Goal: Task Accomplishment & Management: Use online tool/utility

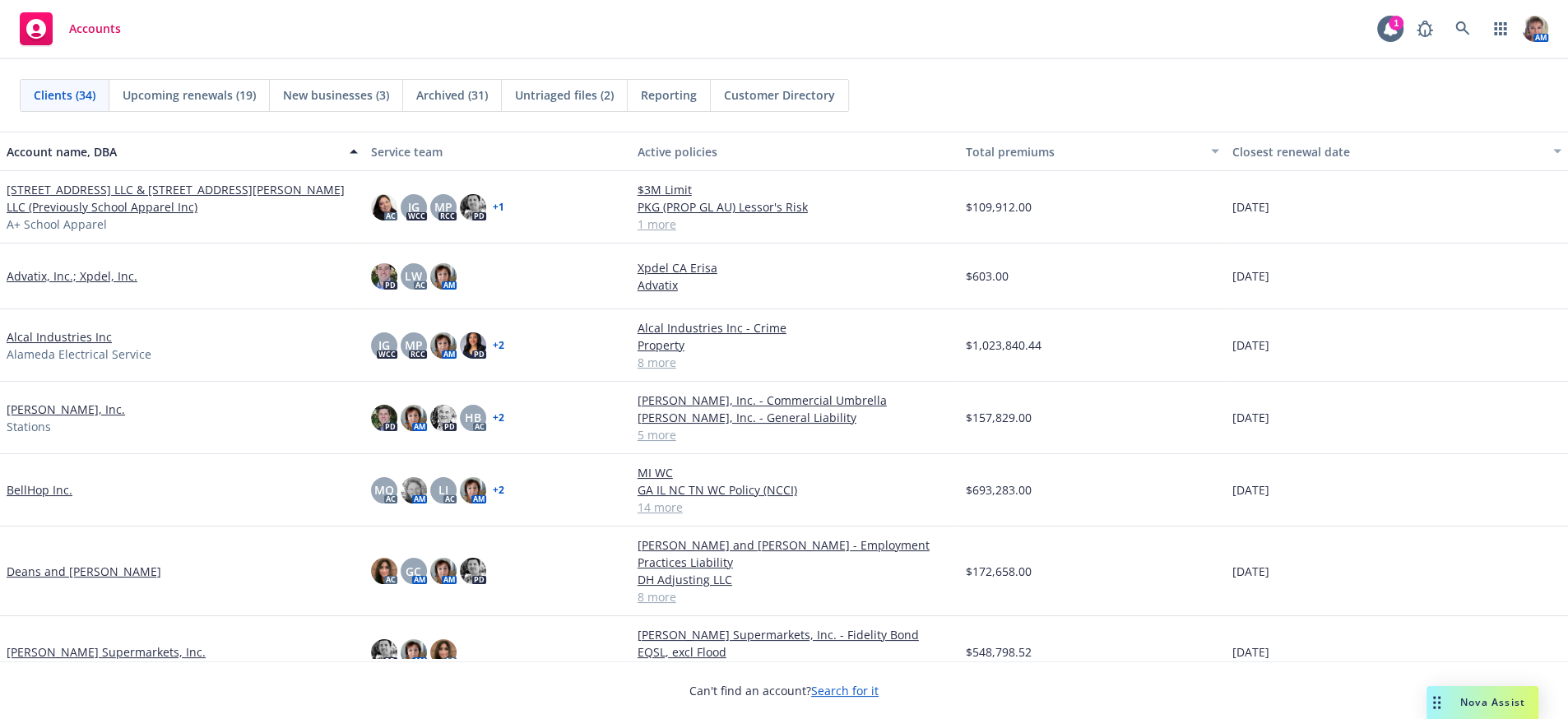
scroll to position [1753, 0]
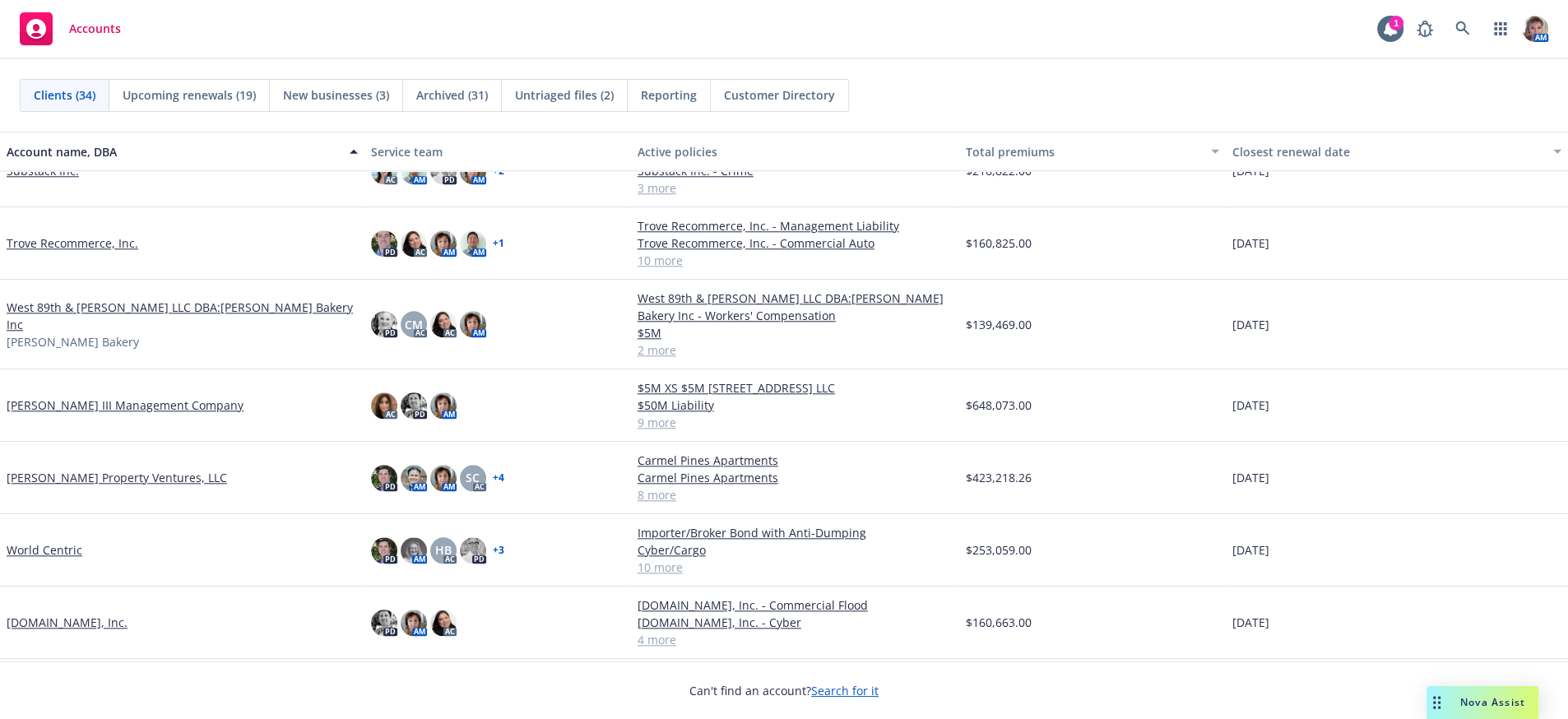
click at [39, 486] on link "[PERSON_NAME] Property Ventures, LLC" at bounding box center [117, 478] width 220 height 17
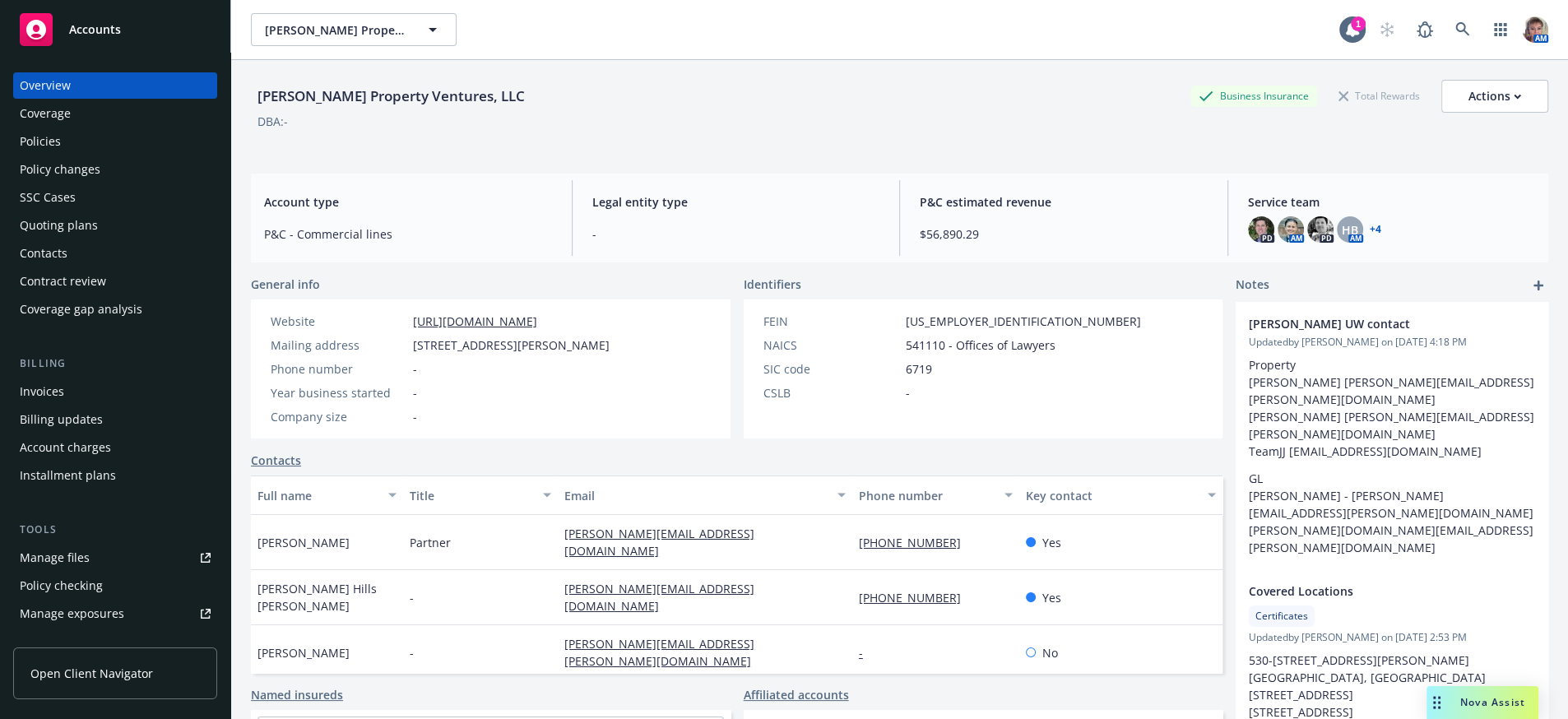
click at [129, 294] on div "Contract review" at bounding box center [115, 281] width 191 height 26
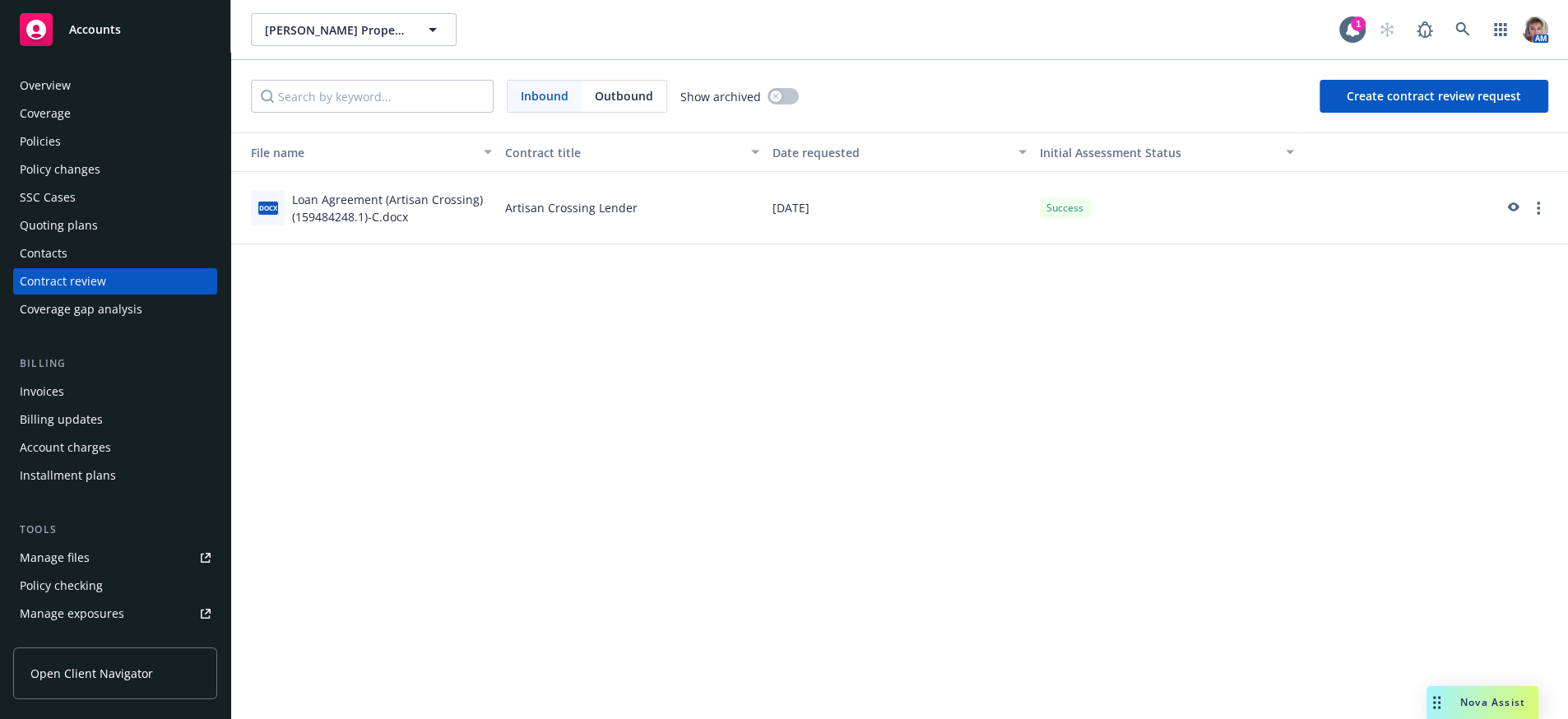
click at [138, 266] on div "Contacts" at bounding box center [115, 253] width 191 height 26
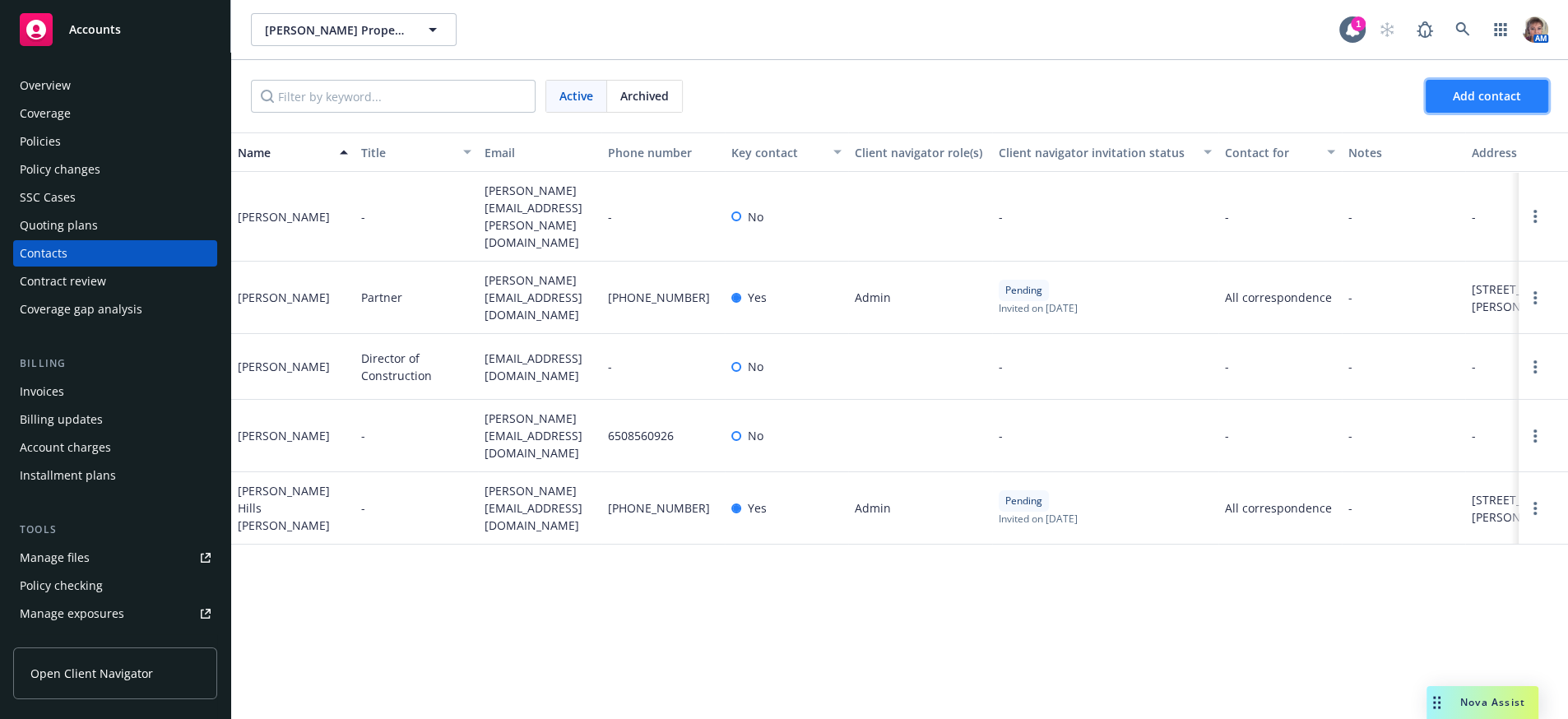
click at [1491, 104] on span "Add contact" at bounding box center [1486, 96] width 68 height 16
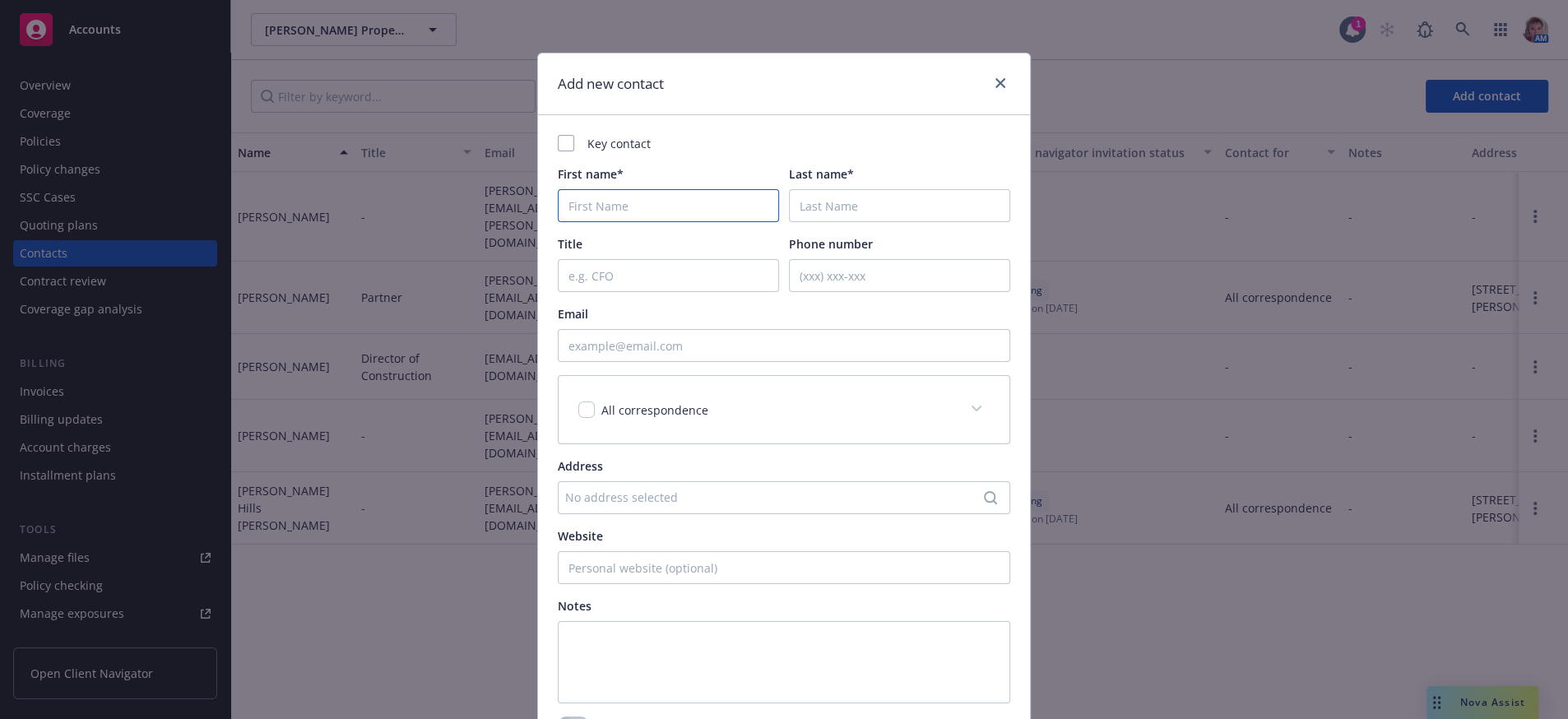
click at [660, 220] on input "First name*" at bounding box center [669, 205] width 221 height 33
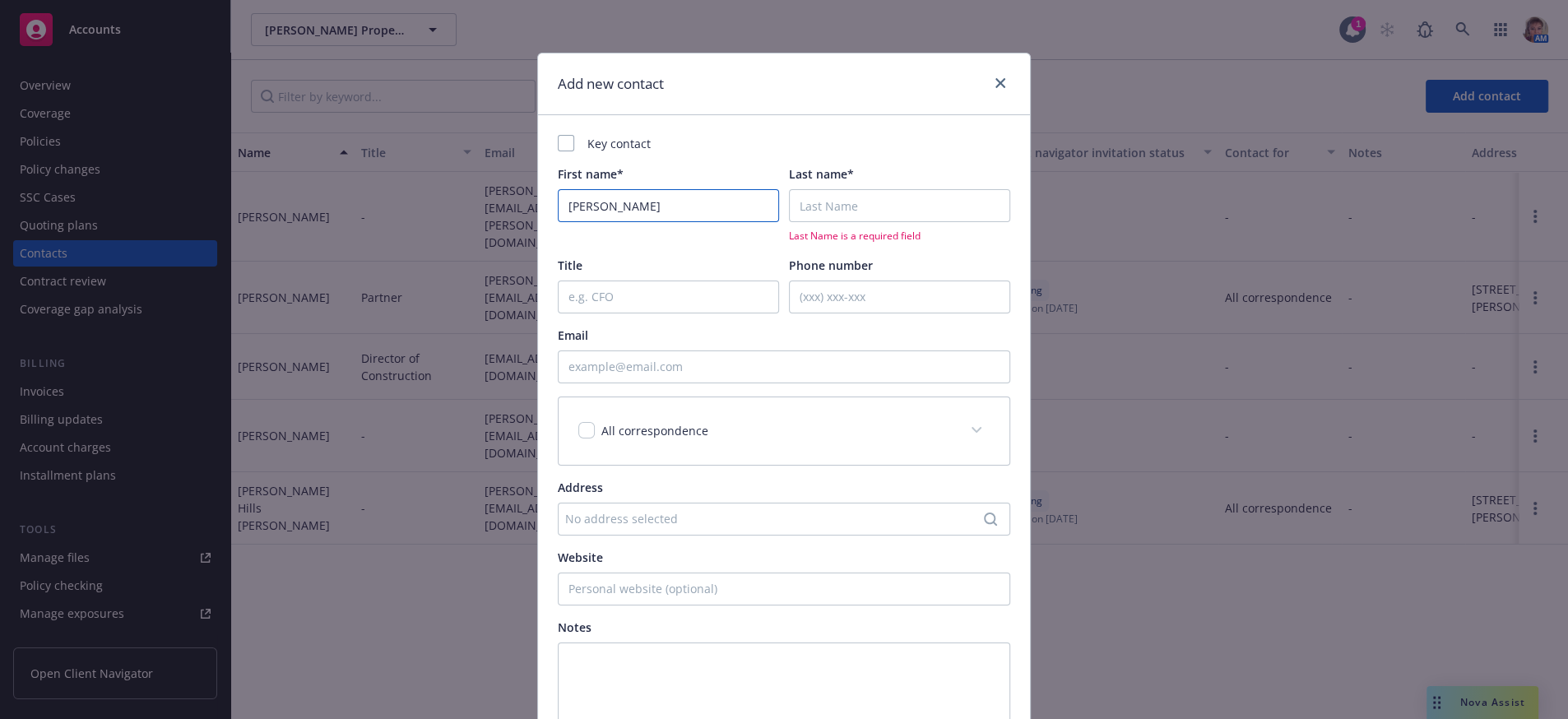
type input "Selena"
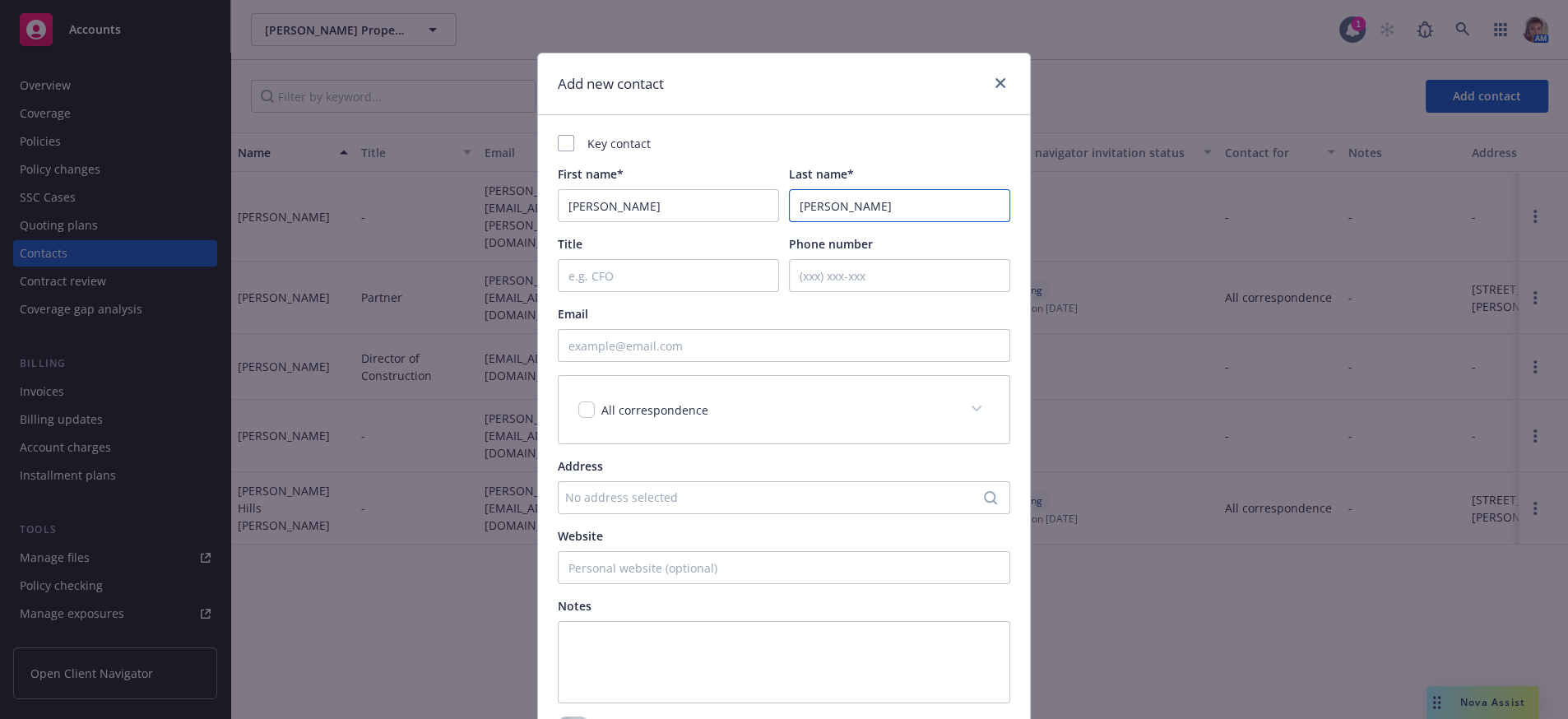
type input "Gillette"
type input "Director of Property Management Bay Area"
type input "408930-3680"
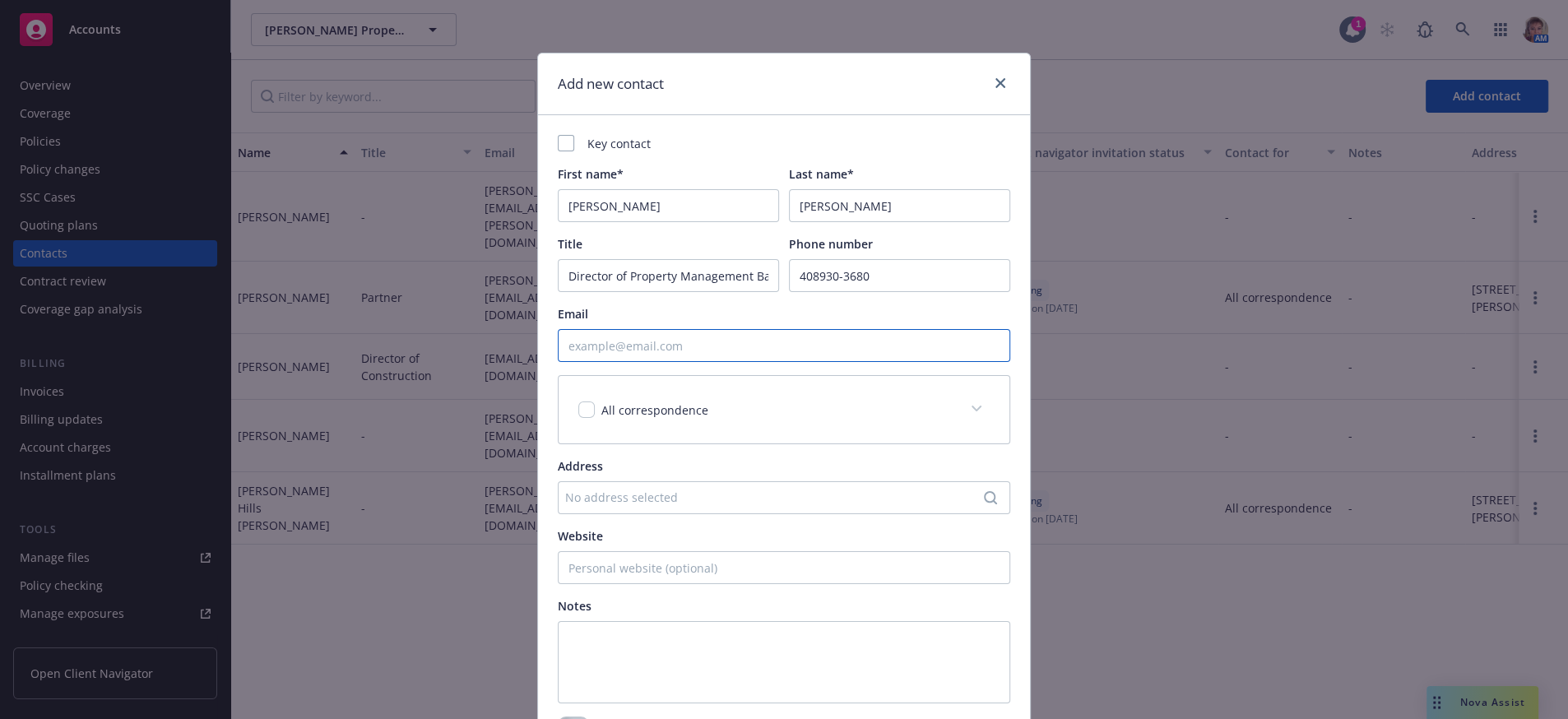
click at [591, 362] on input "Email" at bounding box center [784, 346] width 453 height 33
click at [676, 353] on input "Email" at bounding box center [784, 346] width 453 height 33
paste input "sgillette@blvdresidential.com"
type input "sgillette@blvdresidential.com"
click at [972, 412] on icon at bounding box center [976, 409] width 10 height 7
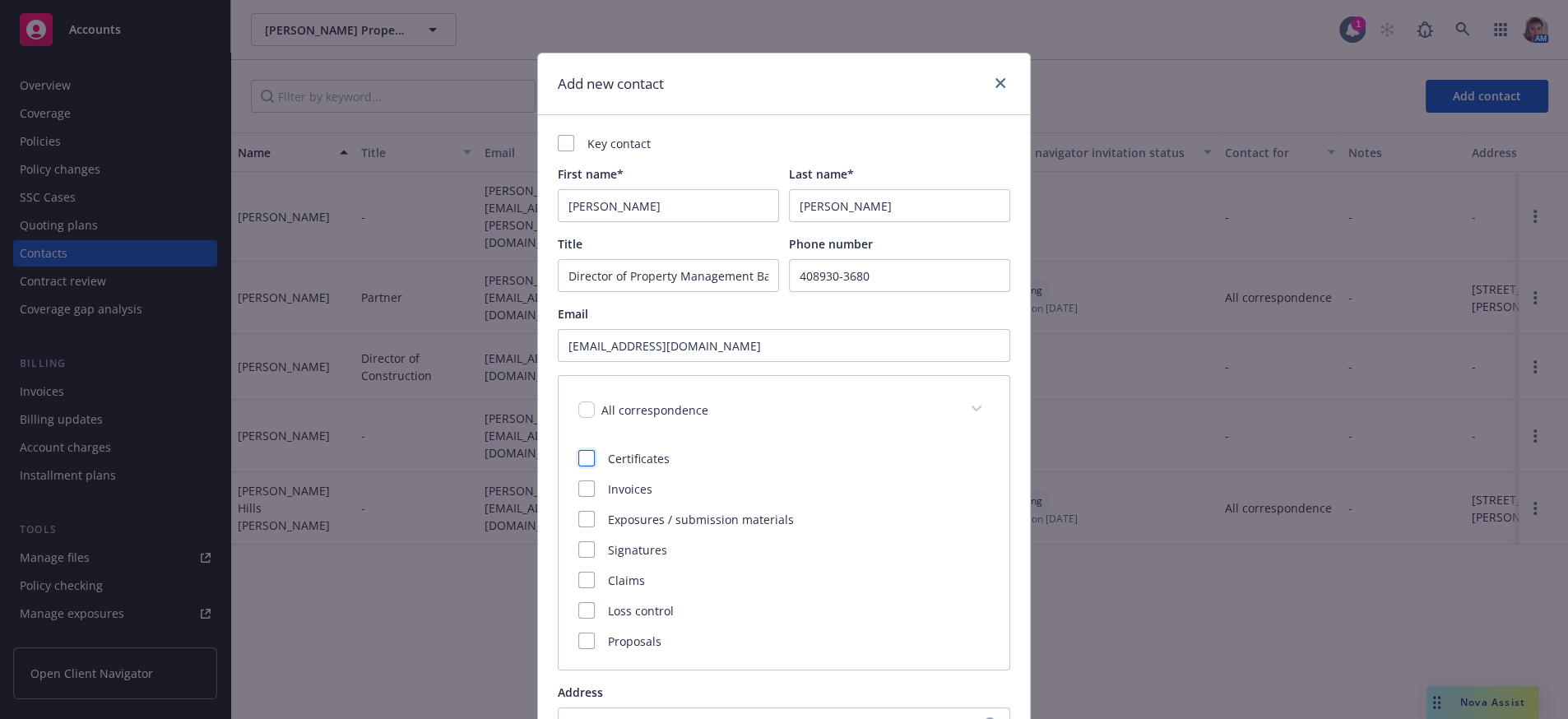
click at [587, 467] on div at bounding box center [586, 458] width 17 height 17
click at [578, 467] on rect at bounding box center [586, 458] width 17 height 17
click at [963, 422] on span at bounding box center [976, 408] width 26 height 26
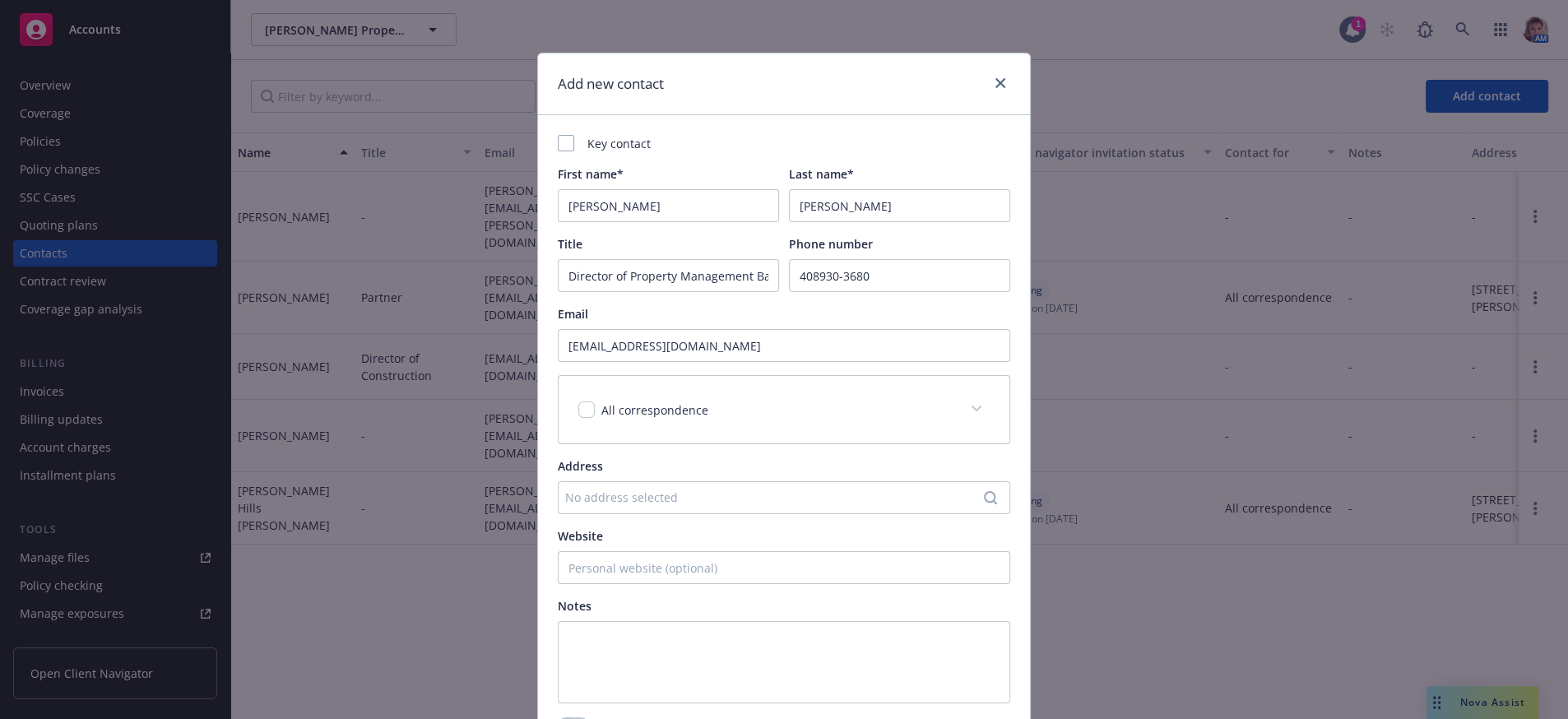
click at [618, 514] on div "No address selected" at bounding box center [784, 498] width 453 height 33
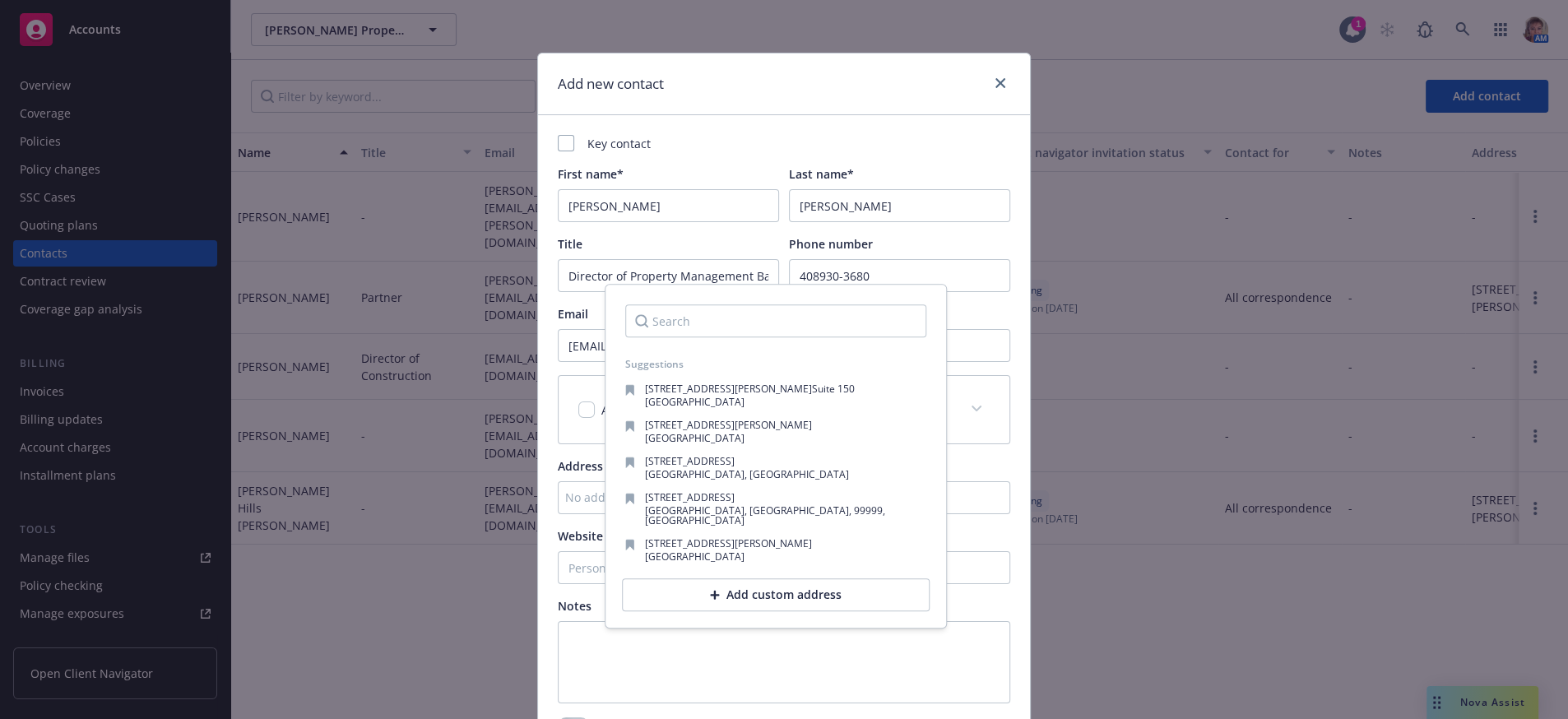
click at [576, 514] on div "No address selected" at bounding box center [784, 498] width 453 height 33
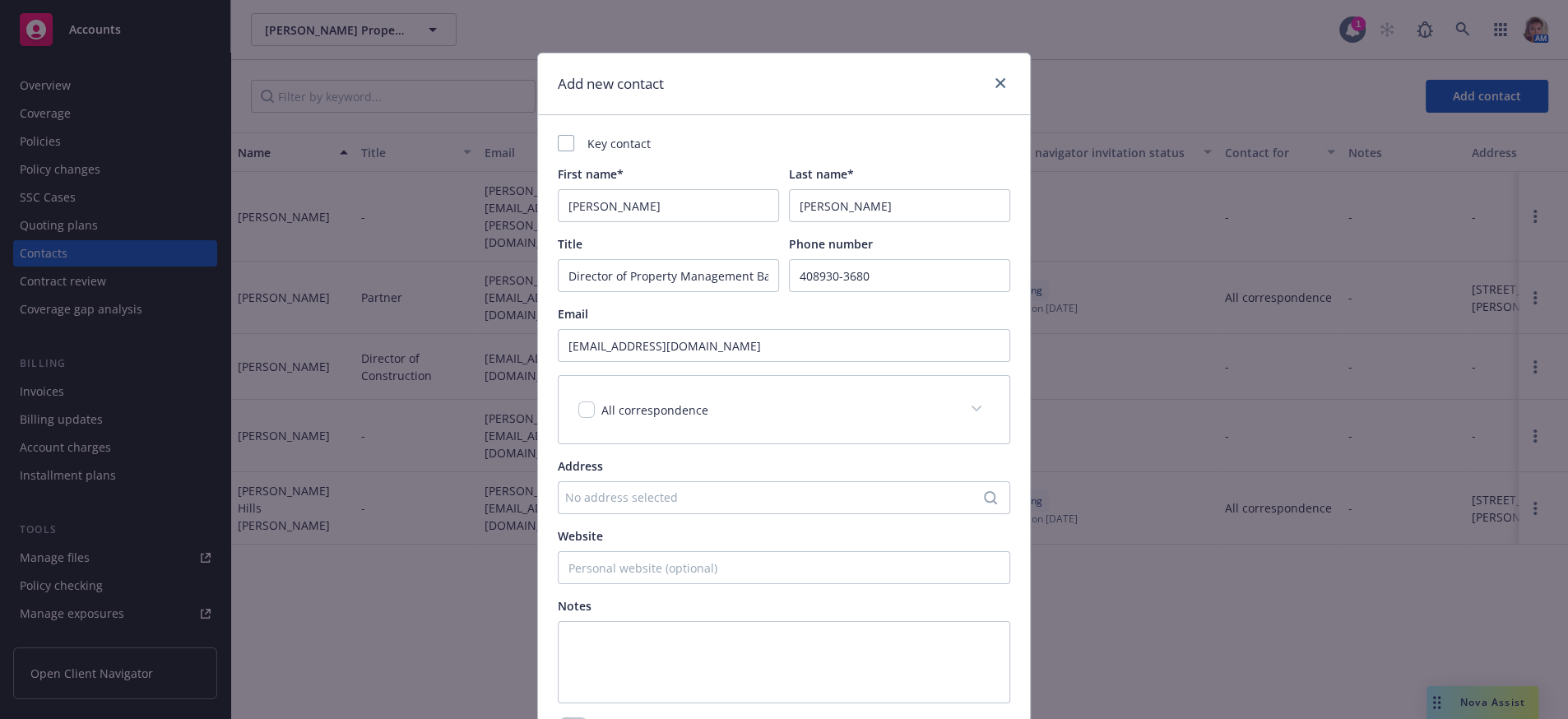
click at [576, 506] on div "No address selected" at bounding box center [776, 497] width 421 height 17
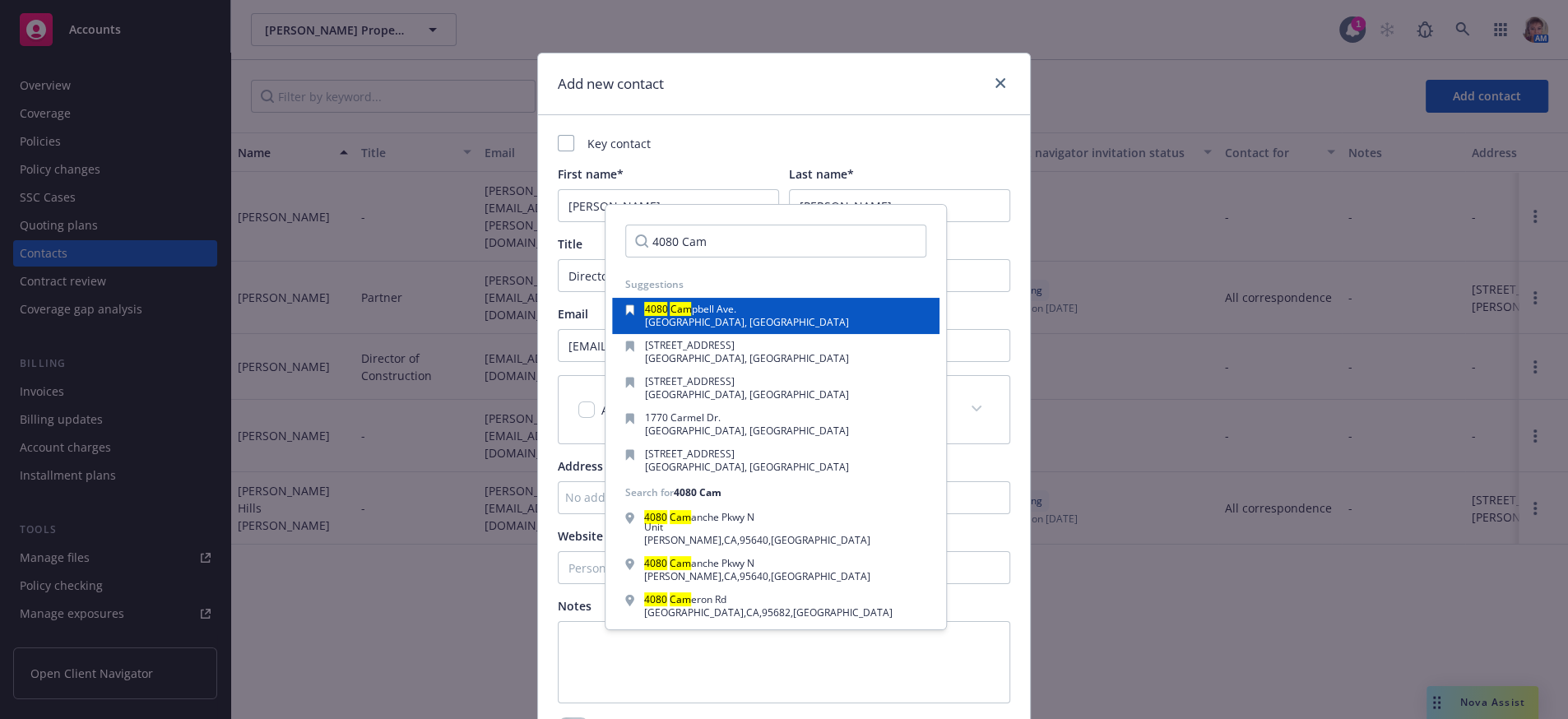
type input "4080 Cam"
click at [812, 327] on div "4080 Cam pbell Ave. Menlo Park , CA, 94025, USA" at bounding box center [776, 316] width 301 height 23
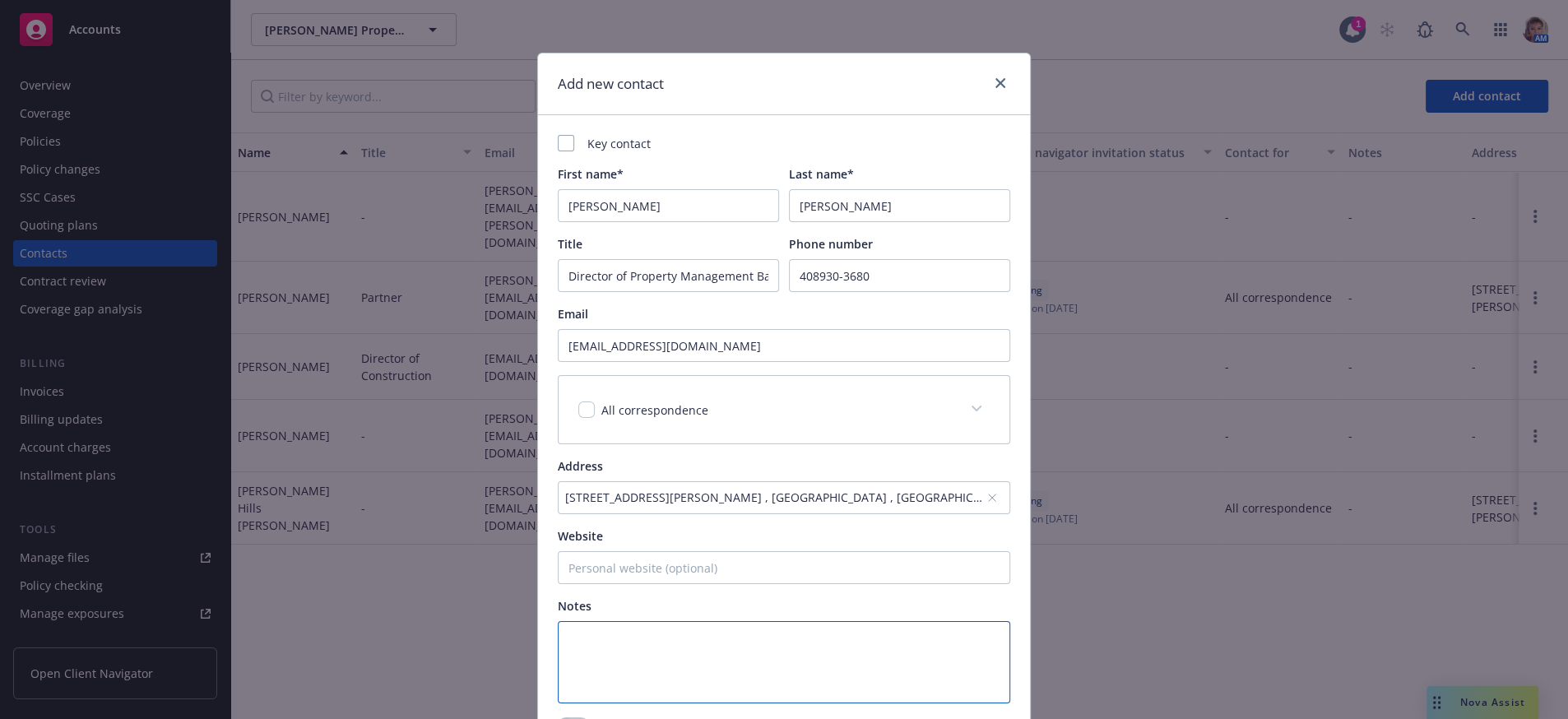
click at [695, 663] on textarea at bounding box center [784, 662] width 453 height 82
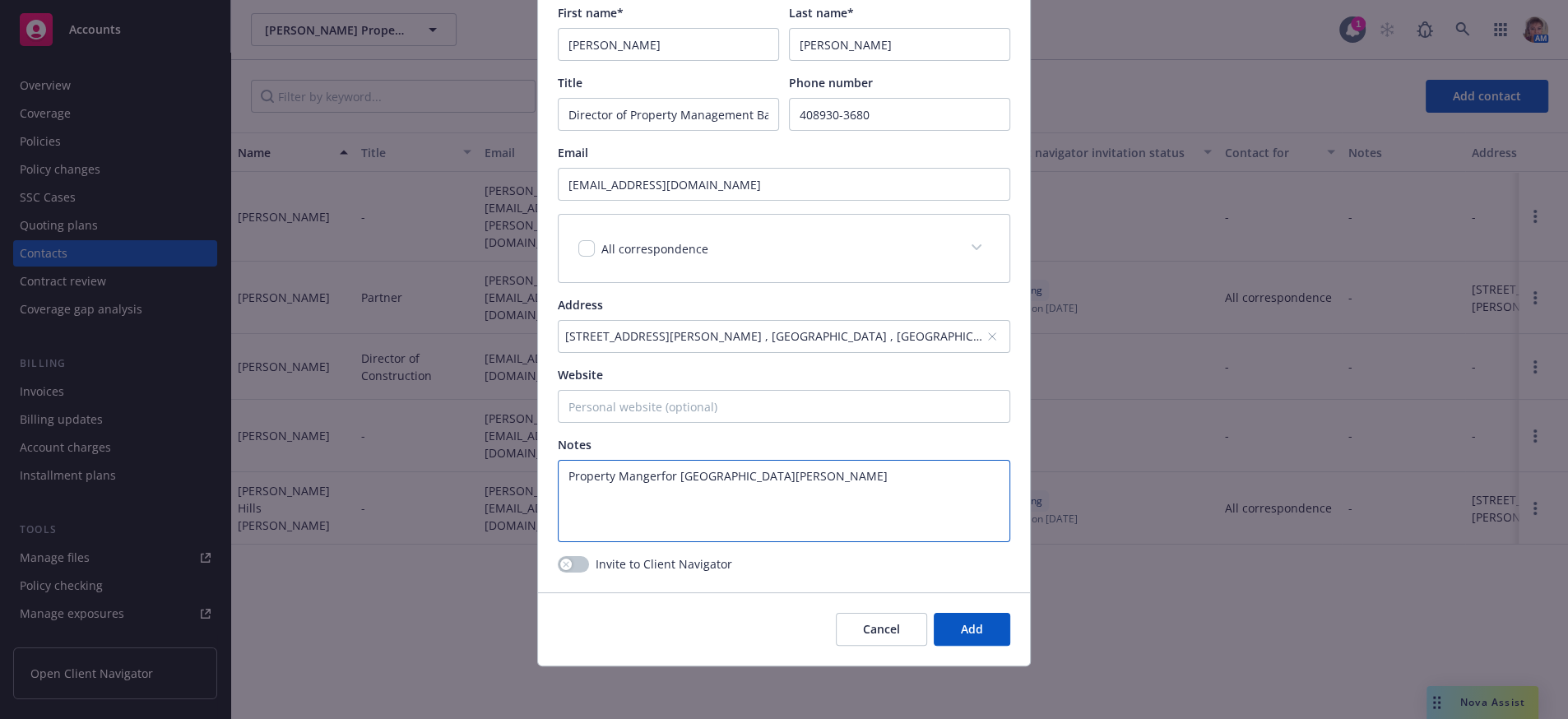
scroll to position [204, 0]
type textarea "Property Mangerfor Hacienda Hamilton"
click at [978, 622] on button "Add" at bounding box center [972, 629] width 77 height 33
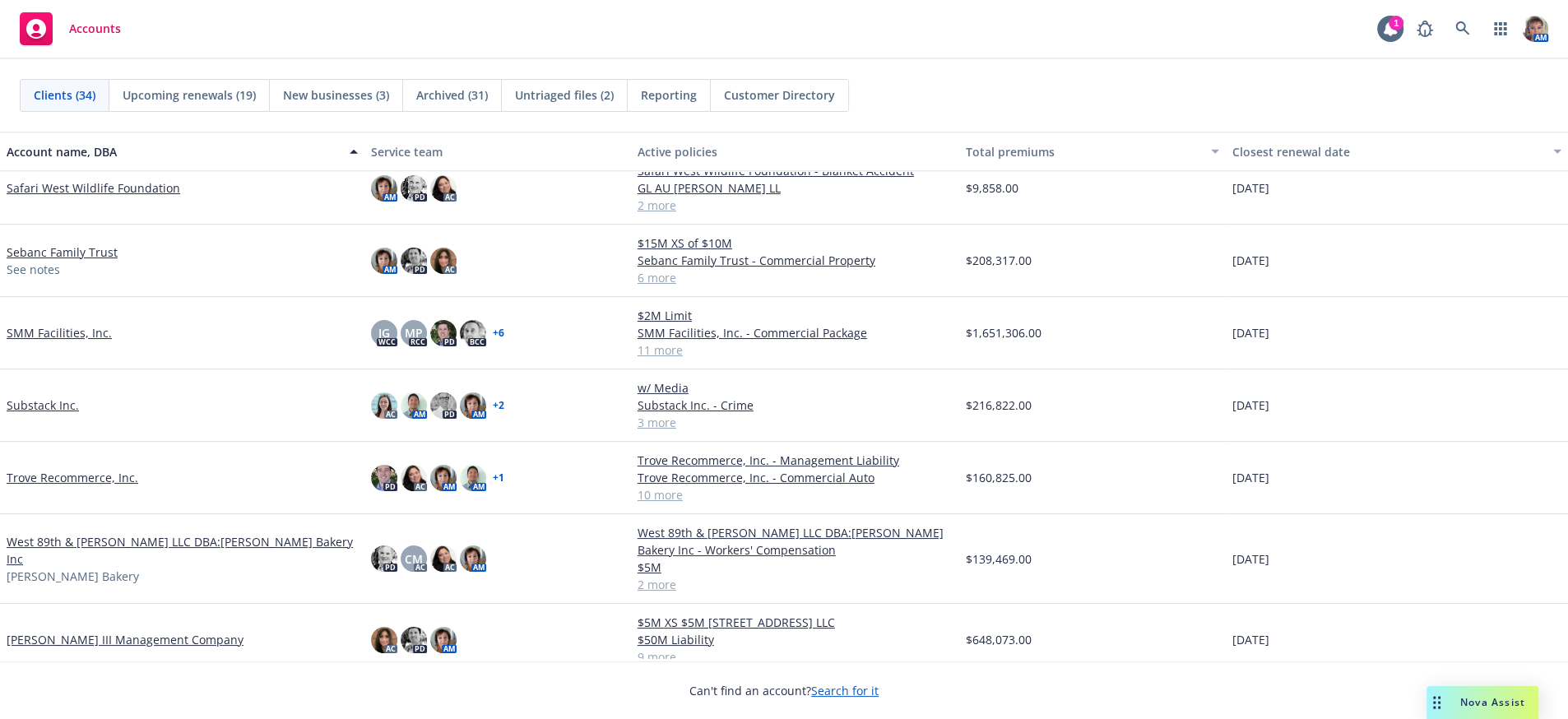
scroll to position [1508, 0]
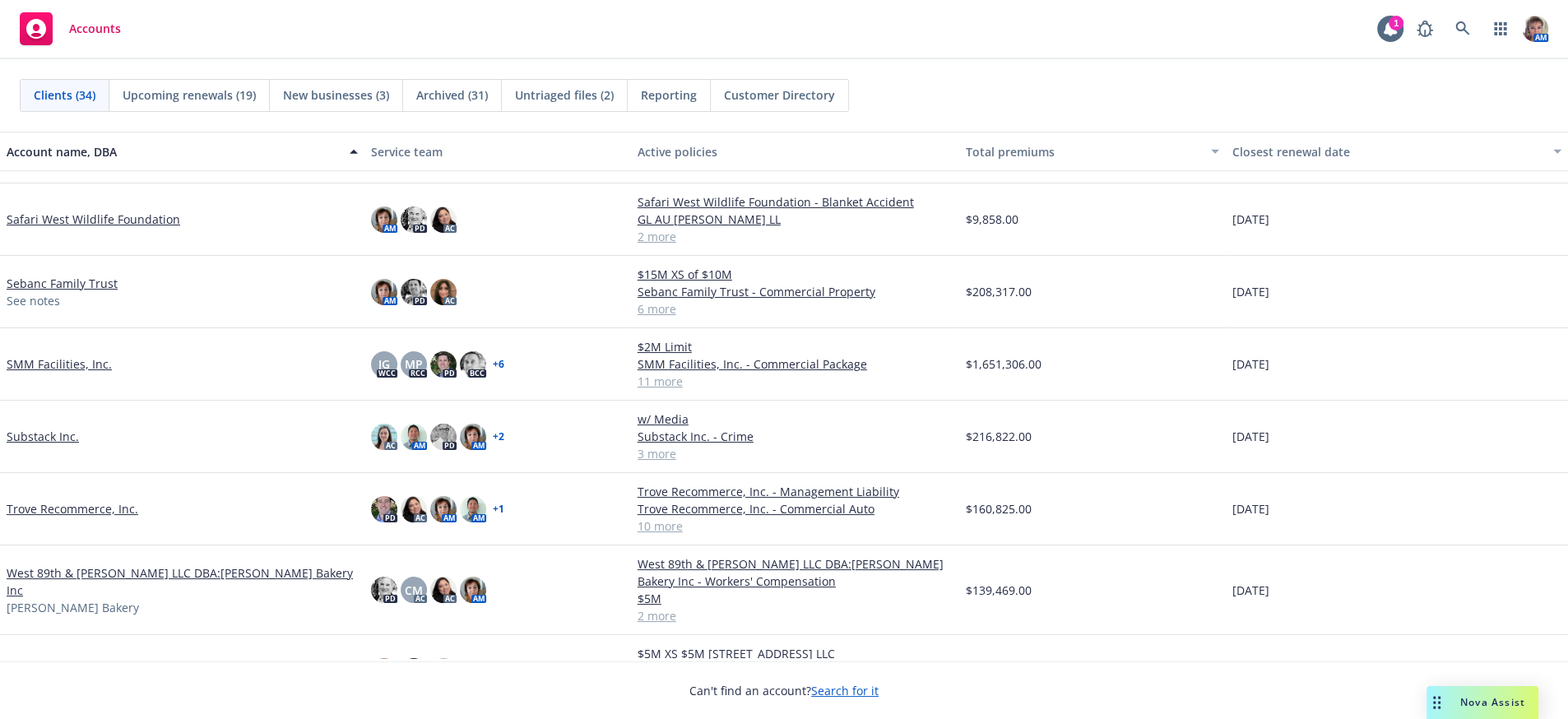
click at [57, 373] on link "SMM Facilities, Inc." at bounding box center [59, 364] width 105 height 17
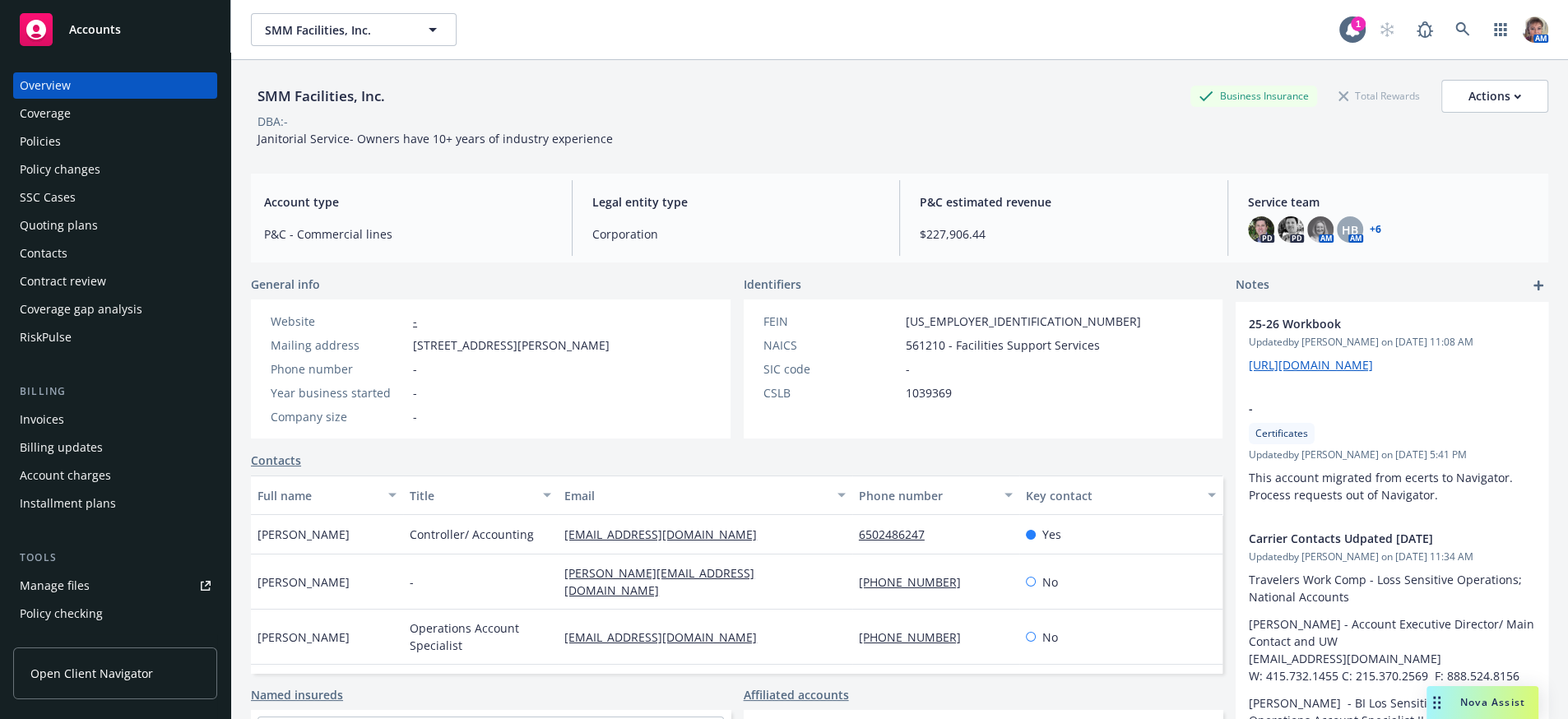
click at [54, 155] on div "Policies" at bounding box center [40, 141] width 41 height 26
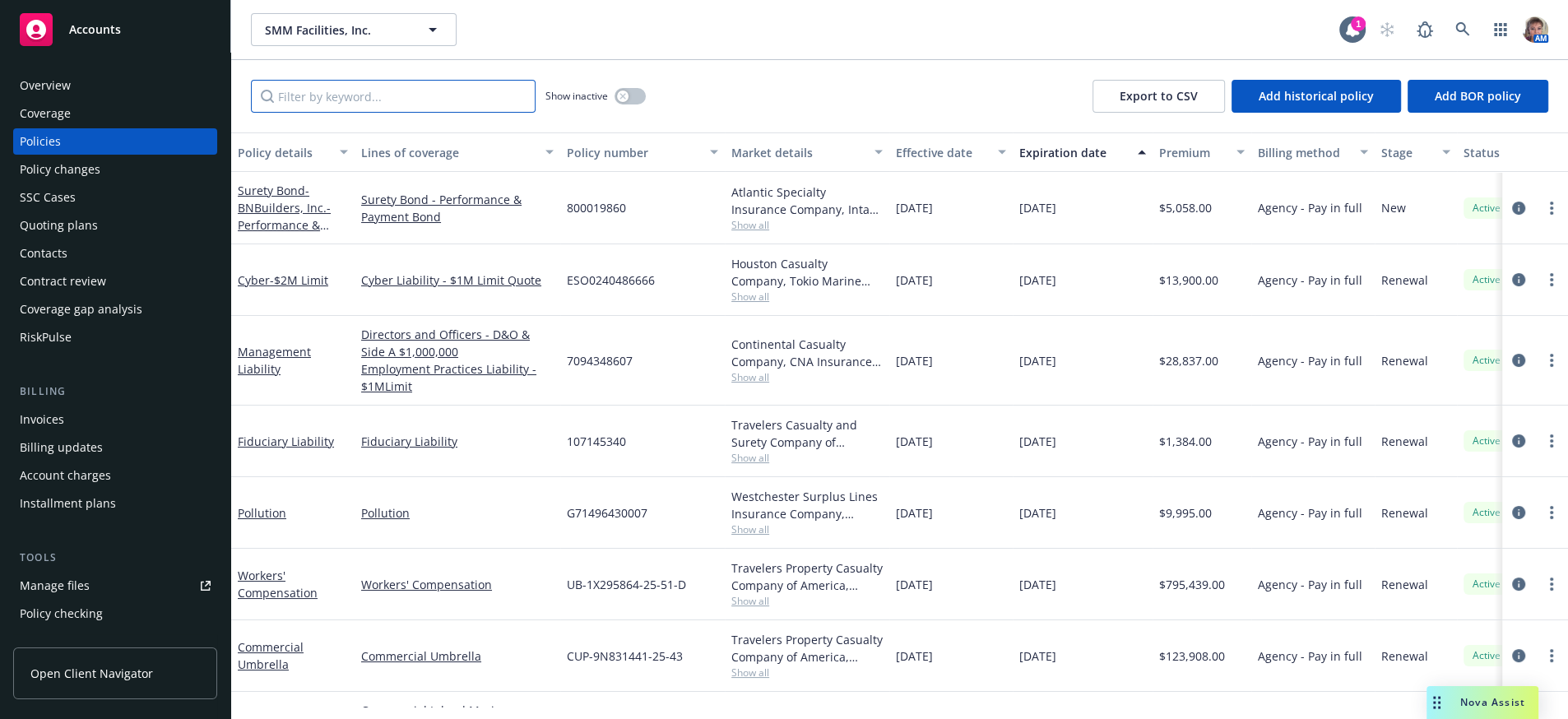
click at [388, 112] on input "Filter by keyword..." at bounding box center [393, 97] width 285 height 33
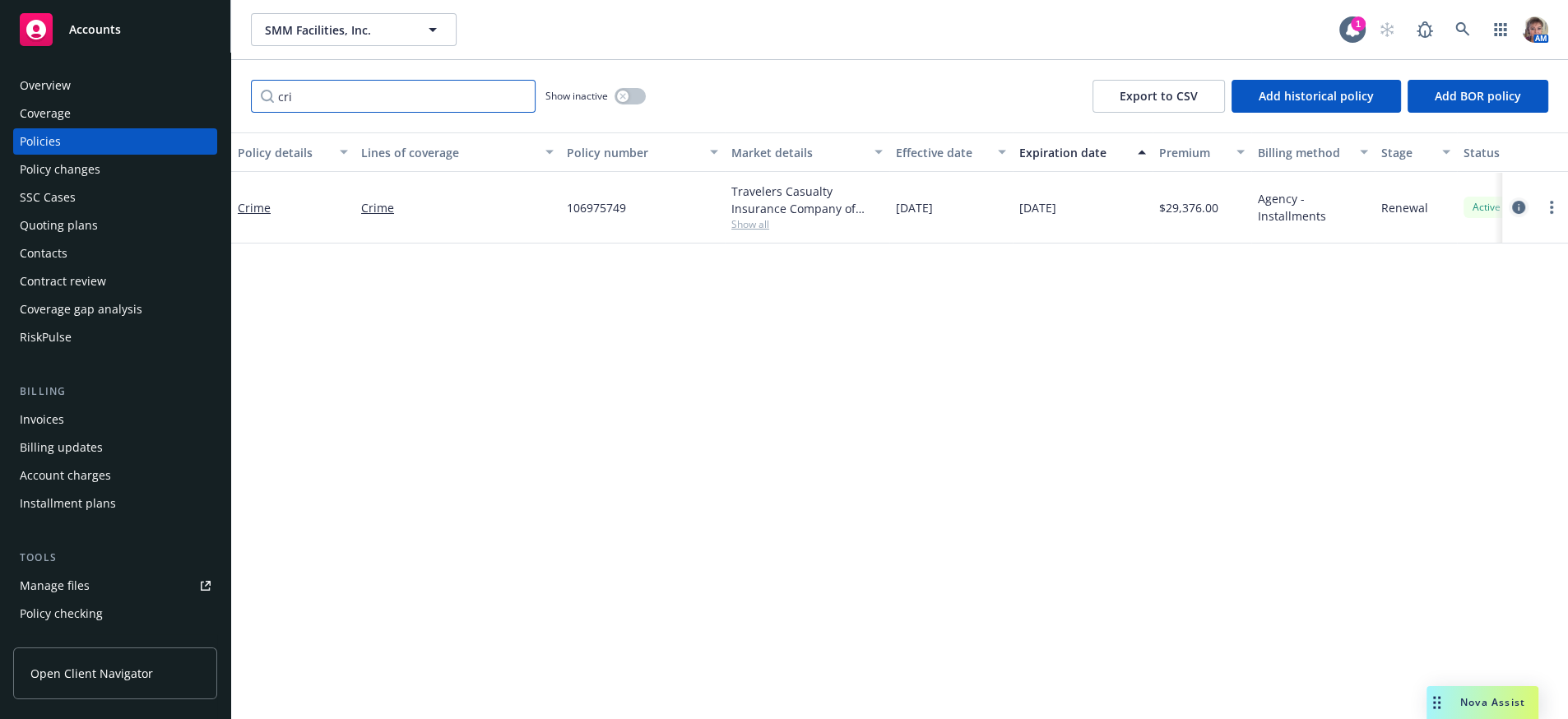
type input "cri"
click at [1516, 214] on icon "circleInformation" at bounding box center [1518, 207] width 13 height 13
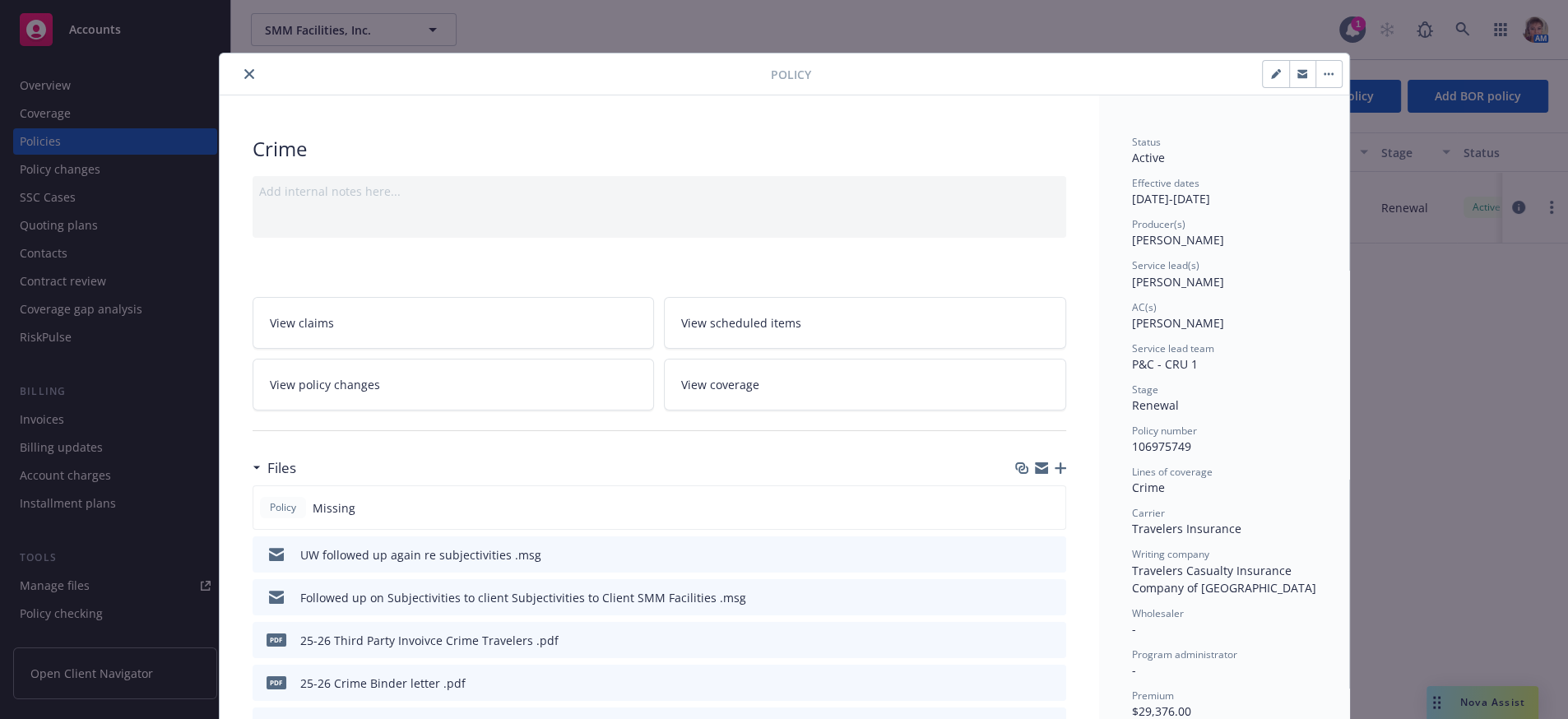
click at [1017, 560] on icon "download file" at bounding box center [1023, 553] width 13 height 13
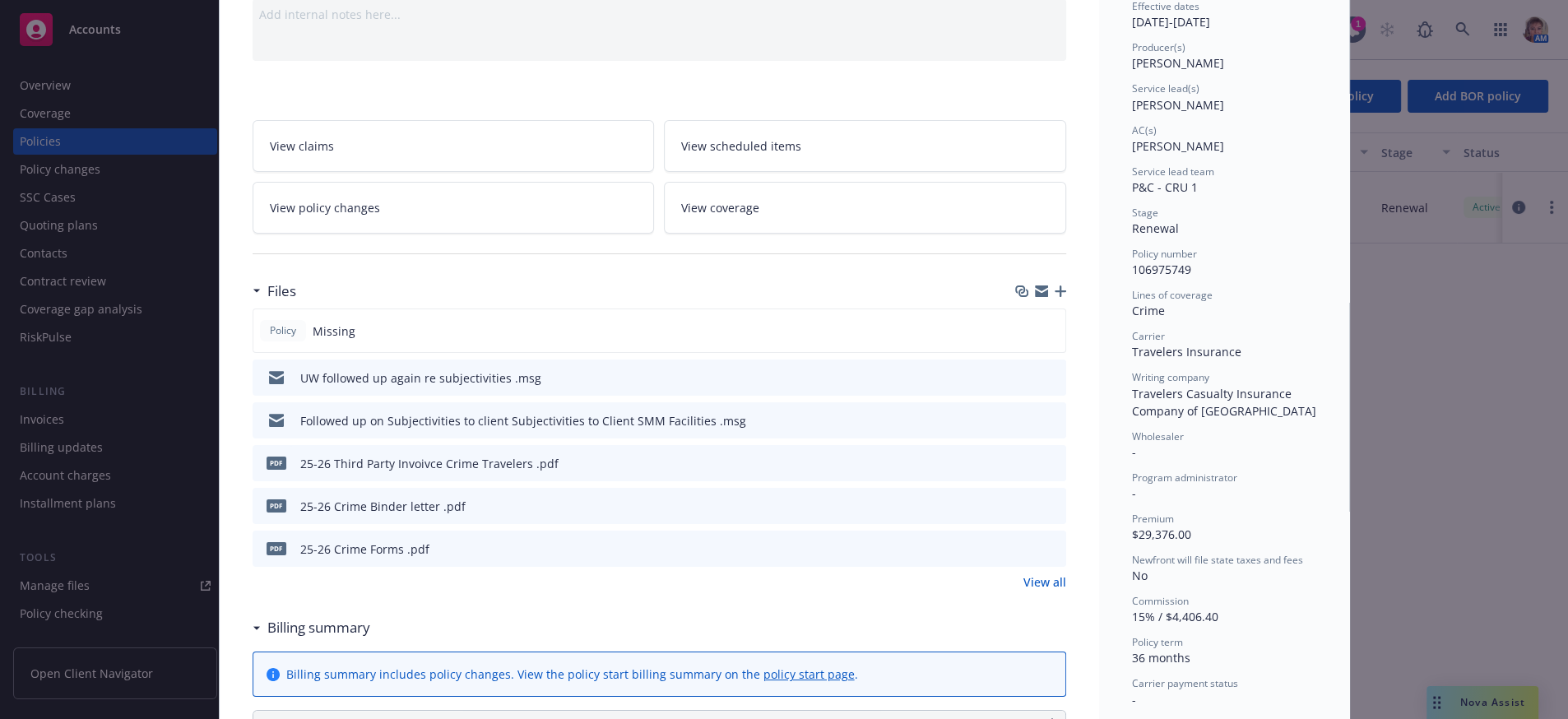
scroll to position [448, 0]
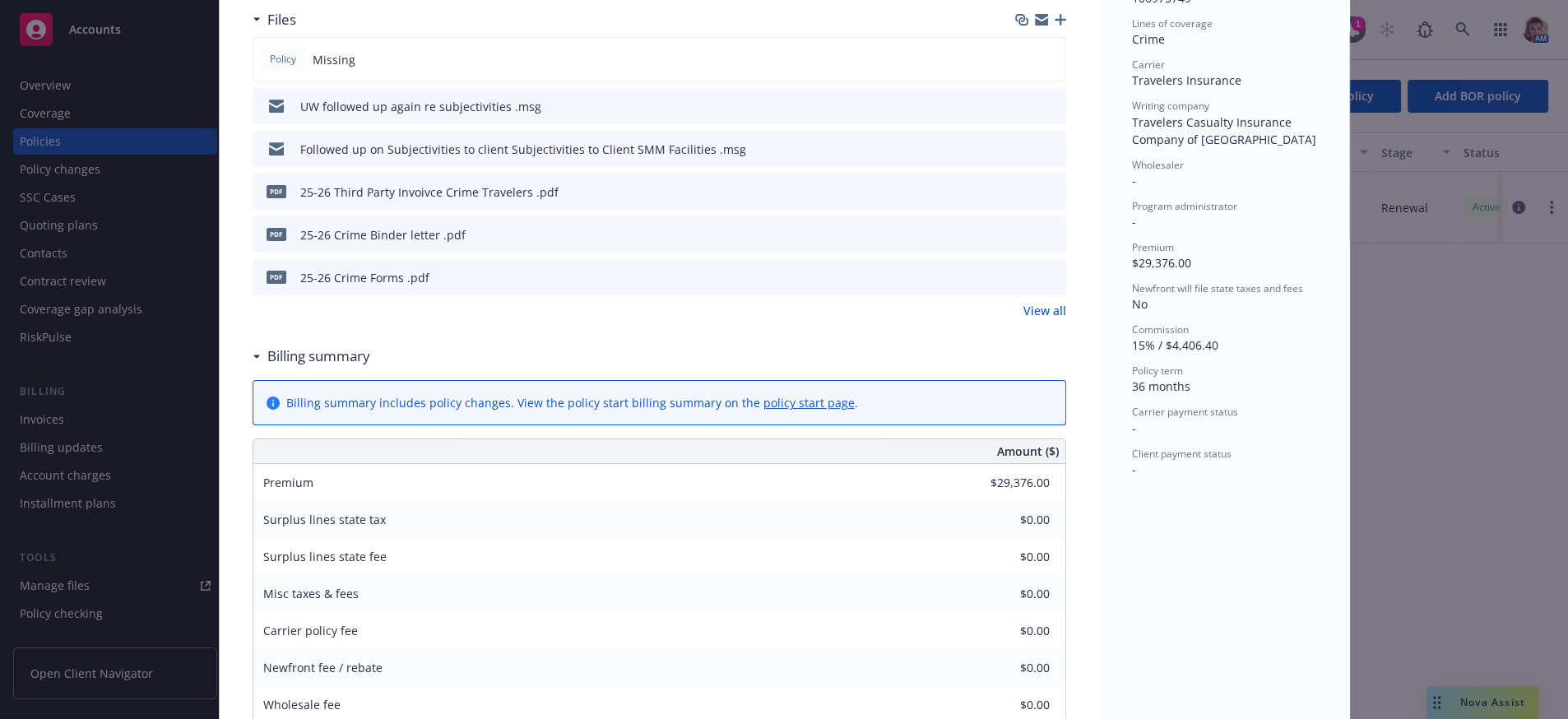
click at [1017, 240] on icon "download file" at bounding box center [1023, 233] width 13 height 13
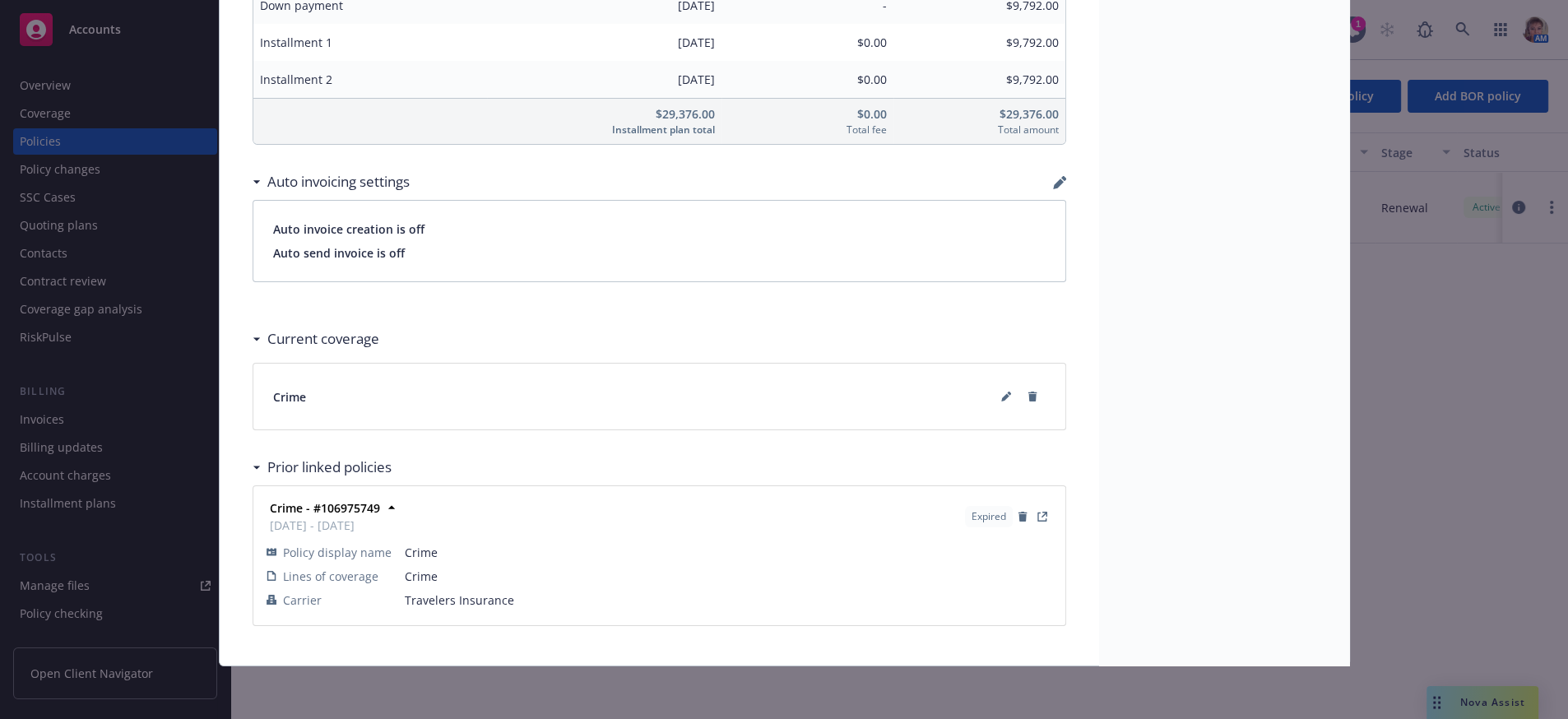
scroll to position [0, 0]
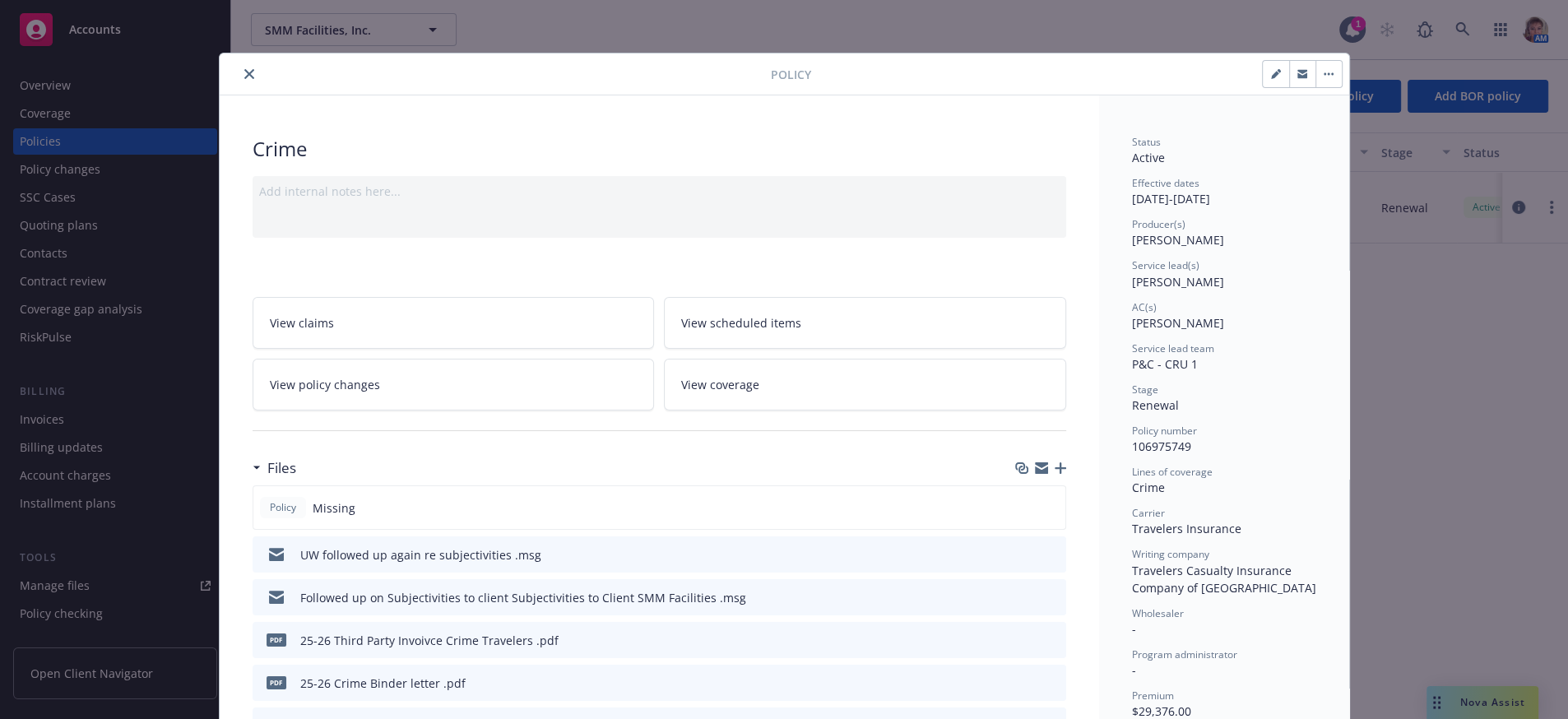
click at [245, 71] on button "close" at bounding box center [249, 74] width 20 height 20
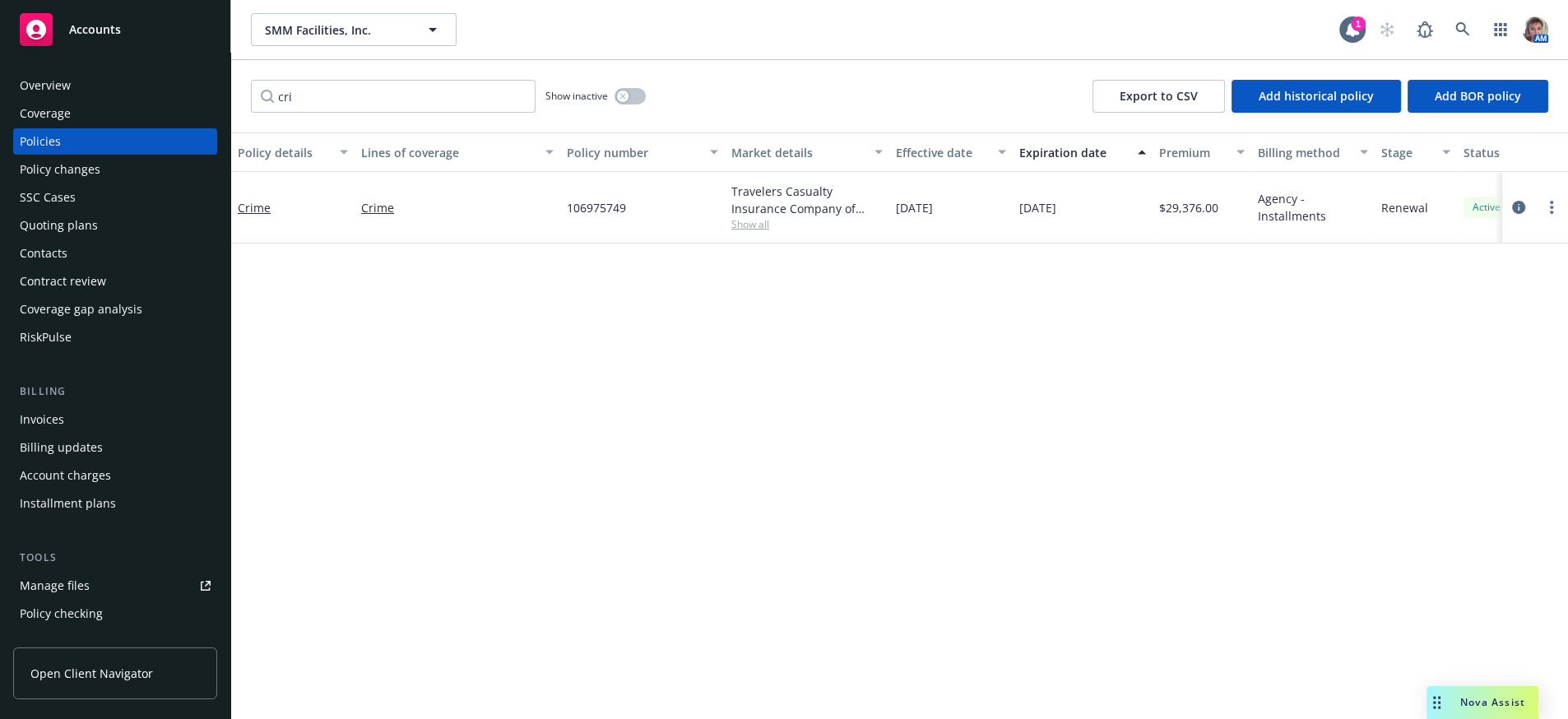
click at [1491, 708] on div "Nova Assist" at bounding box center [1482, 702] width 111 height 33
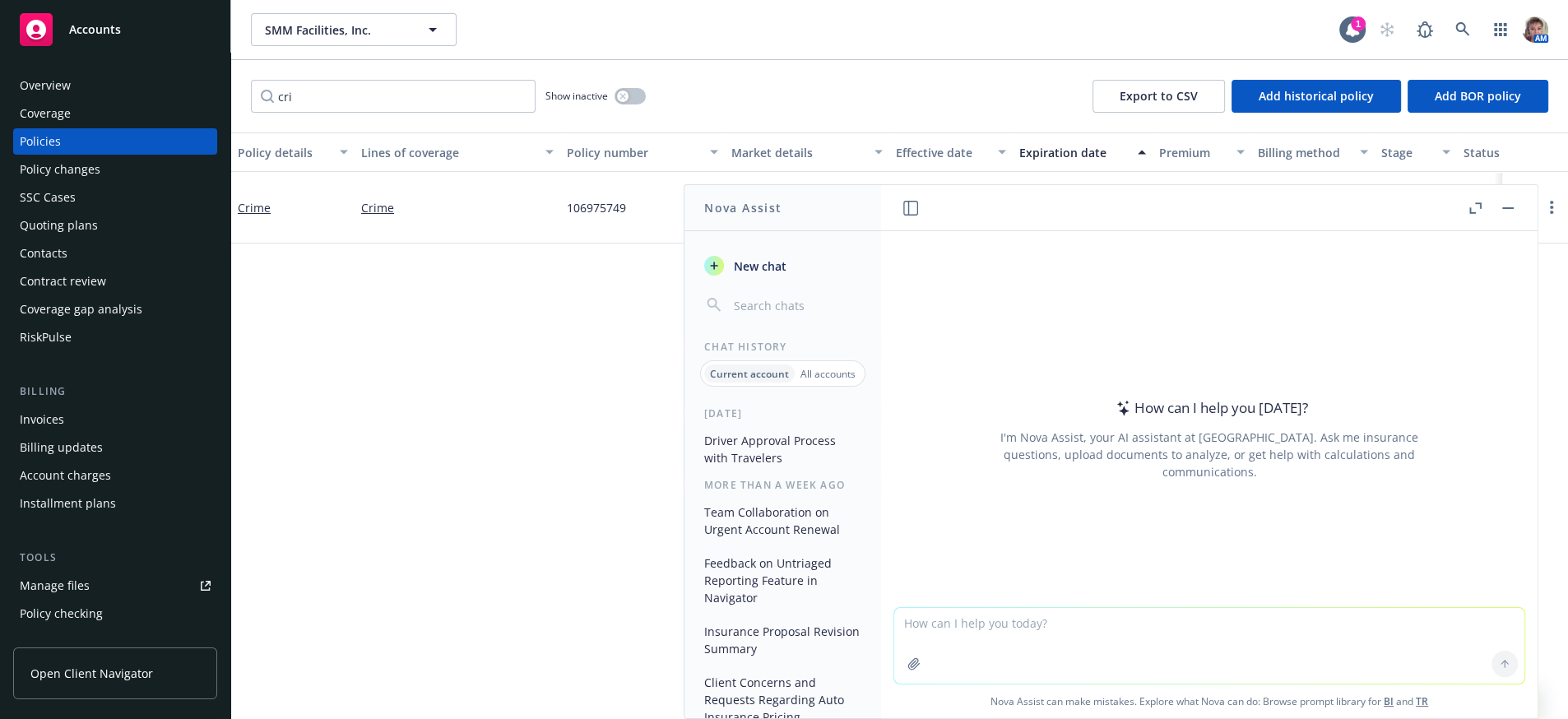
click at [993, 611] on textarea at bounding box center [1209, 645] width 630 height 76
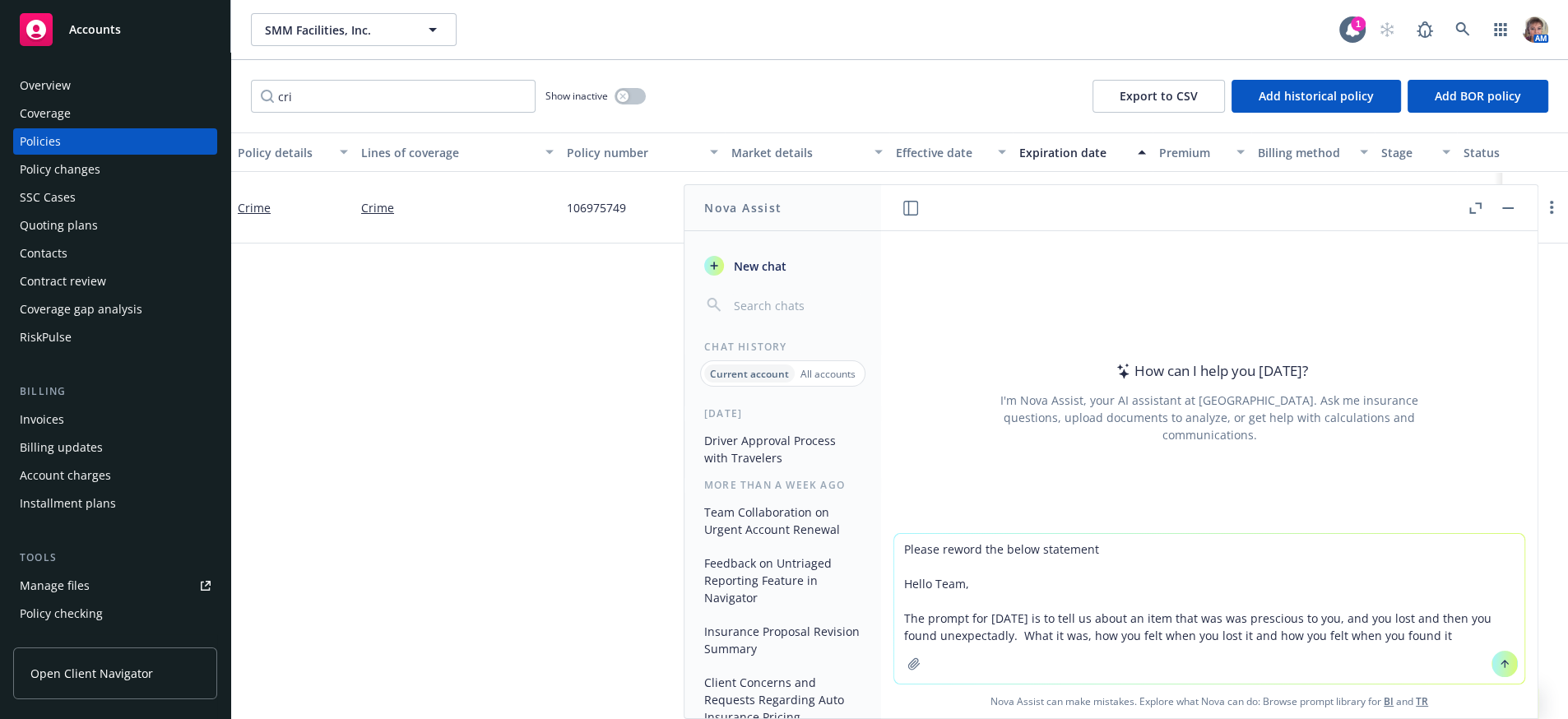
type textarea "Please reword the below statement Hello Team, The prompt for today is to tell u…"
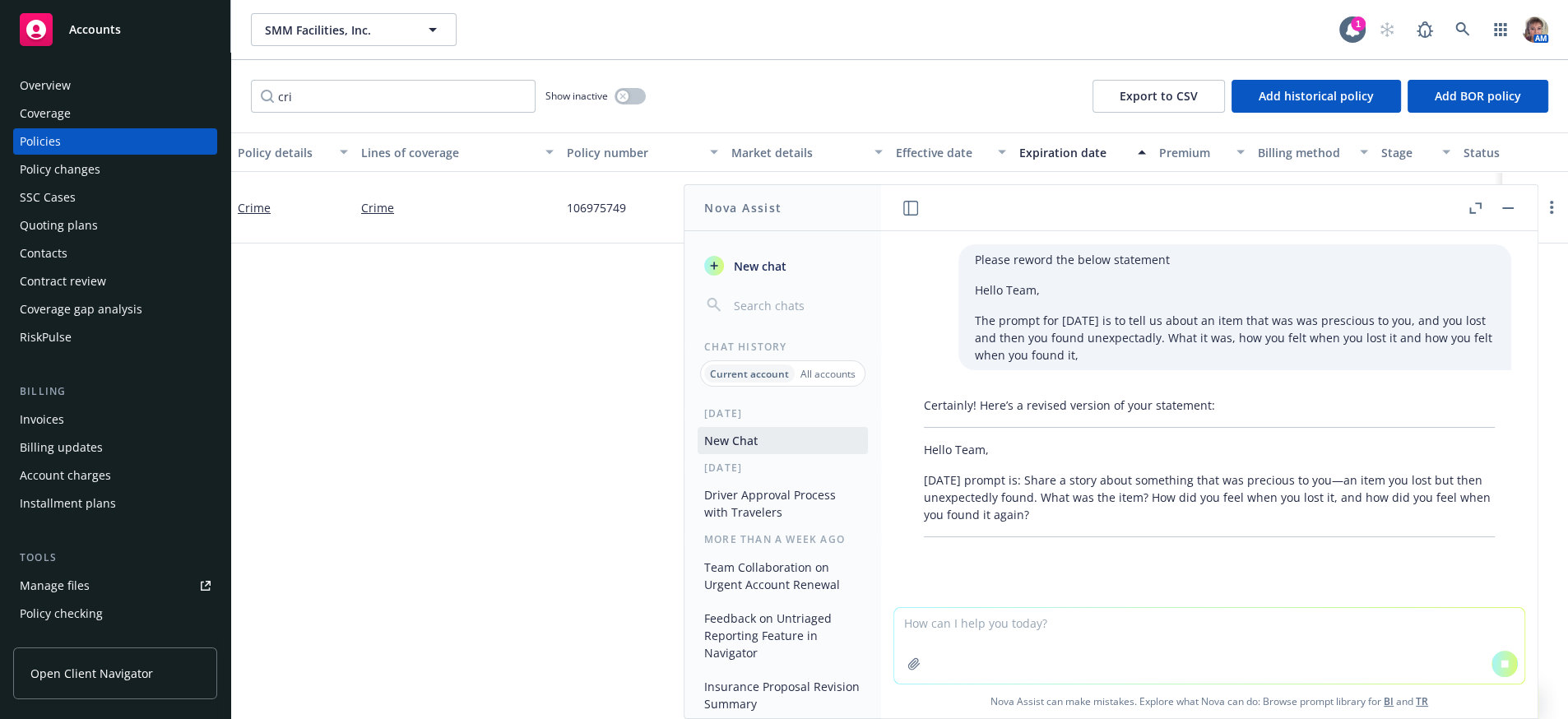
scroll to position [37, 0]
drag, startPoint x: 1087, startPoint y: 504, endPoint x: 894, endPoint y: 425, distance: 208.5
click at [894, 425] on div "Certainly! Here’s a revised version of your statement: Hello Team, Today's prom…" at bounding box center [1209, 475] width 630 height 184
copy div "Hello Team, Today's prompt is: Share a story about something that was precious …"
drag, startPoint x: 938, startPoint y: 635, endPoint x: 937, endPoint y: 627, distance: 8.1
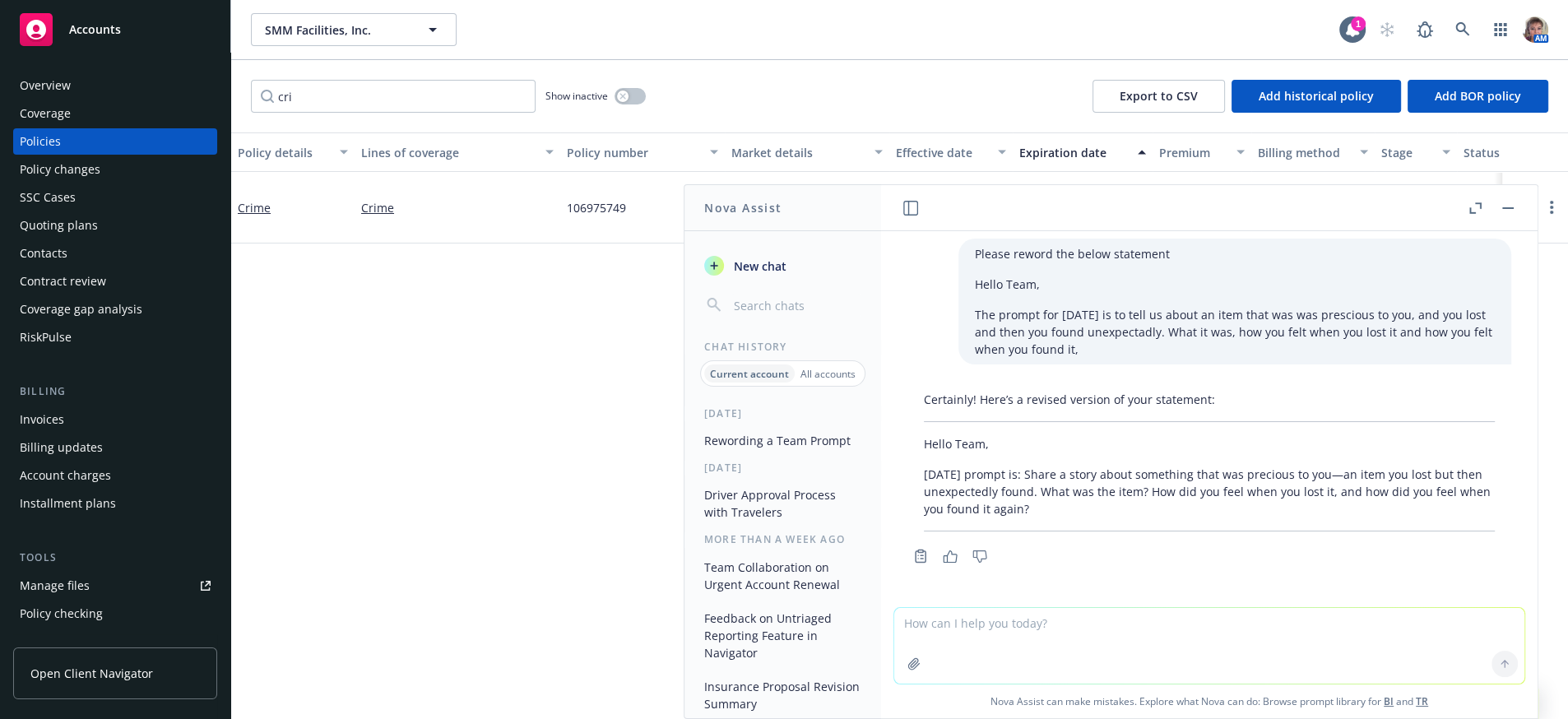
click at [938, 635] on textarea at bounding box center [1209, 645] width 630 height 76
paste textarea "Hello Team, Today's prompt is: Share a story about something that was precious …"
type textarea "Hello Team, Today's prompt is: Share a story about something that was precious …"
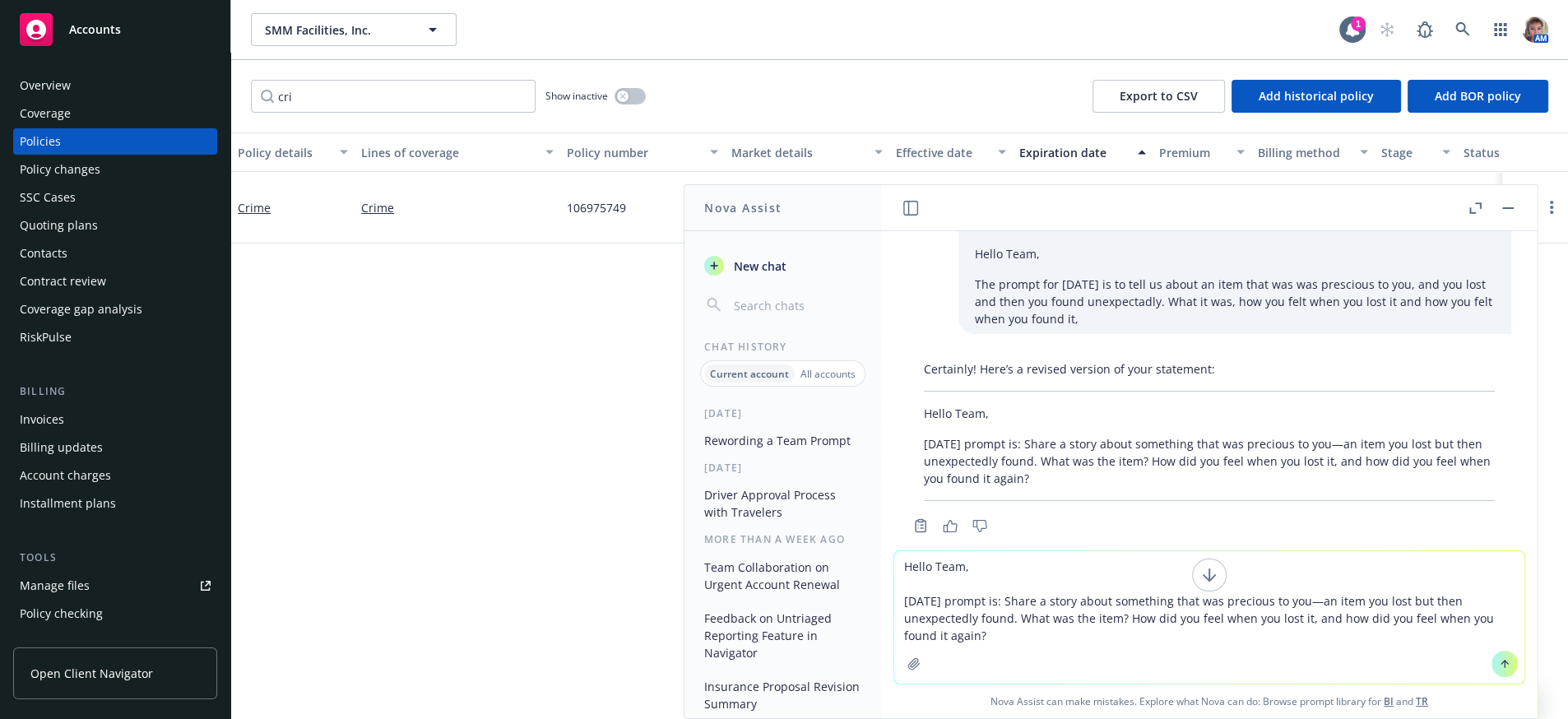
drag, startPoint x: 1013, startPoint y: 649, endPoint x: 888, endPoint y: 571, distance: 147.3
click at [894, 571] on textarea "Hello Team, Today's prompt is: Share a story about something that was precious …" at bounding box center [1209, 617] width 630 height 132
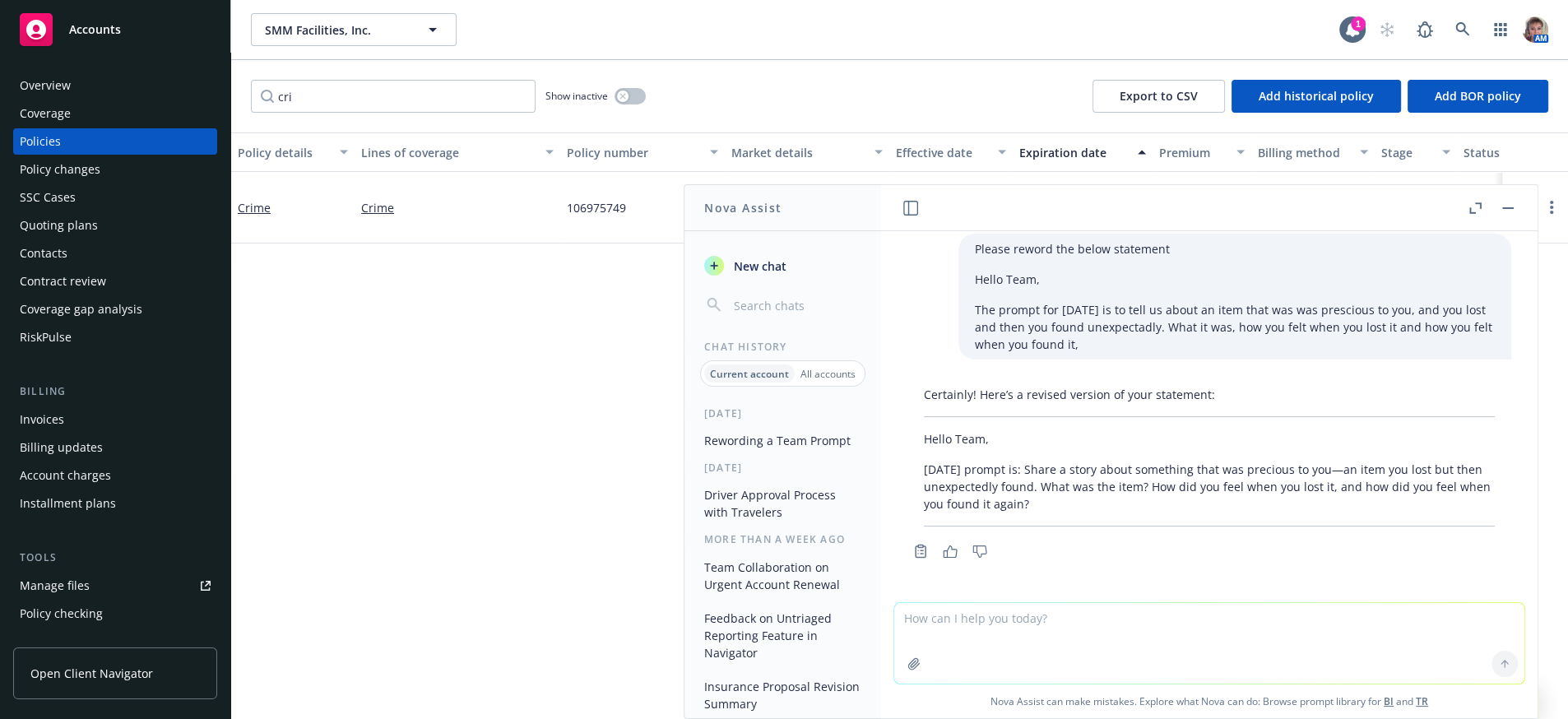
drag, startPoint x: 443, startPoint y: 429, endPoint x: 829, endPoint y: 407, distance: 386.6
click at [443, 429] on div "Policy details Lines of coverage Policy number Market details Effective date Ex…" at bounding box center [898, 419] width 1336 height 574
click at [1498, 214] on button "button" at bounding box center [1507, 208] width 20 height 20
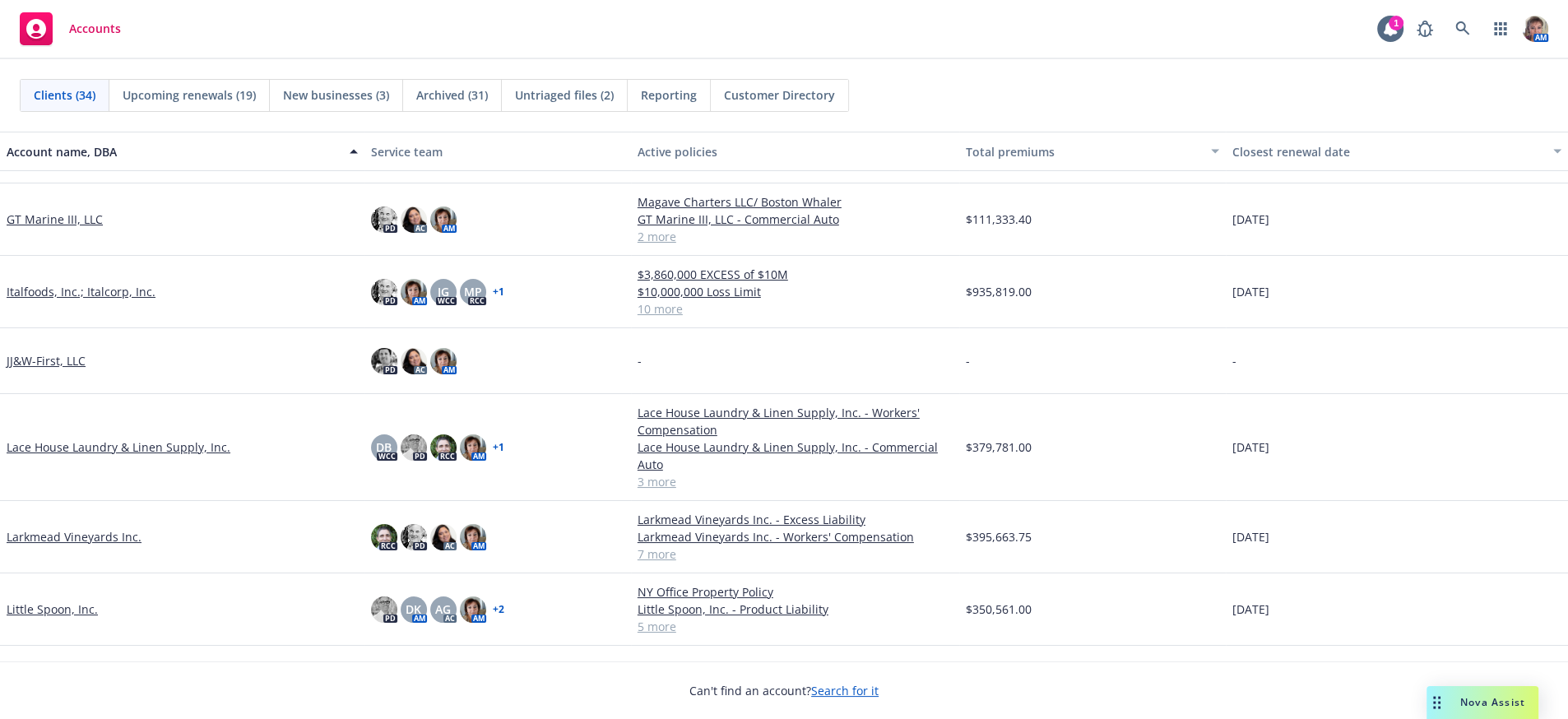
scroll to position [758, 0]
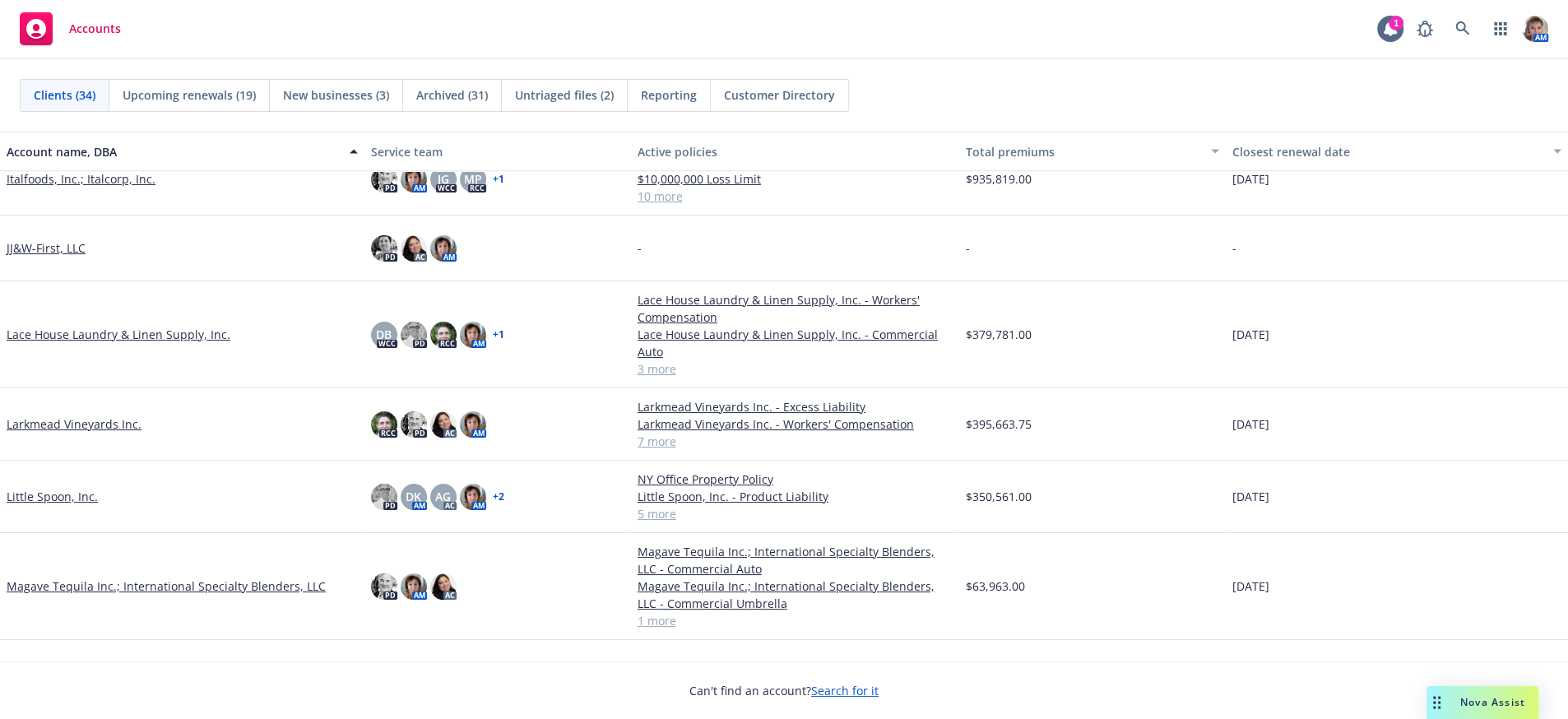
click at [71, 433] on link "Larkmead Vineyards Inc." at bounding box center [74, 424] width 135 height 17
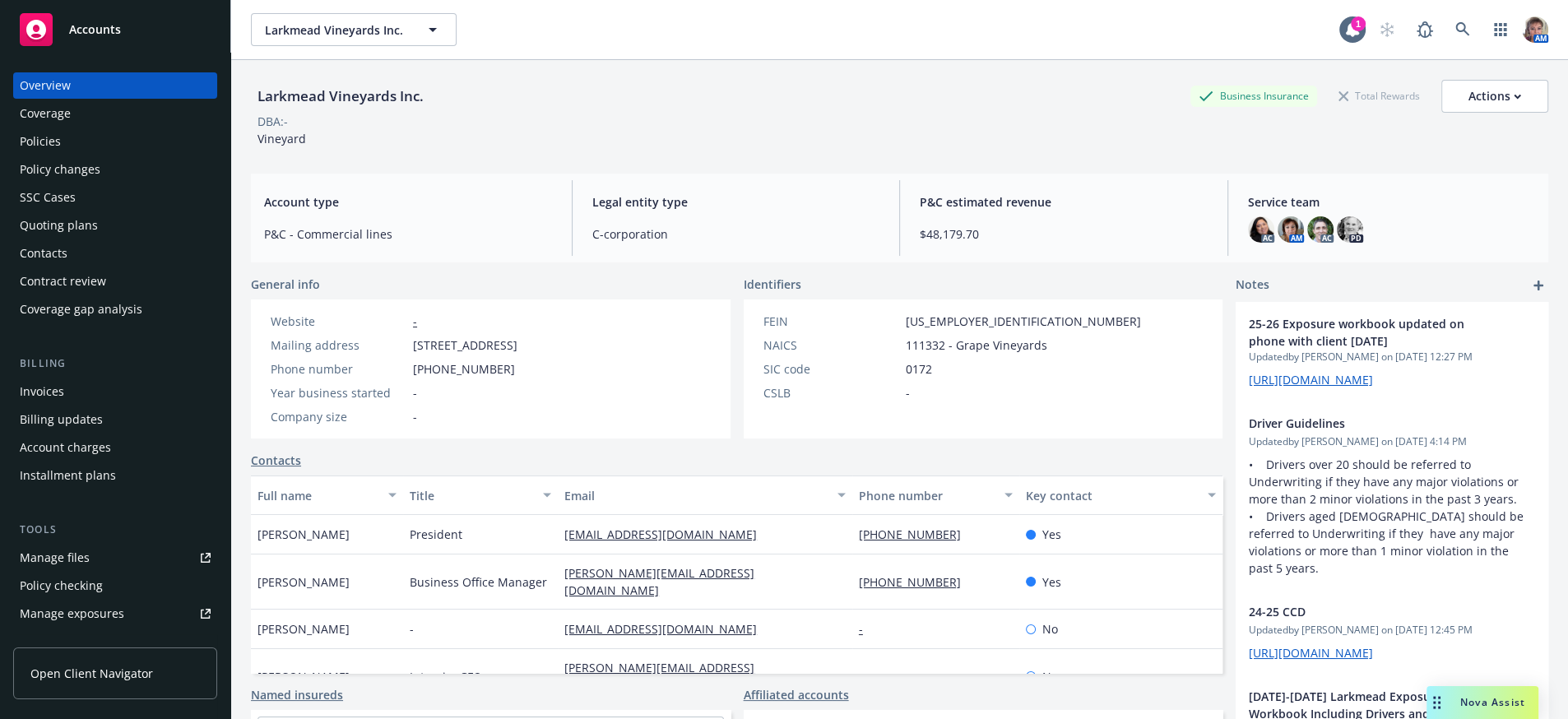
click at [67, 405] on div "Invoices" at bounding box center [115, 392] width 191 height 26
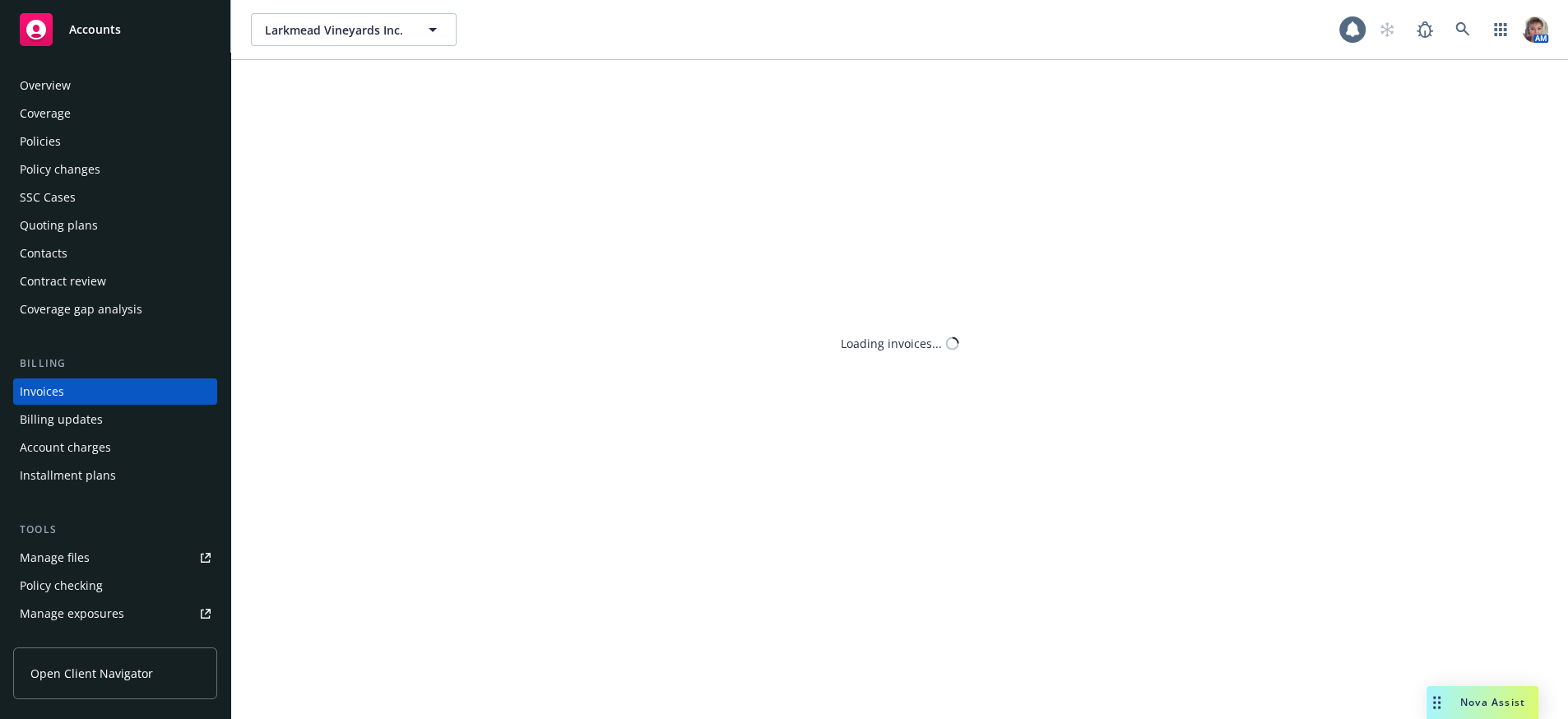
scroll to position [49, 0]
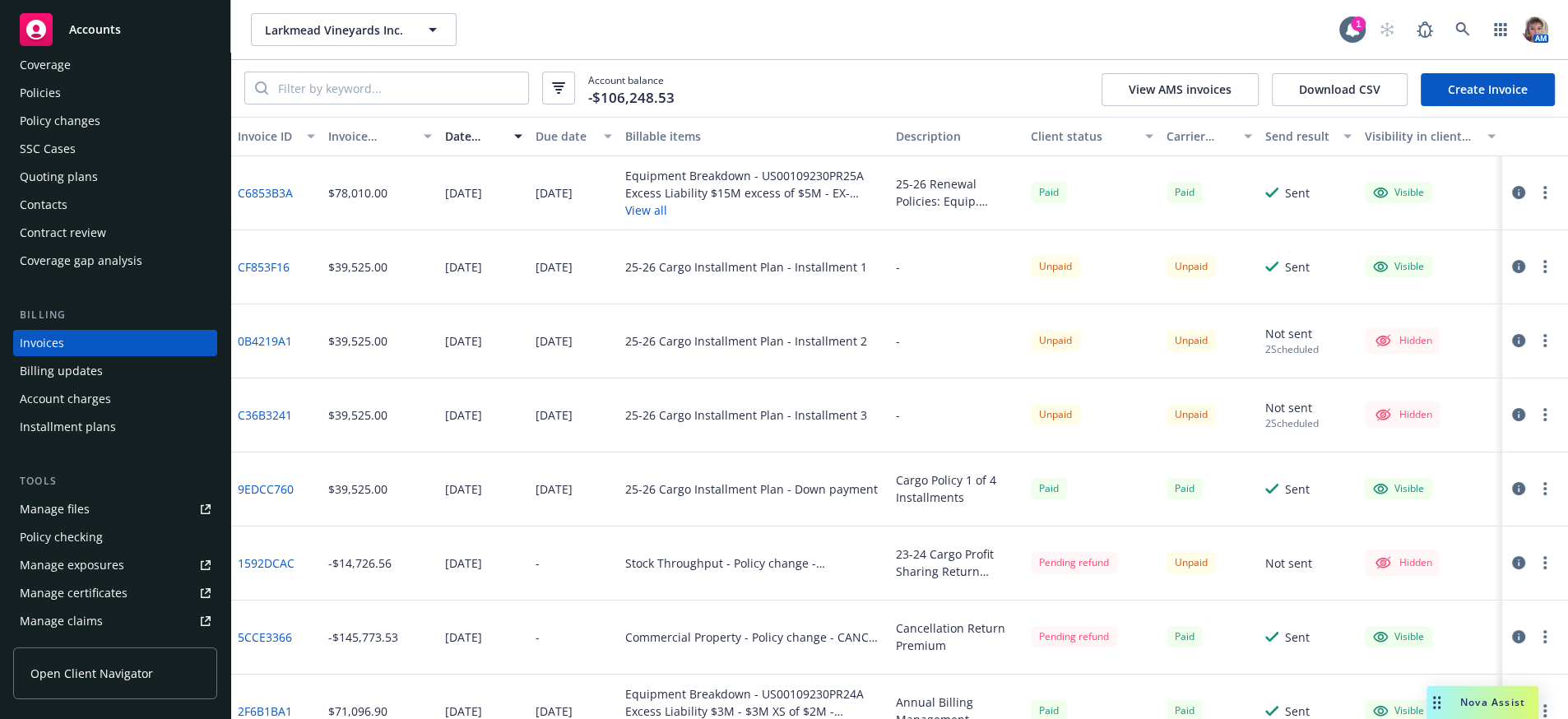
click at [776, 453] on div "25-26 Cargo Installment Plan - Installment 3" at bounding box center [753, 415] width 271 height 74
click at [760, 453] on div "25-26 Cargo Installment Plan - Installment 3" at bounding box center [753, 415] width 271 height 74
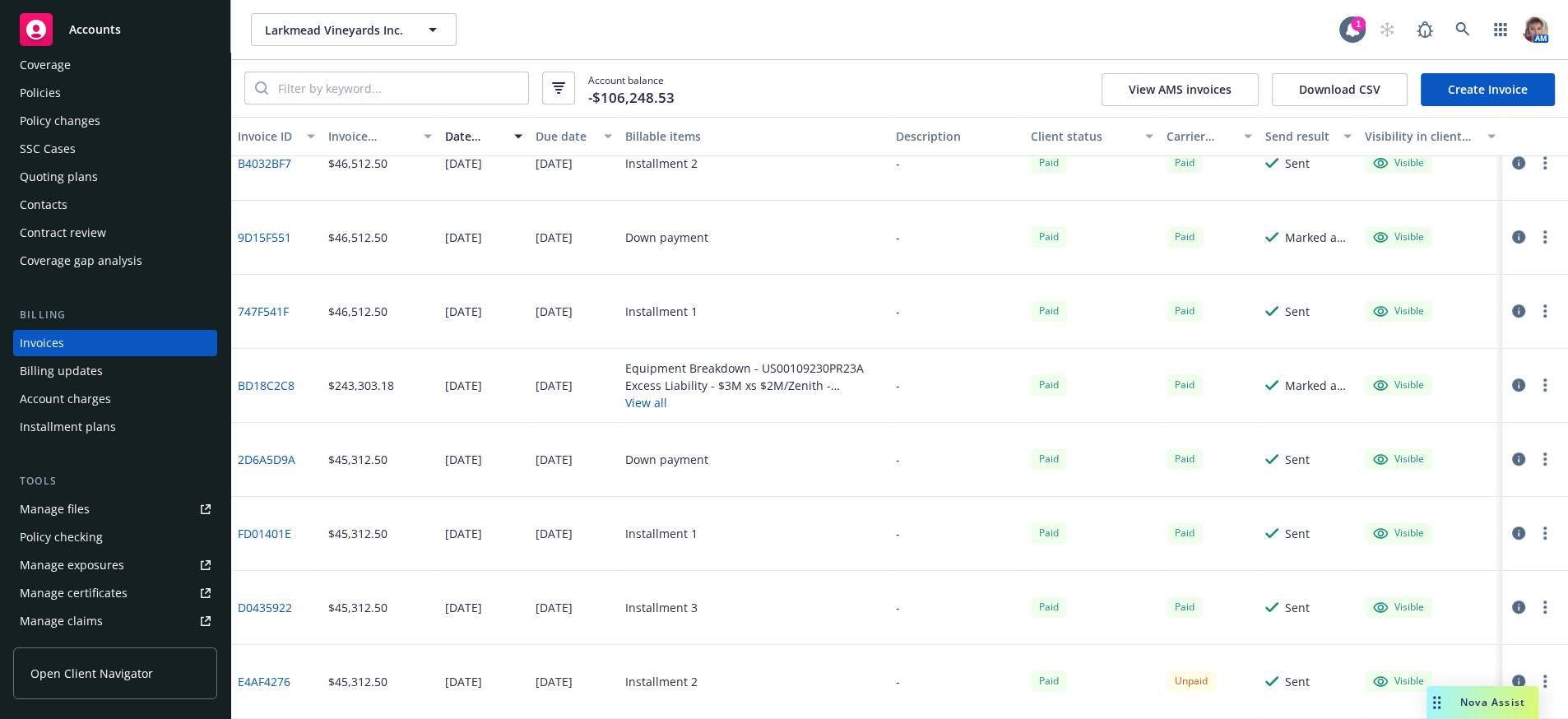
scroll to position [0, 0]
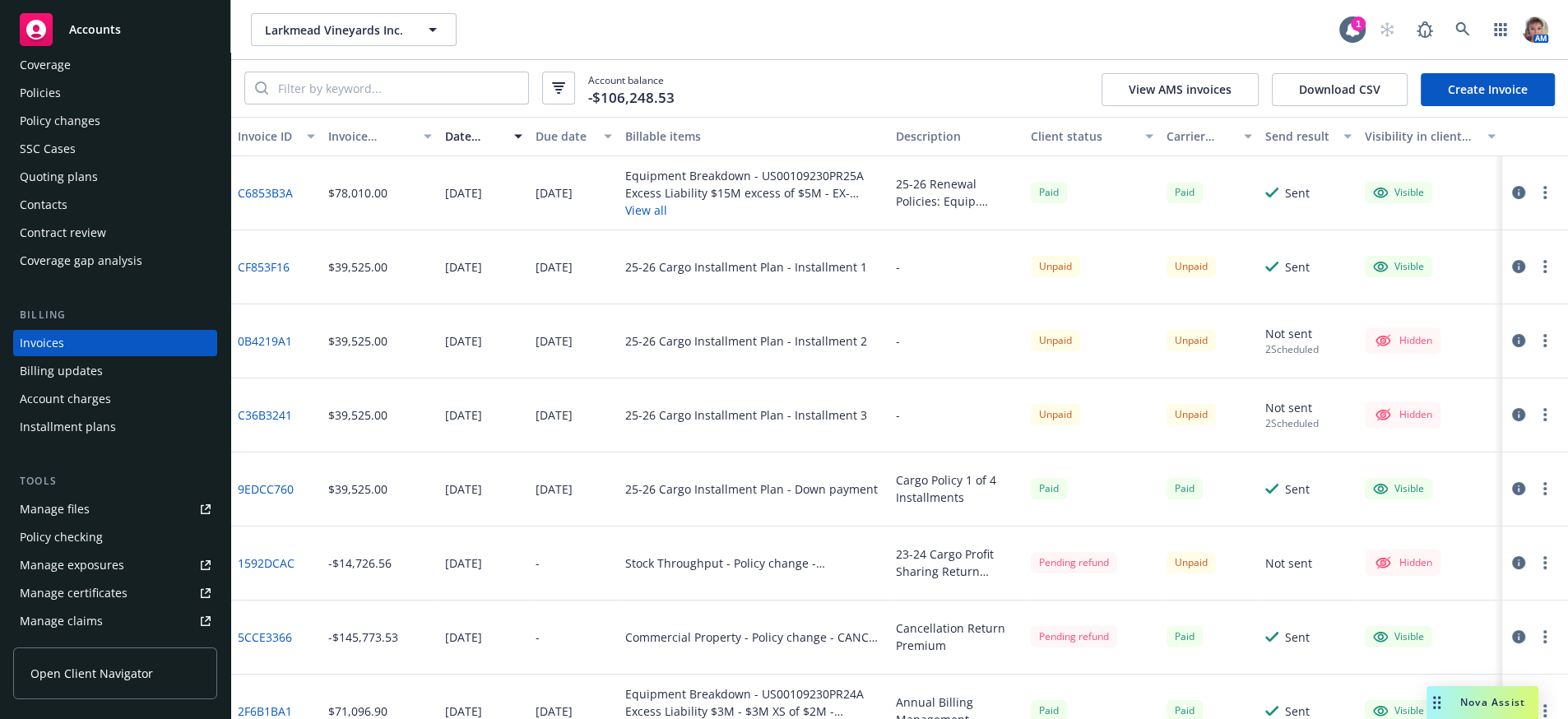
click at [662, 442] on div "25-26 Cargo Installment Plan - Installment 3" at bounding box center [753, 415] width 271 height 74
click at [665, 379] on div "25-26 Cargo Installment Plan - Installment 2" at bounding box center [753, 341] width 271 height 74
click at [1543, 342] on circle "button" at bounding box center [1544, 340] width 3 height 3
click at [1461, 541] on link "Send invoice" at bounding box center [1439, 524] width 210 height 33
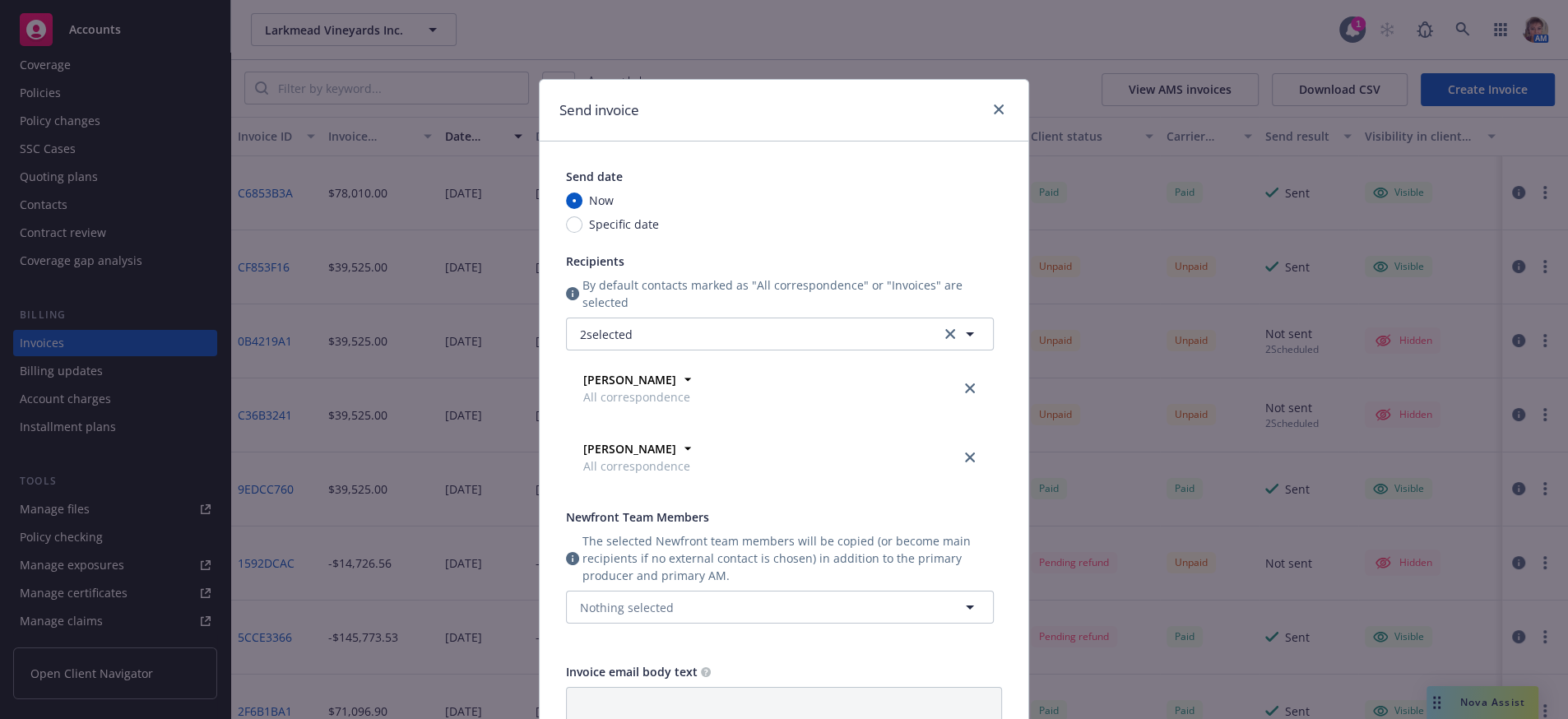
scroll to position [338, 0]
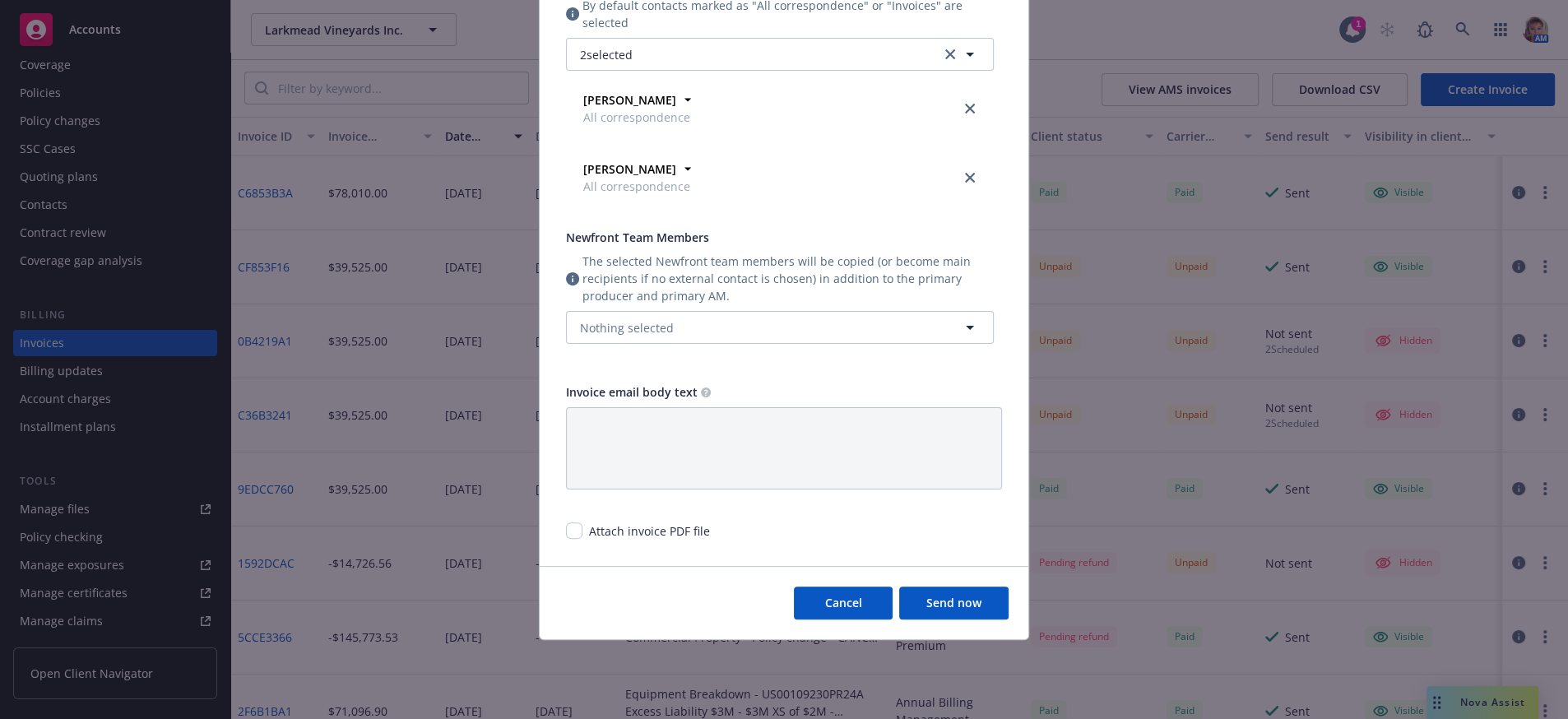
click at [583, 514] on div "Attach invoice PDF file" at bounding box center [784, 524] width 436 height 30
click at [575, 522] on input "checkbox" at bounding box center [574, 530] width 17 height 17
checkbox input "true"
click at [935, 600] on button "Send now" at bounding box center [954, 603] width 110 height 33
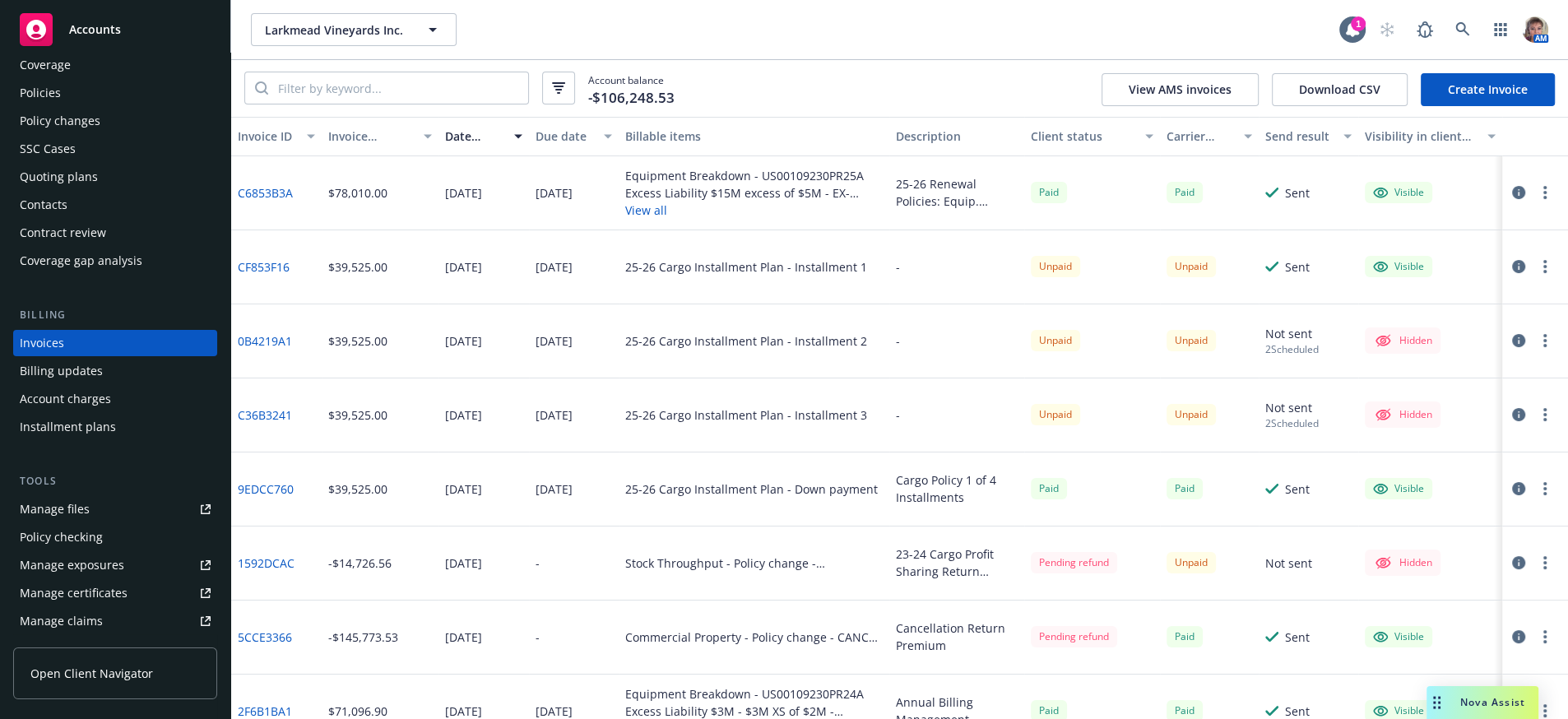
click at [1259, 374] on div "Not sent 2 Scheduled" at bounding box center [1309, 341] width 99 height 74
click at [1543, 342] on circle "button" at bounding box center [1544, 340] width 3 height 3
click at [1491, 499] on link "Make it visible in client dash" at bounding box center [1439, 491] width 210 height 33
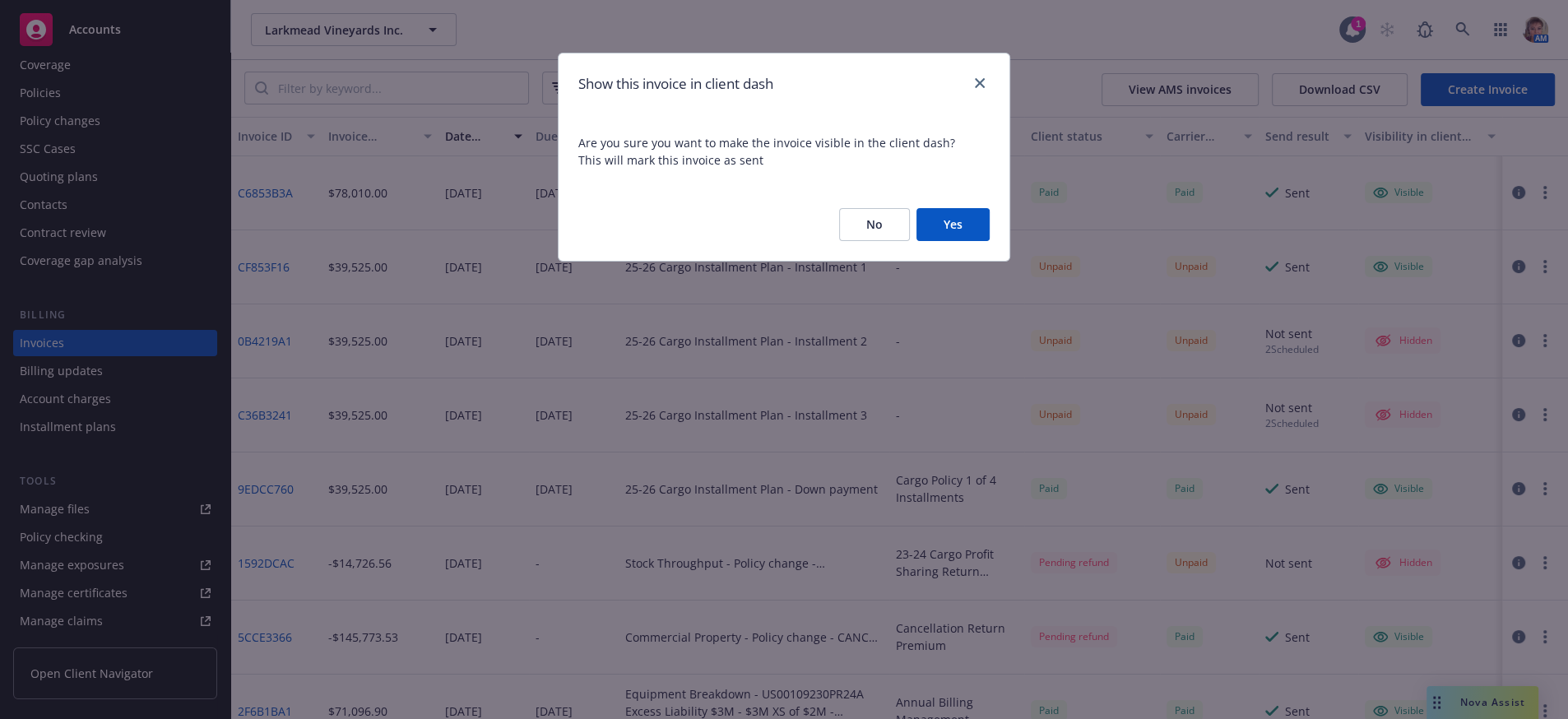
click at [957, 239] on button "Yes" at bounding box center [952, 225] width 73 height 33
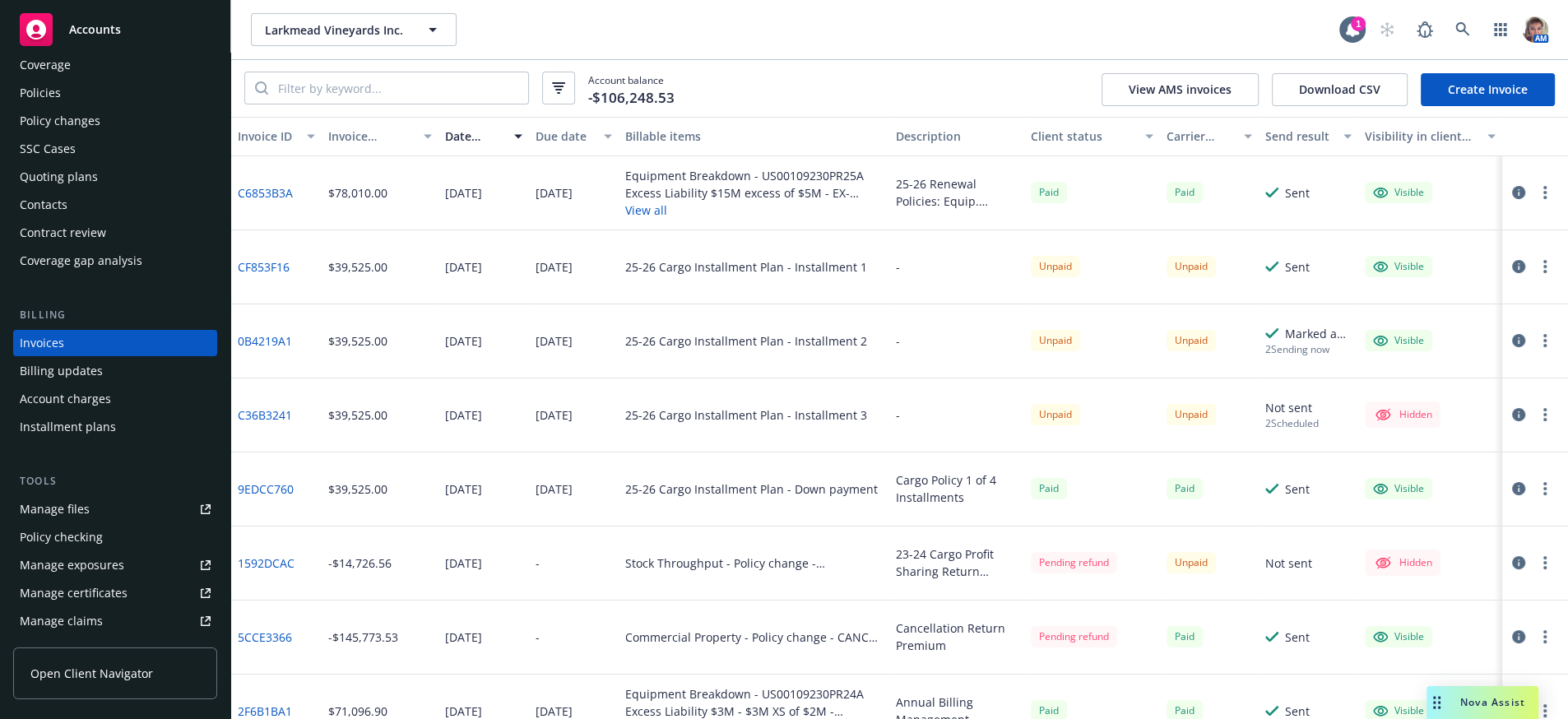
click at [252, 275] on link "CF853F16" at bounding box center [264, 267] width 52 height 17
click at [1512, 273] on icon "button" at bounding box center [1518, 266] width 13 height 13
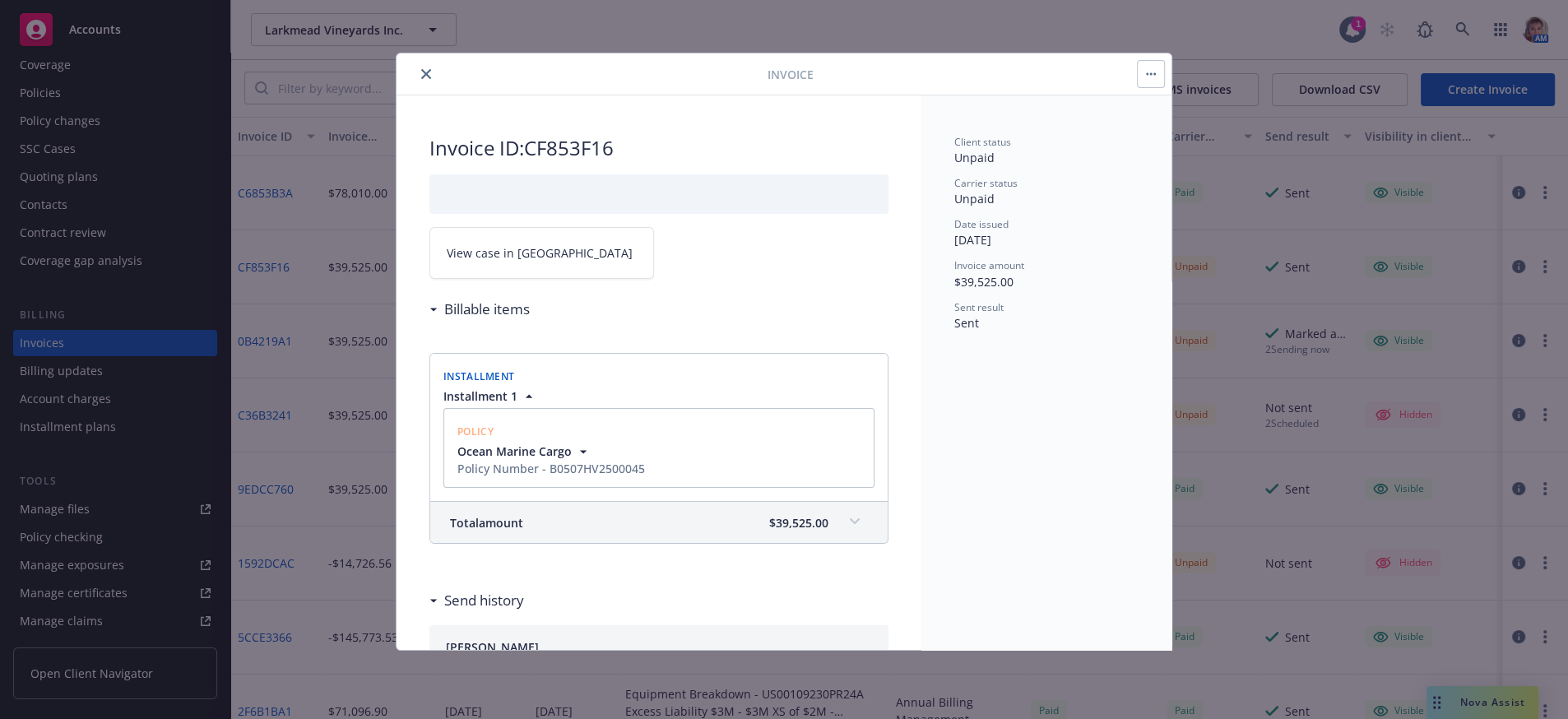
click at [537, 261] on span "View case in SSC" at bounding box center [540, 253] width 186 height 17
click at [426, 77] on icon "close" at bounding box center [426, 73] width 10 height 10
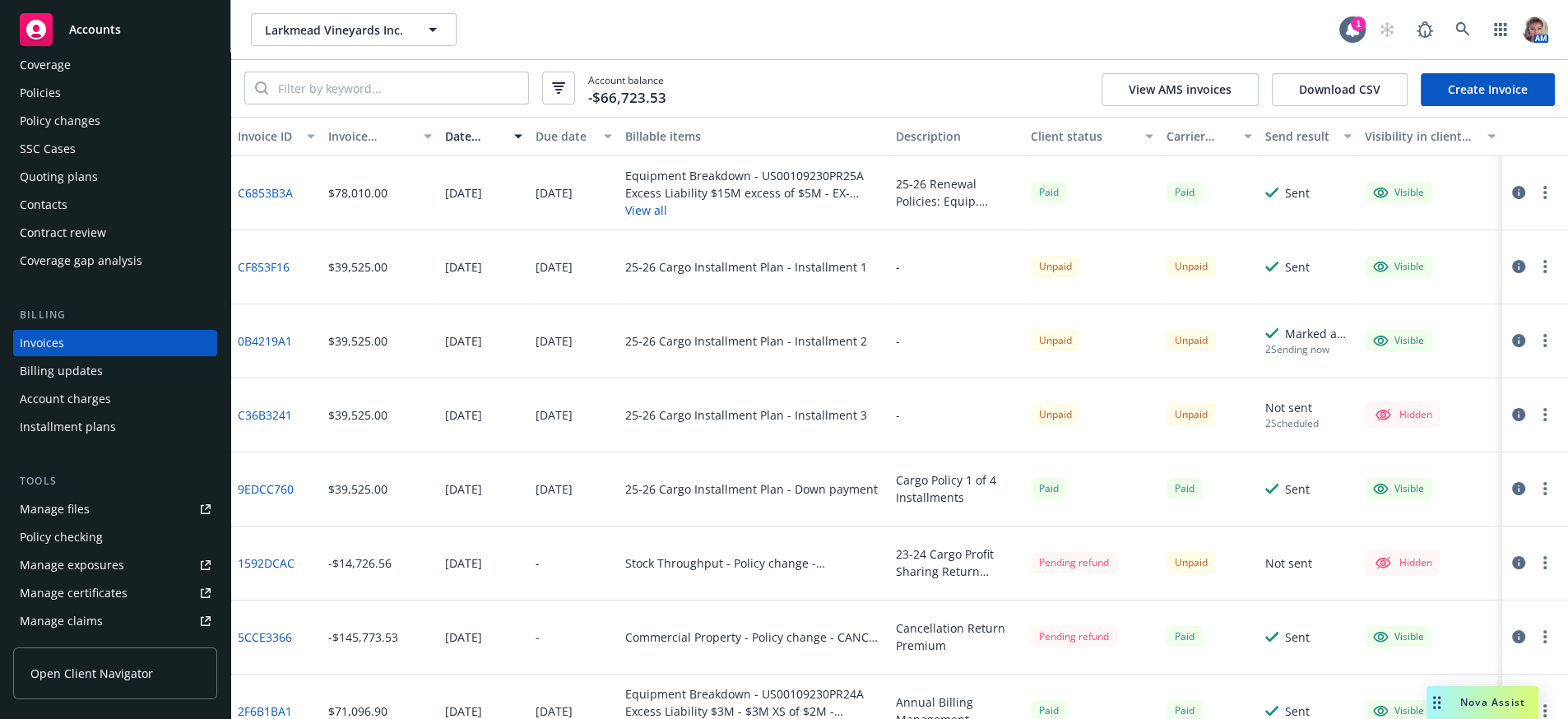
click at [77, 101] on div "Policies" at bounding box center [115, 93] width 191 height 26
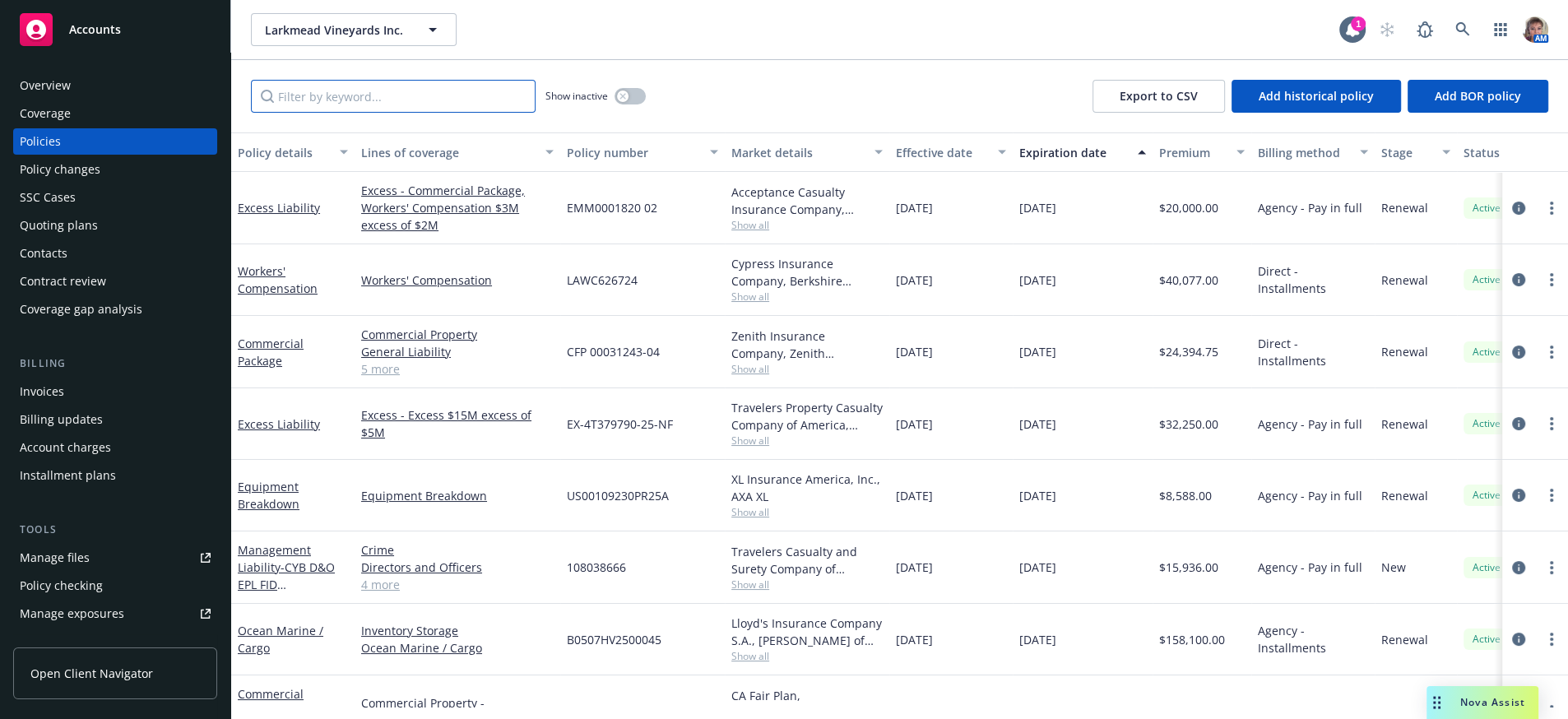
click at [360, 107] on input "Filter by keyword..." at bounding box center [393, 97] width 285 height 33
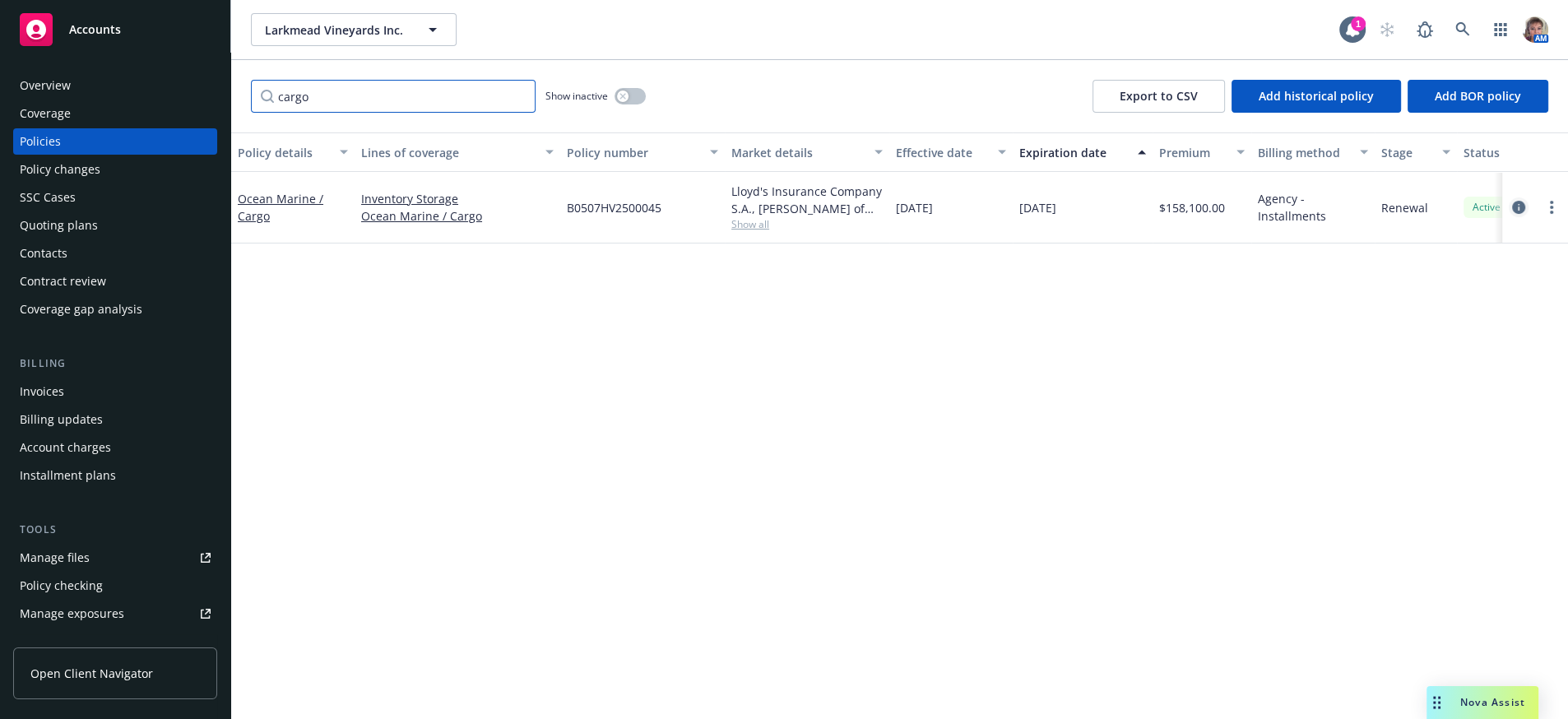
type input "cargo"
click at [1518, 214] on icon "circleInformation" at bounding box center [1518, 207] width 13 height 13
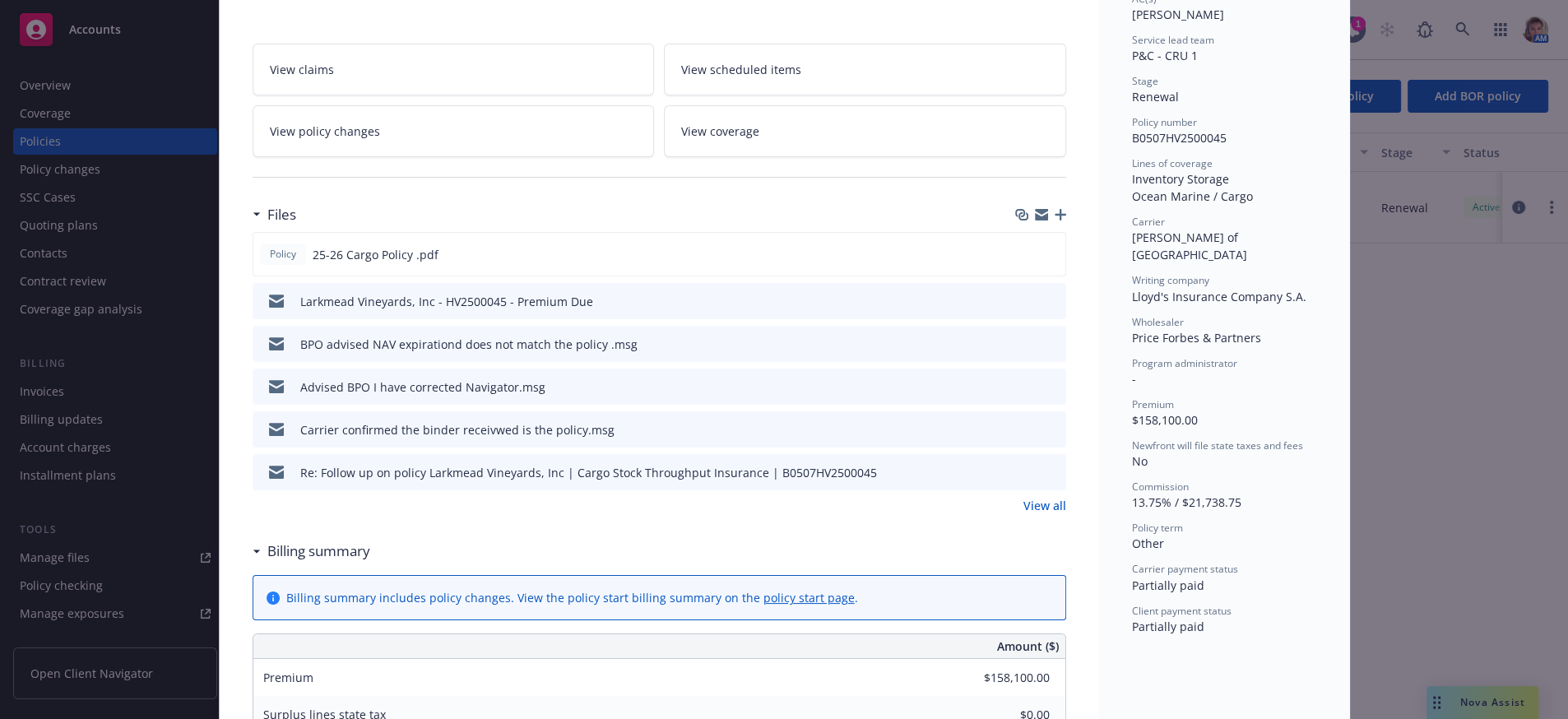
scroll to position [361, 0]
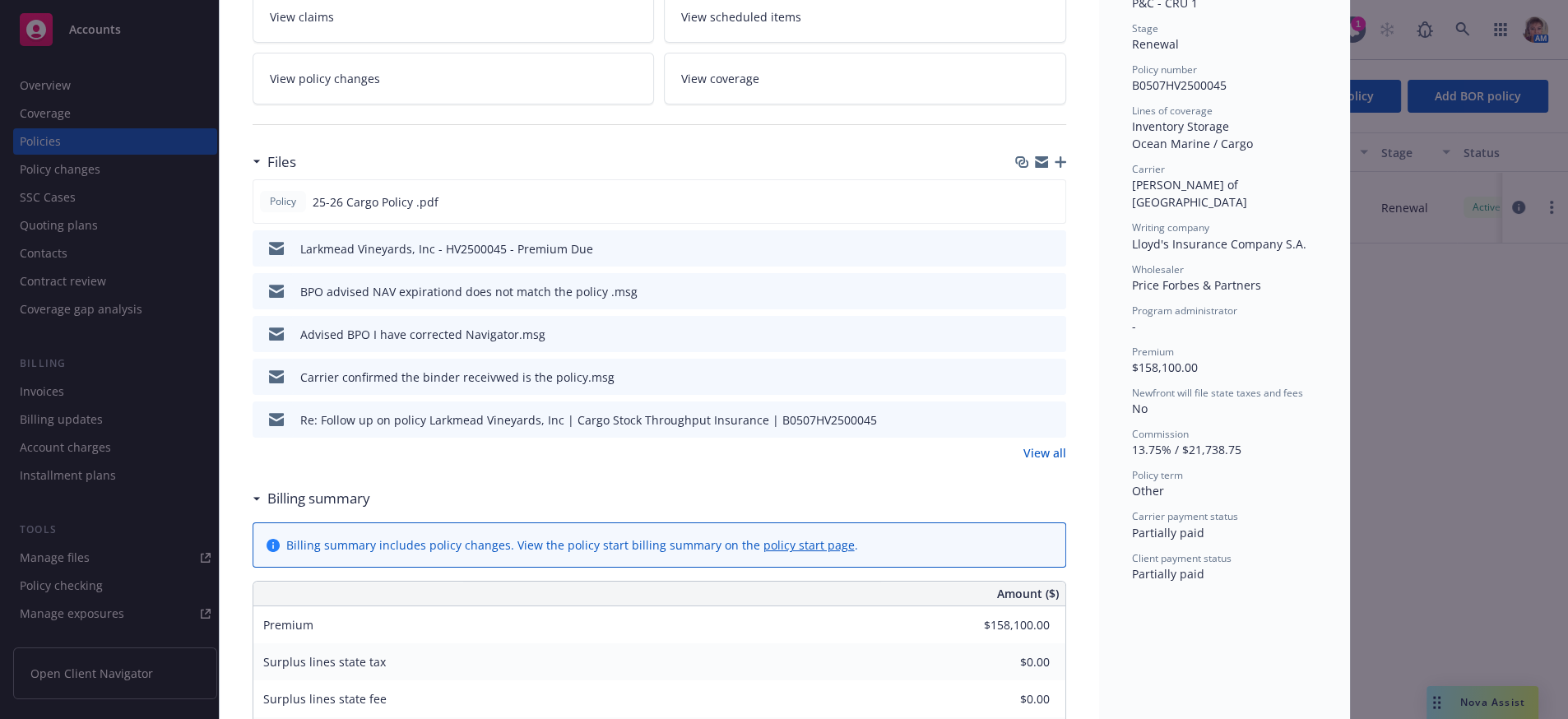
click at [1017, 254] on icon "download file" at bounding box center [1023, 247] width 13 height 13
click at [1054, 168] on icon "button" at bounding box center [1060, 162] width 11 height 11
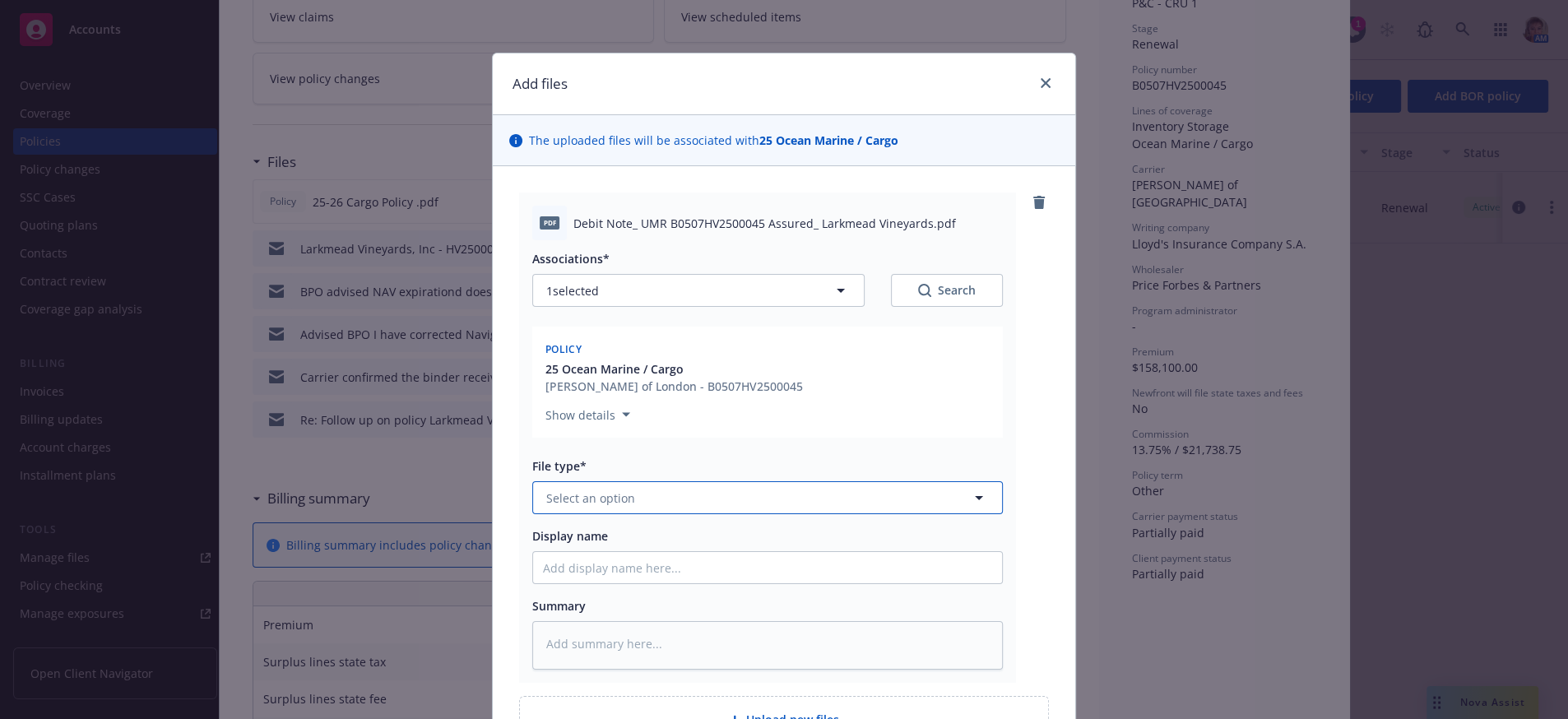
click at [648, 514] on button "Select an option" at bounding box center [767, 498] width 470 height 33
type input "i"
type input "invo"
click at [658, 603] on span "Invoice - Third Party" at bounding box center [606, 595] width 113 height 17
type textarea "x"
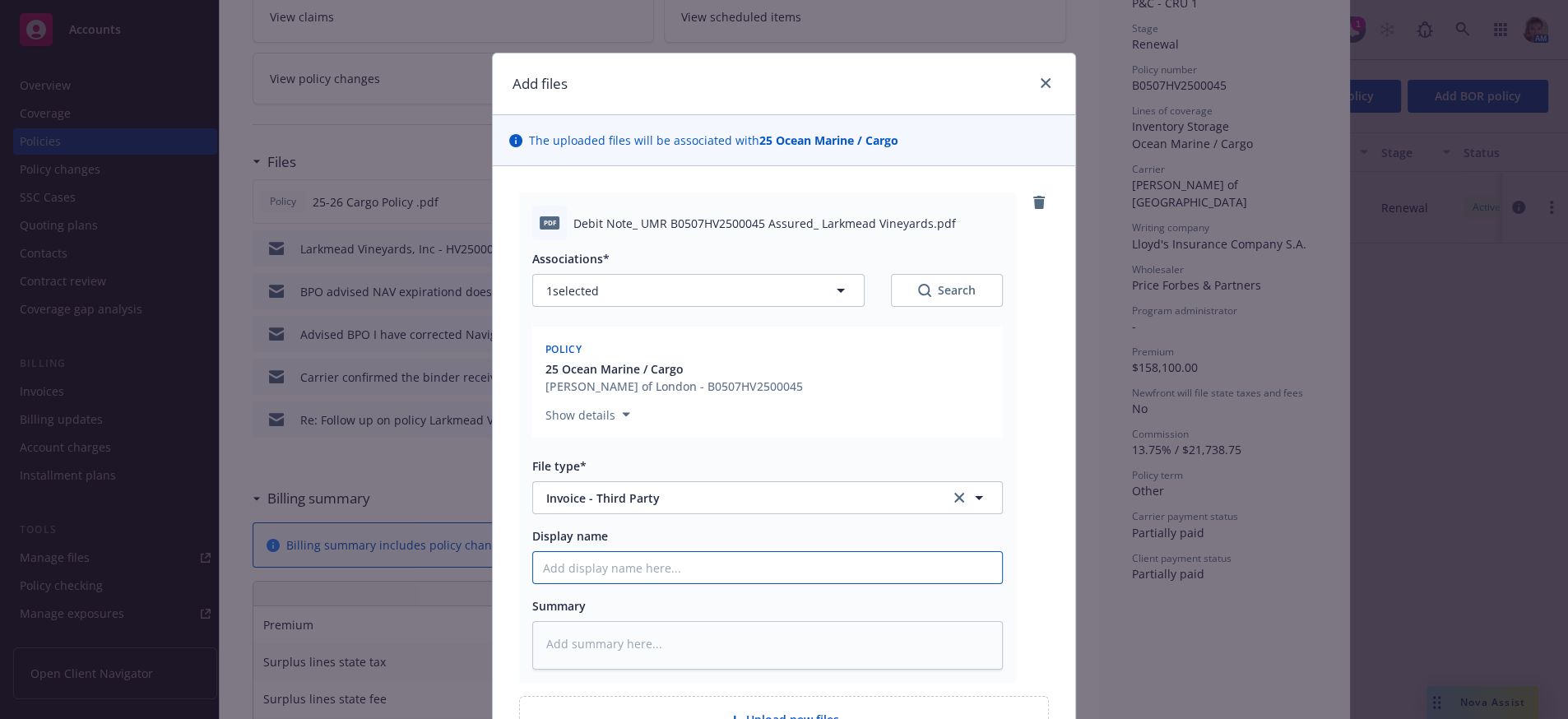
click at [649, 583] on input "Display name" at bounding box center [767, 568] width 469 height 31
type input "2"
type textarea "x"
type input "2n"
type textarea "x"
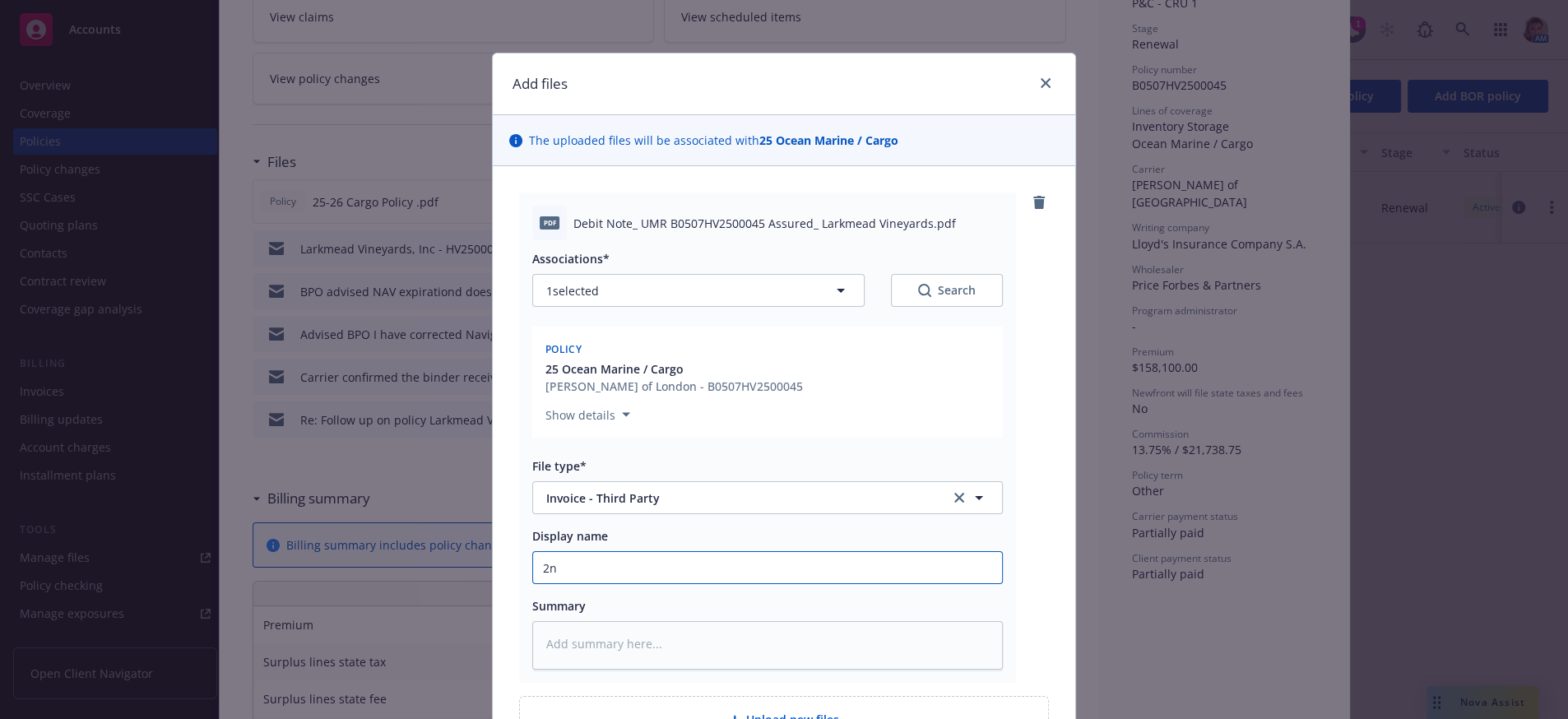
type input "2nd"
type textarea "x"
type input "2nd"
type textarea "x"
type input "2nd I"
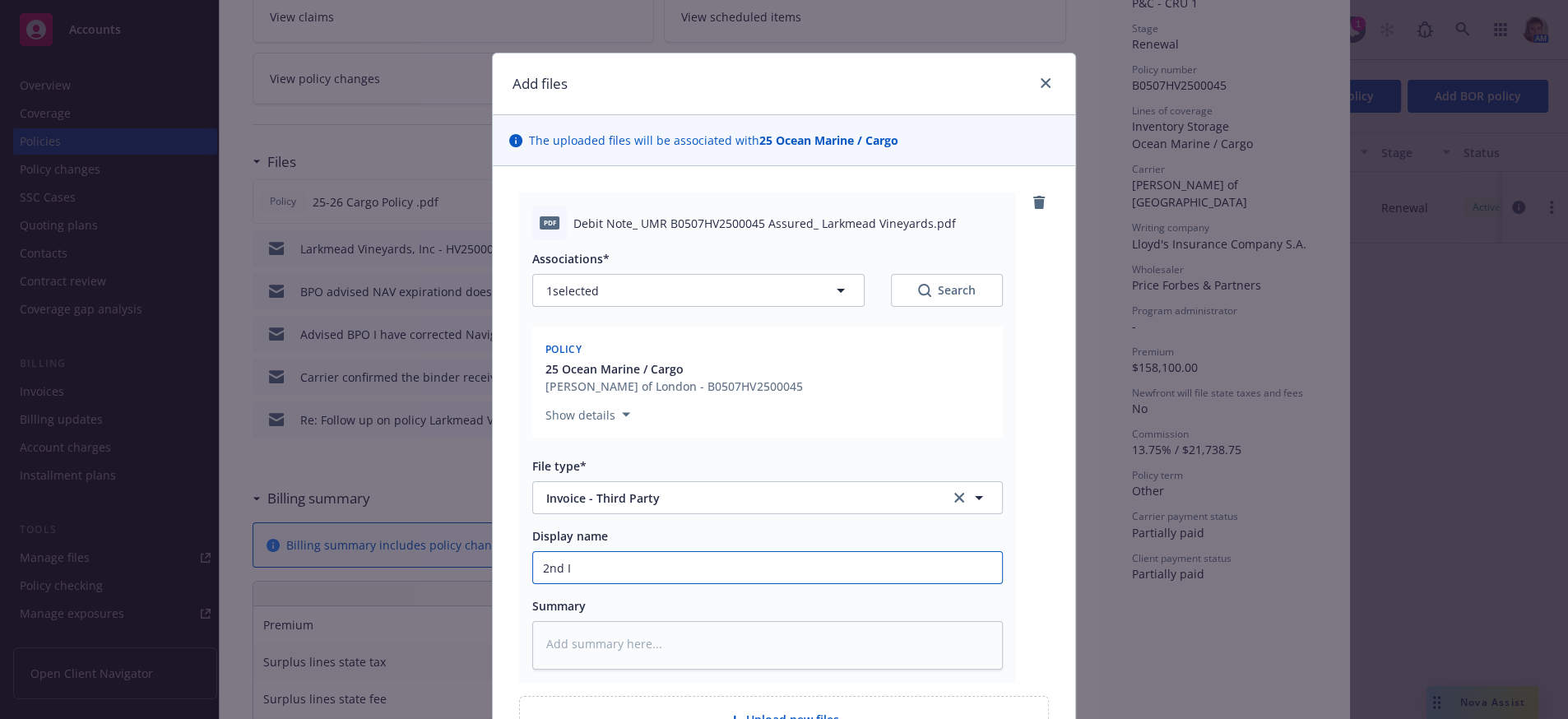
type textarea "x"
type input "2nd In"
type textarea "x"
type input "2nd Ins"
type textarea "x"
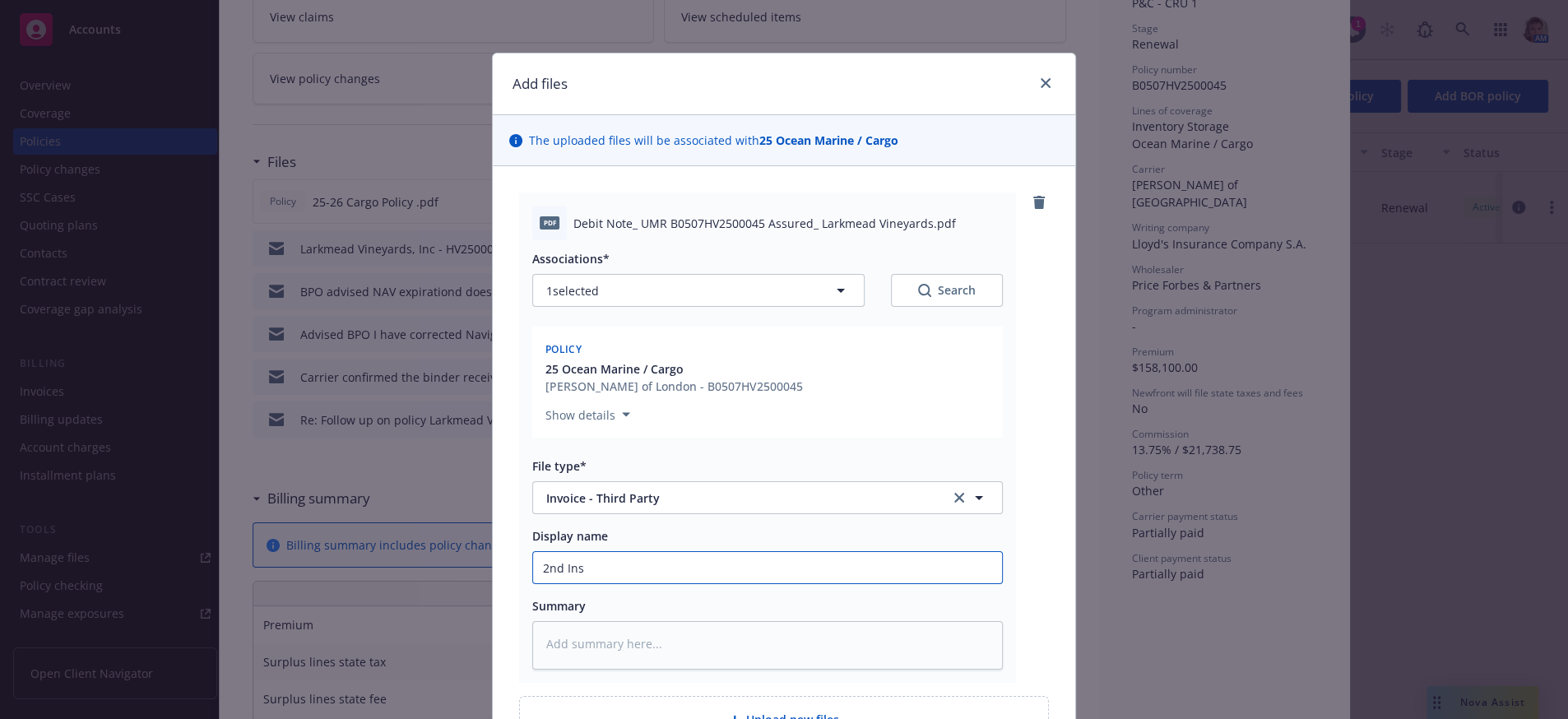
type input "2nd Inst"
type textarea "x"
type input "2nd Insta"
type textarea "x"
type input "2nd Instal"
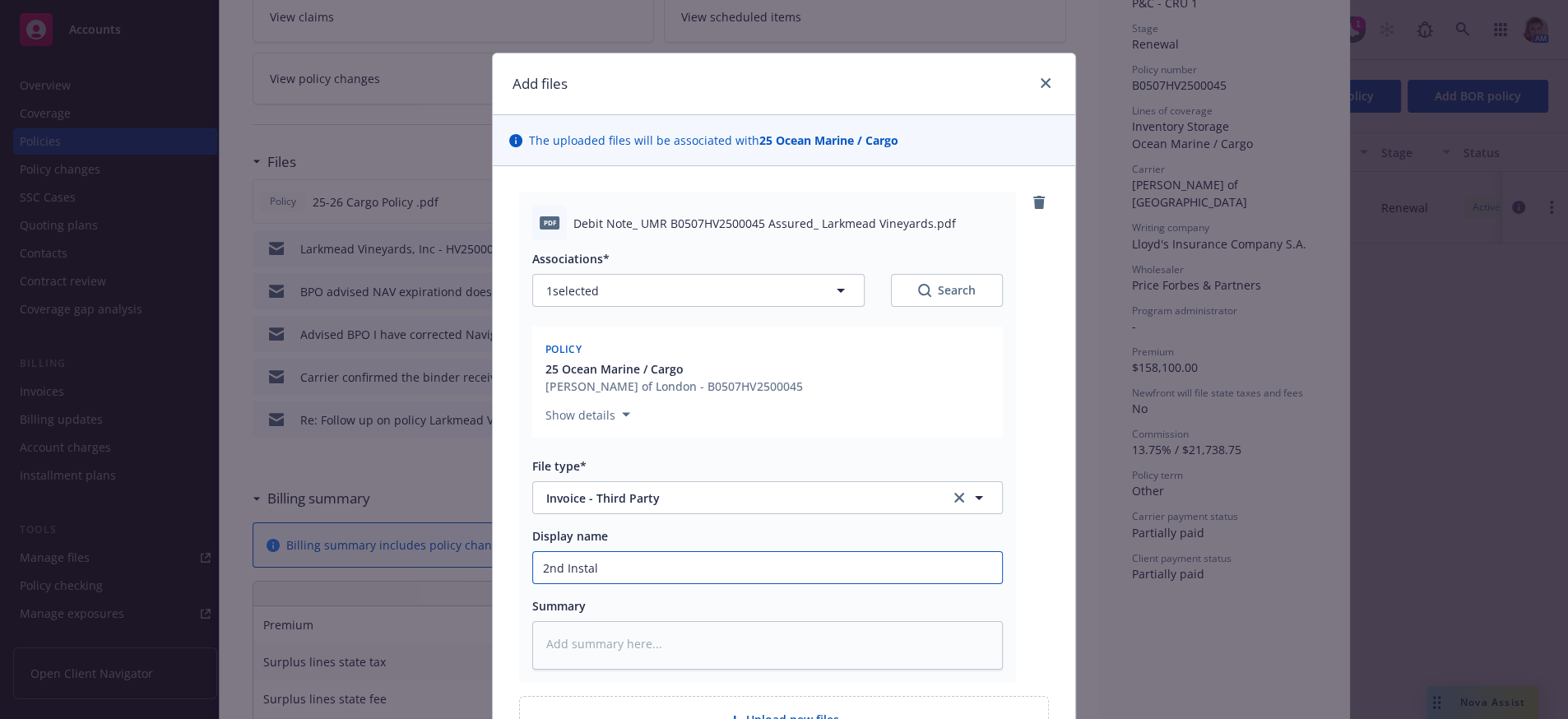
type textarea "x"
type input "2nd Install"
type textarea "x"
type input "2nd Installm"
type textarea "x"
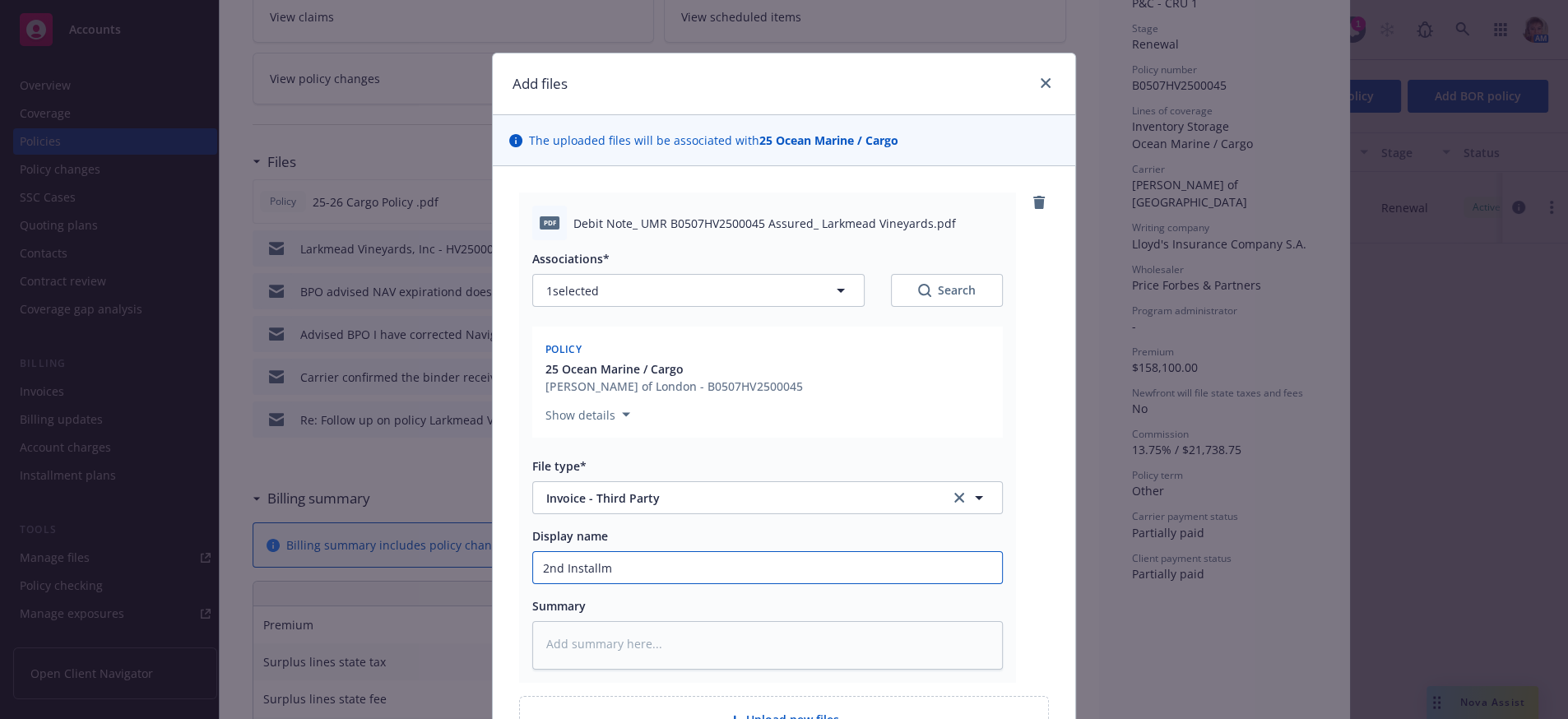
type input "2nd Installme"
type textarea "x"
type input "2nd Installmen"
type textarea "x"
type input "2nd Installment"
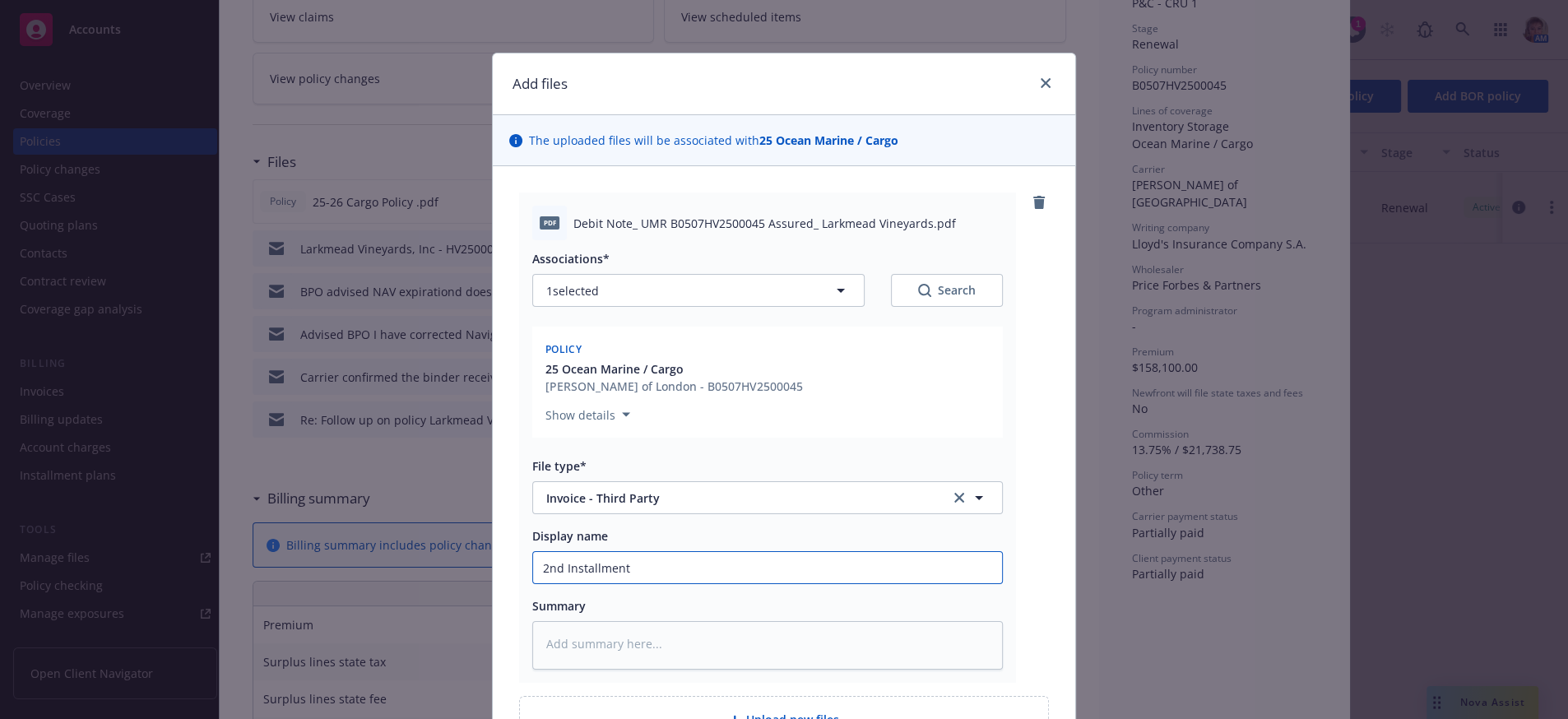
type textarea "x"
type input "2nd Installment"
type textarea "x"
type input "2nd Installment i"
type textarea "x"
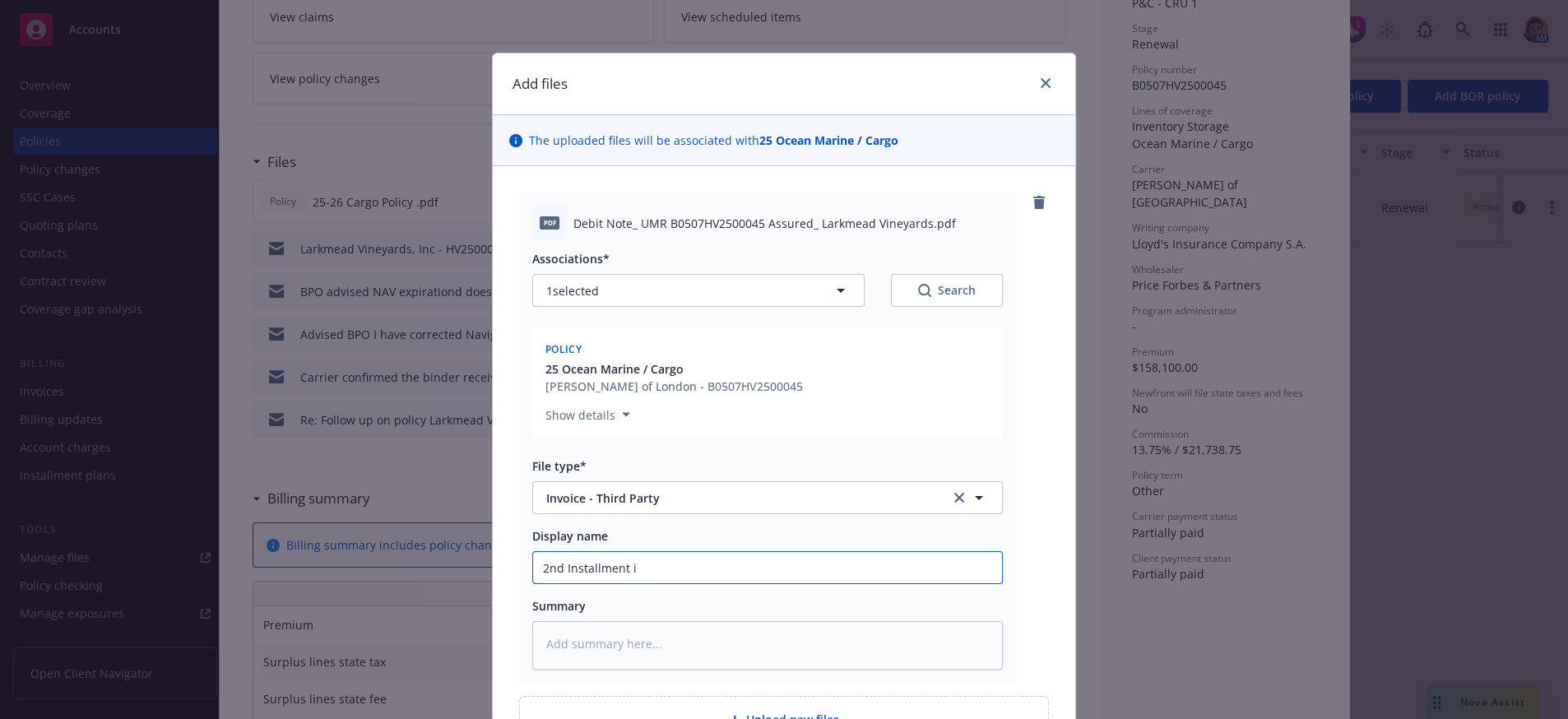
type input "2nd Installment in"
type textarea "x"
type input "2nd Installment inv"
type textarea "x"
type input "2nd Installment invo"
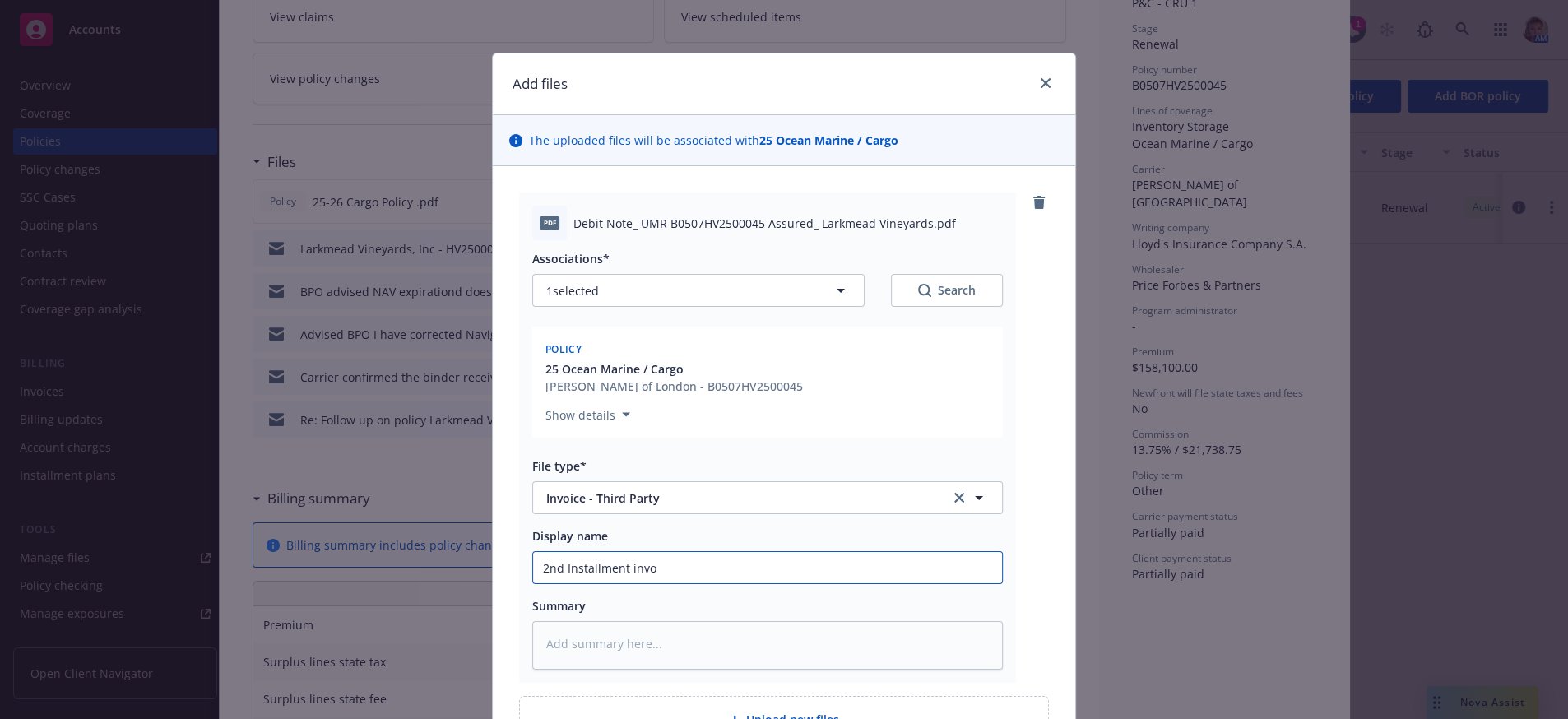
type textarea "x"
type input "2nd Installment invoi"
type textarea "x"
type input "2nd Installment invoic"
type textarea "x"
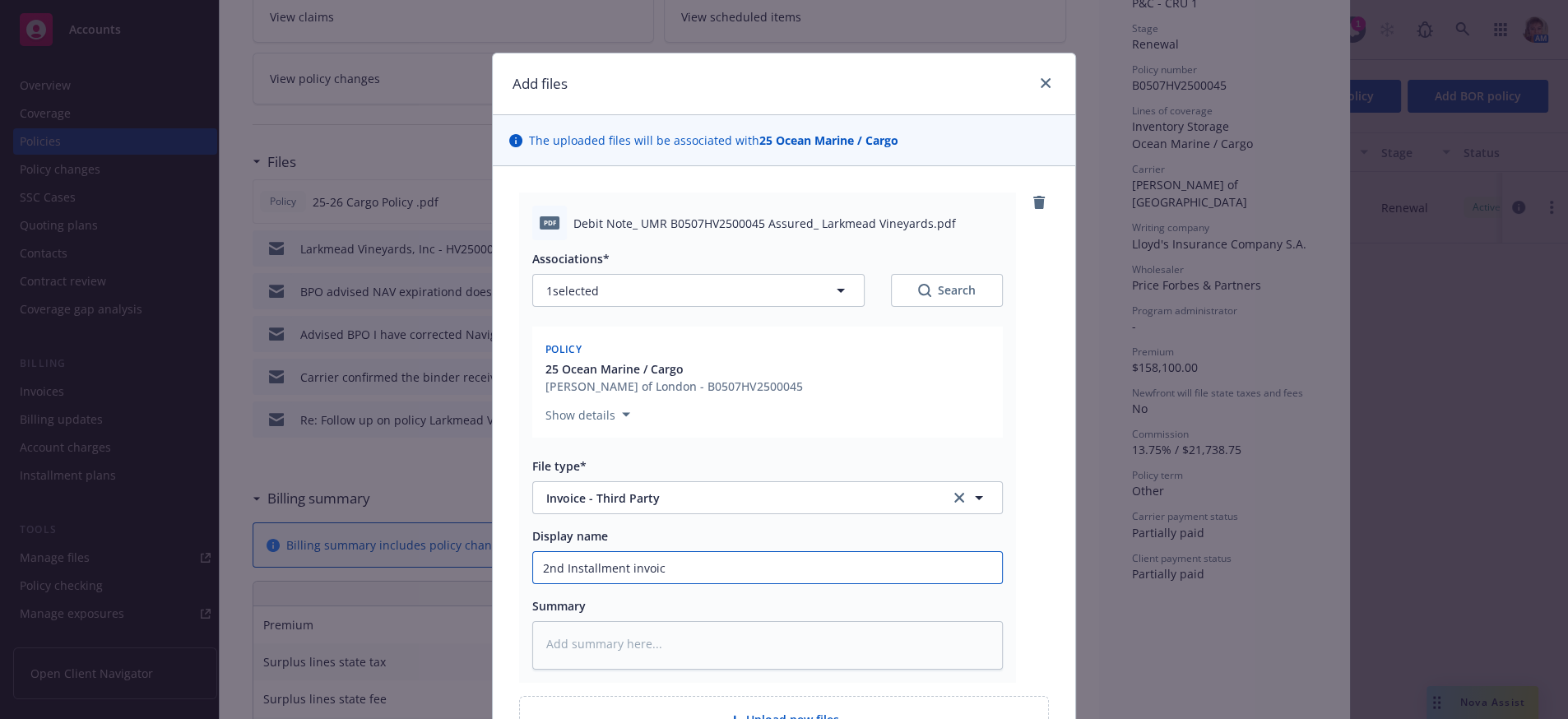
type input "2nd Installment invoice"
type textarea "x"
type input "2nd Installment invoice"
type textarea "x"
type input "2nd Installment invoice f"
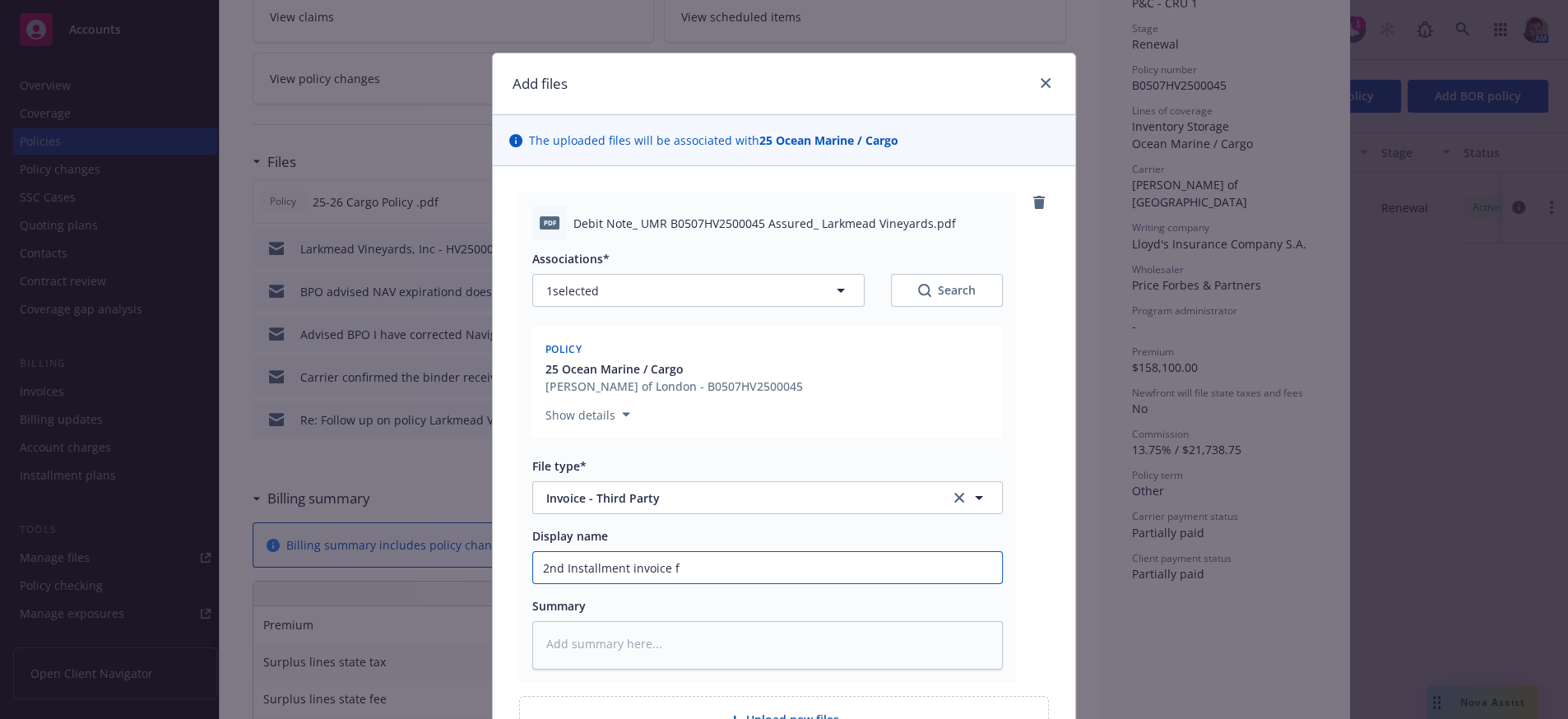
type textarea "x"
type input "2nd Installment invoice fr"
type textarea "x"
type input "2nd Installment invoice fro"
type textarea "x"
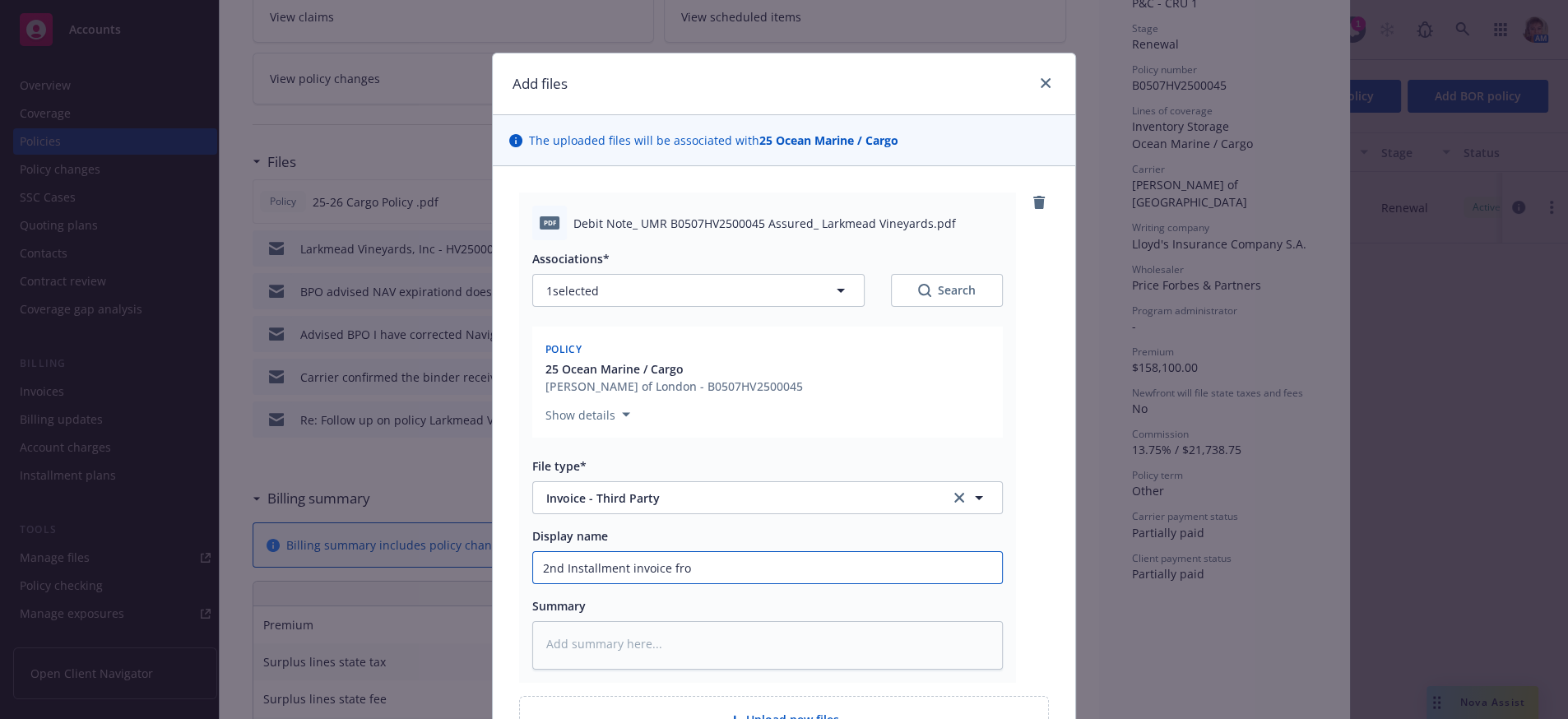
type input "2nd Installment invoice from"
type textarea "x"
type input "2nd Installment invoice from"
type textarea "x"
type input "2nd Installment invoice from P"
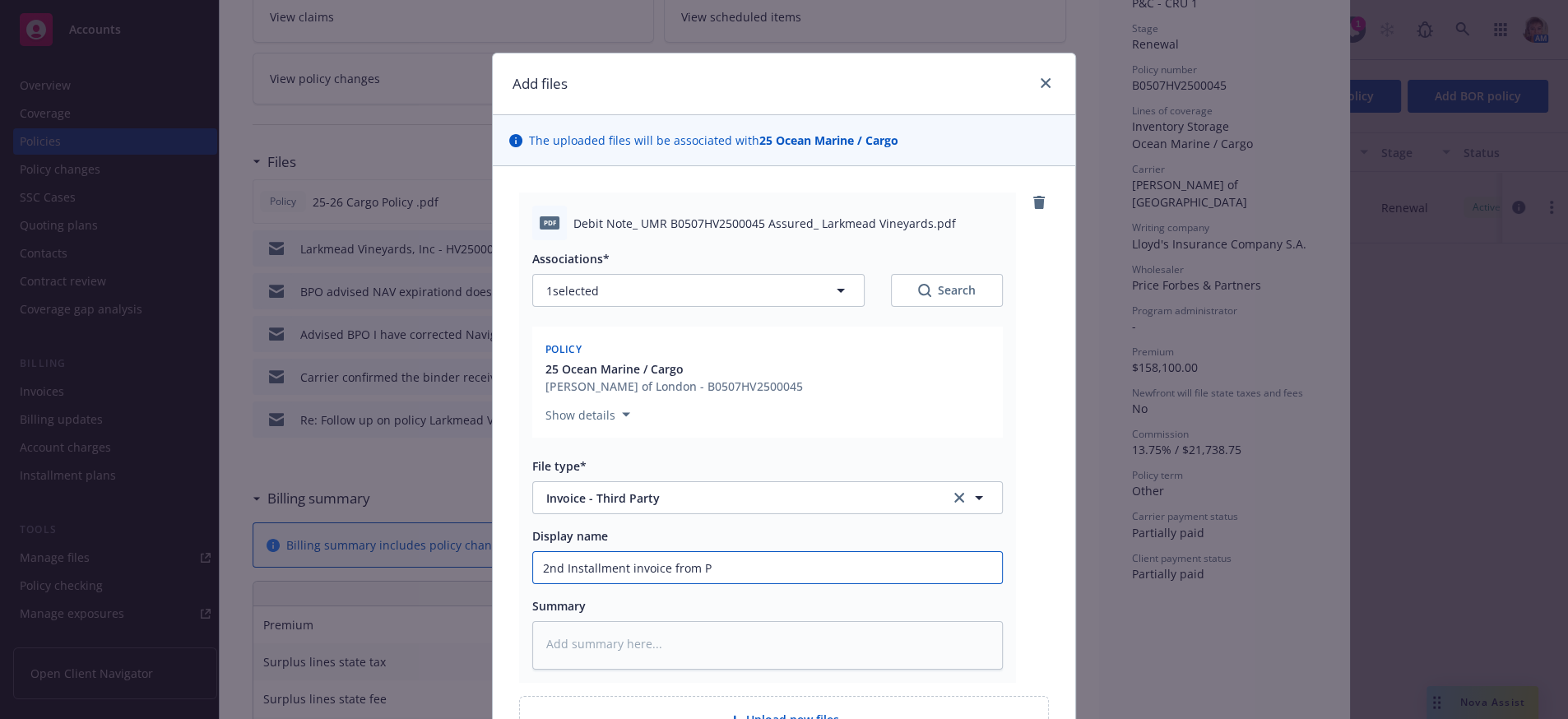
type textarea "x"
type input "2nd Installment invoice from Pr"
type textarea "x"
type input "2nd Installment invoice from Pri"
type textarea "x"
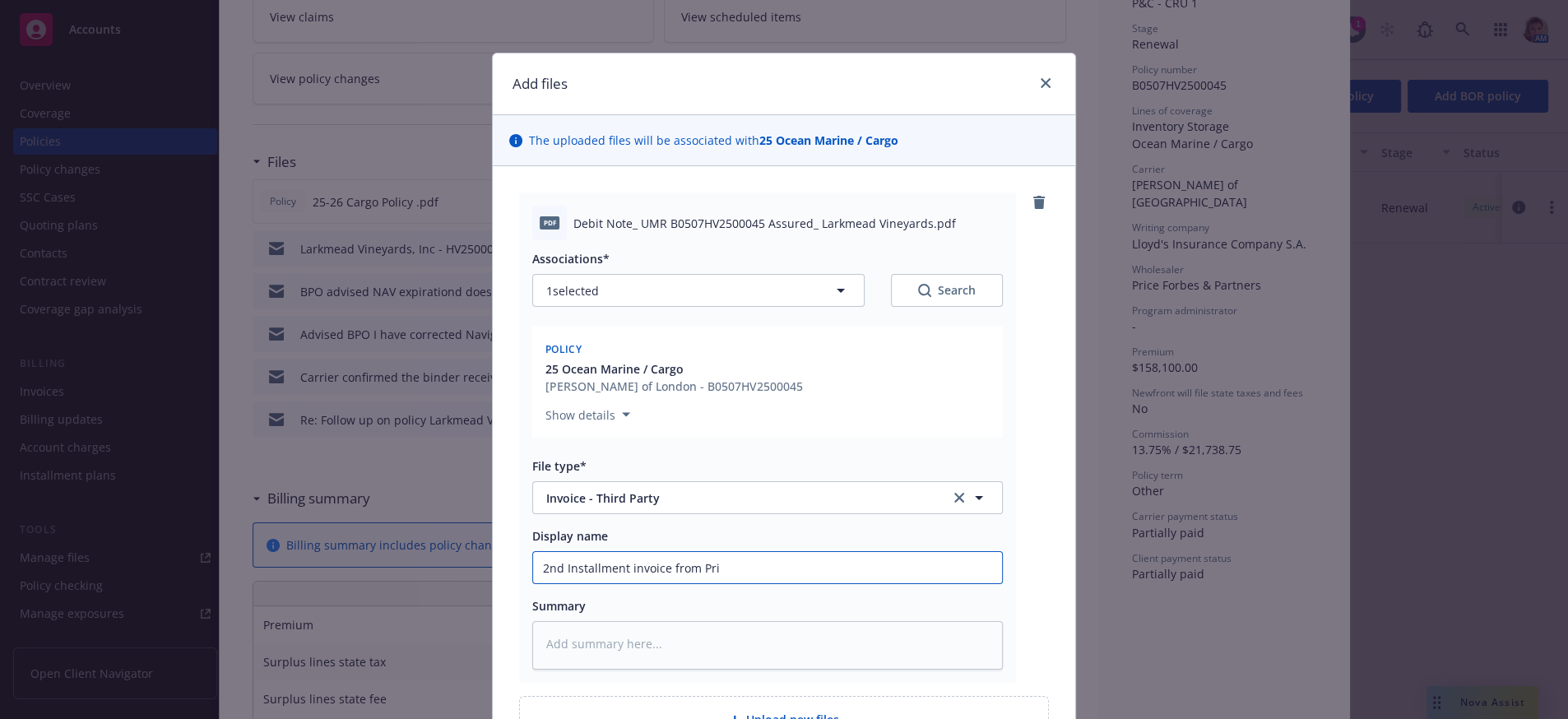
type input "2nd Installment invoice from Pric"
type textarea "x"
type input "2nd Installment invoice from Price"
type textarea "x"
type input "2nd Installment invoice from Price"
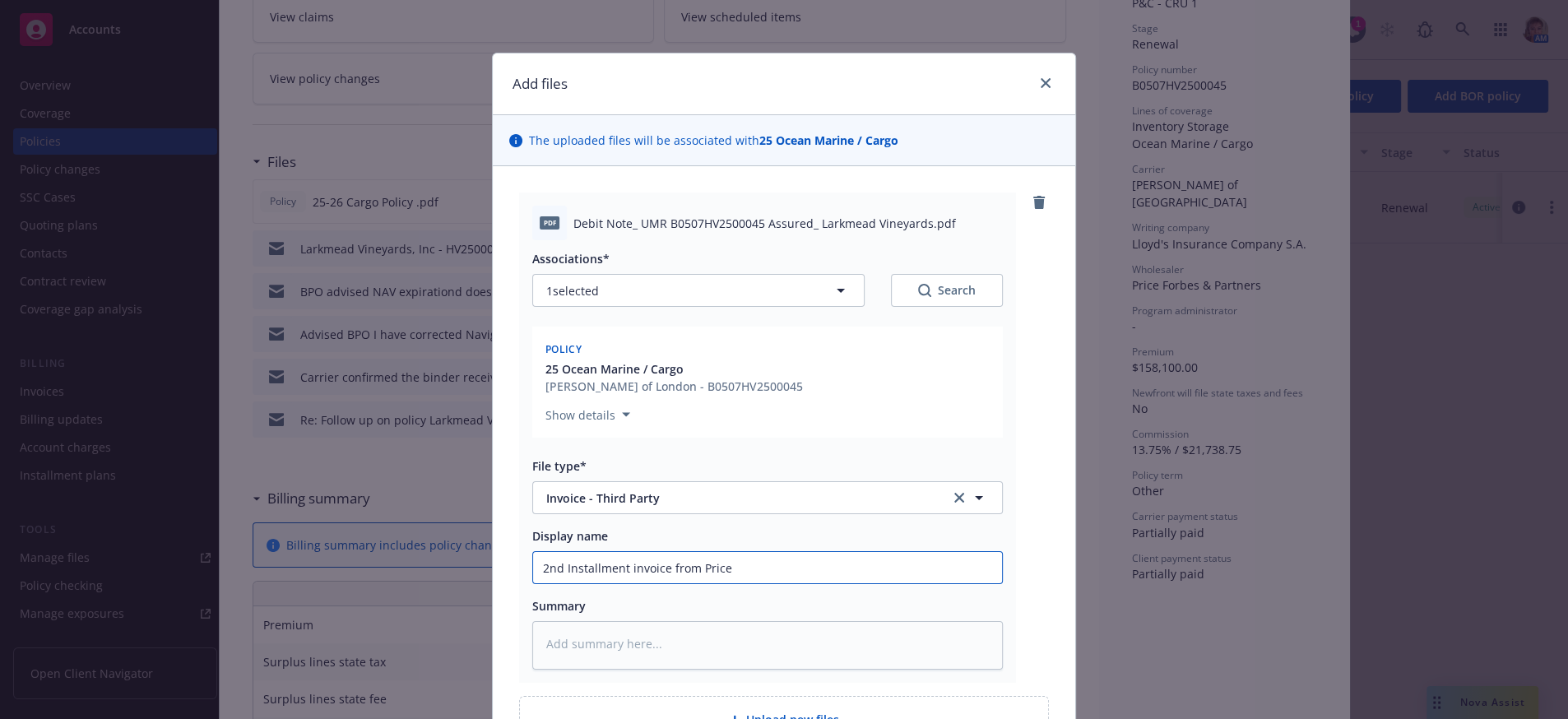
type textarea "x"
type input "2nd Installment invoice from Price F"
type textarea "x"
type input "2nd Installment invoice from Price Fo"
type textarea "x"
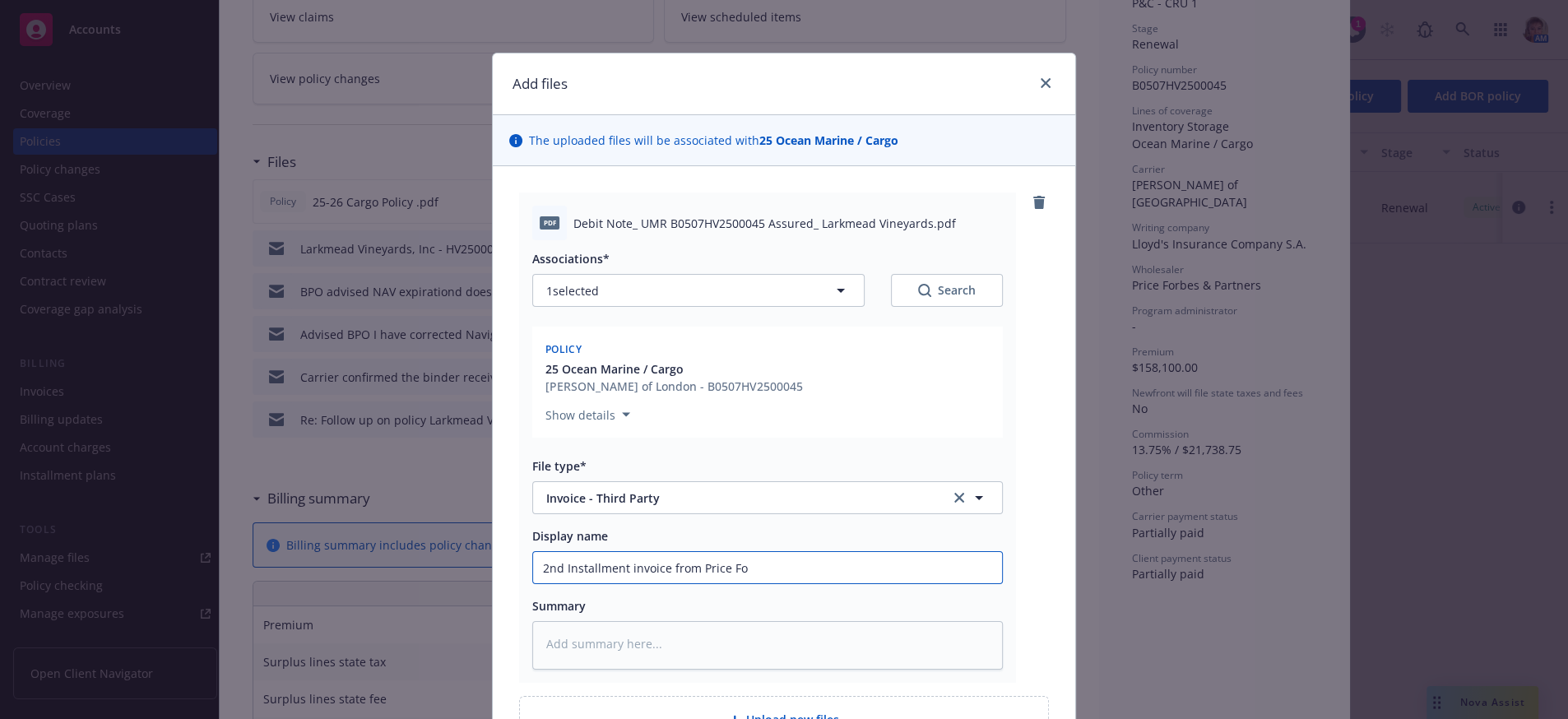
type input "2nd Installment invoice from Price For"
type textarea "x"
type input "2nd Installment invoice from Price Forb"
type textarea "x"
type input "2nd Installment invoice from Price Forbe"
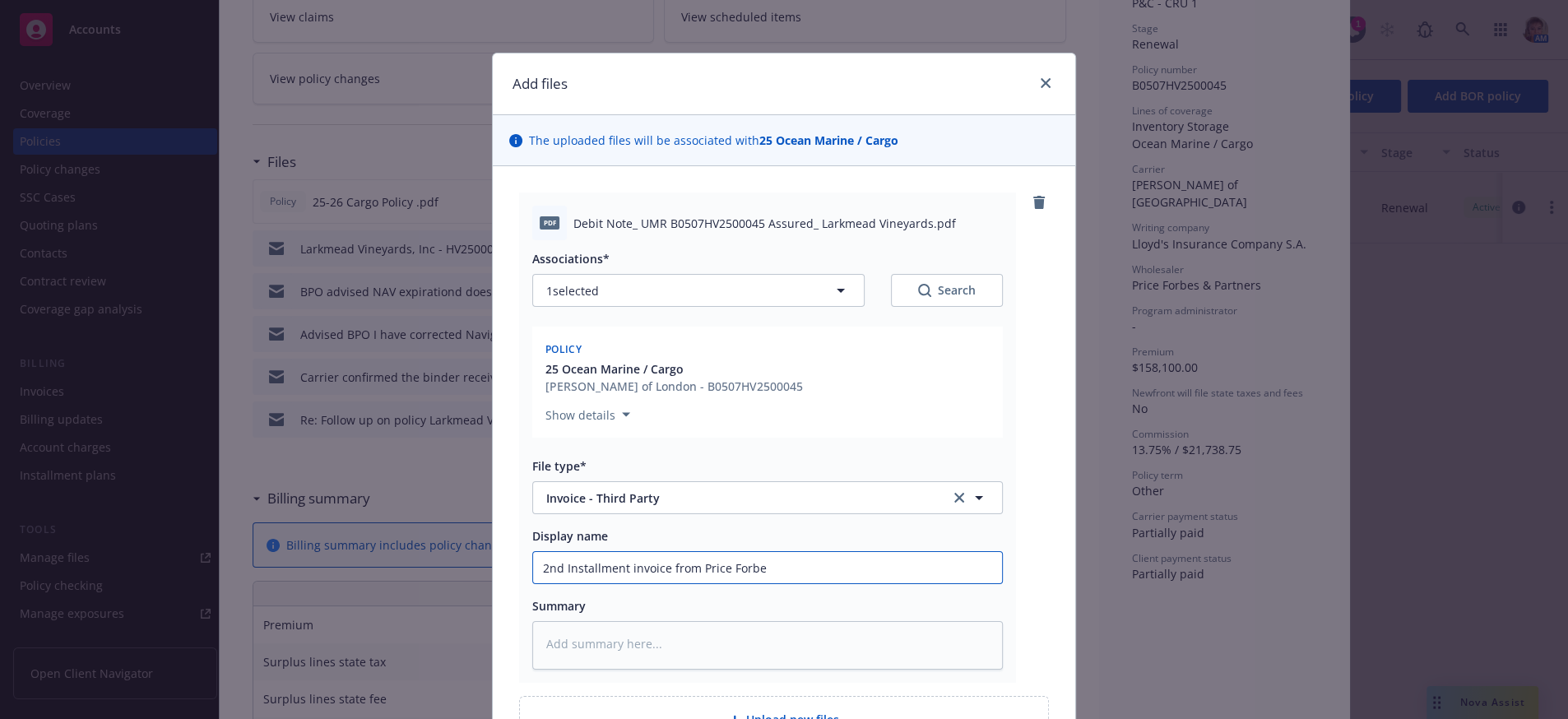
type textarea "x"
type input "2nd Installment invoice from Price Forbes"
type textarea "x"
type input "2nd Installment invoice from Price Forbes."
type textarea "x"
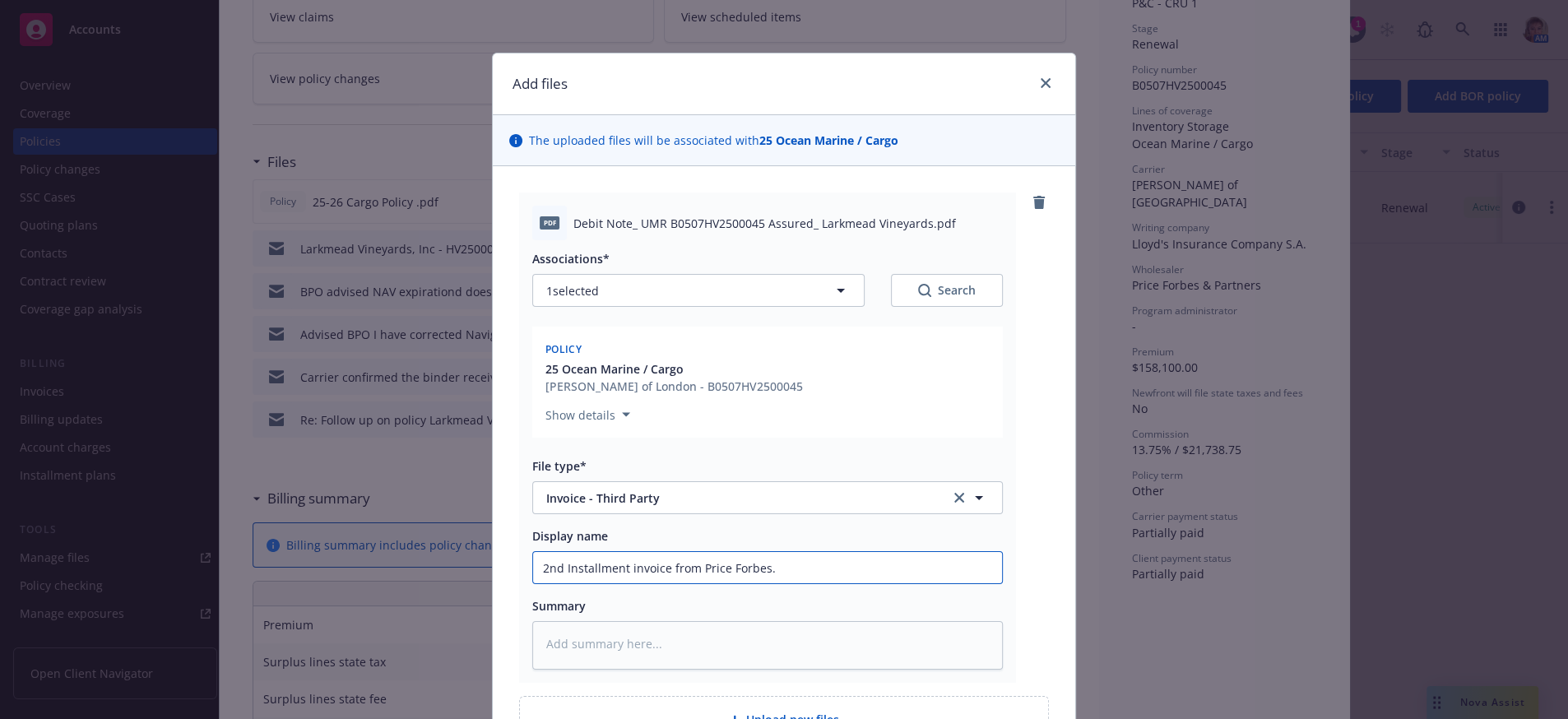
scroll to position [238, 0]
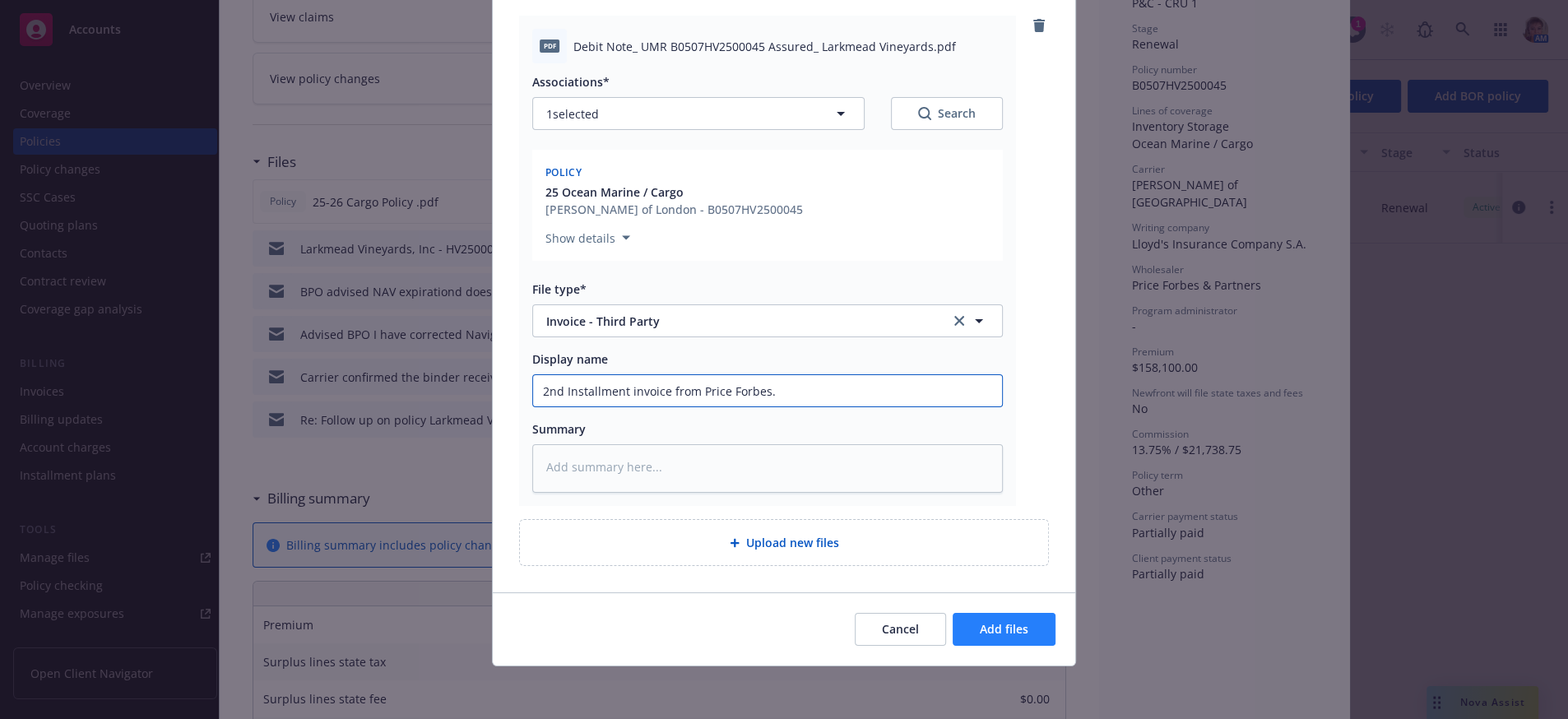
type input "2nd Installment invoice from Price Forbes."
click at [984, 633] on span "Add files" at bounding box center [1004, 628] width 49 height 16
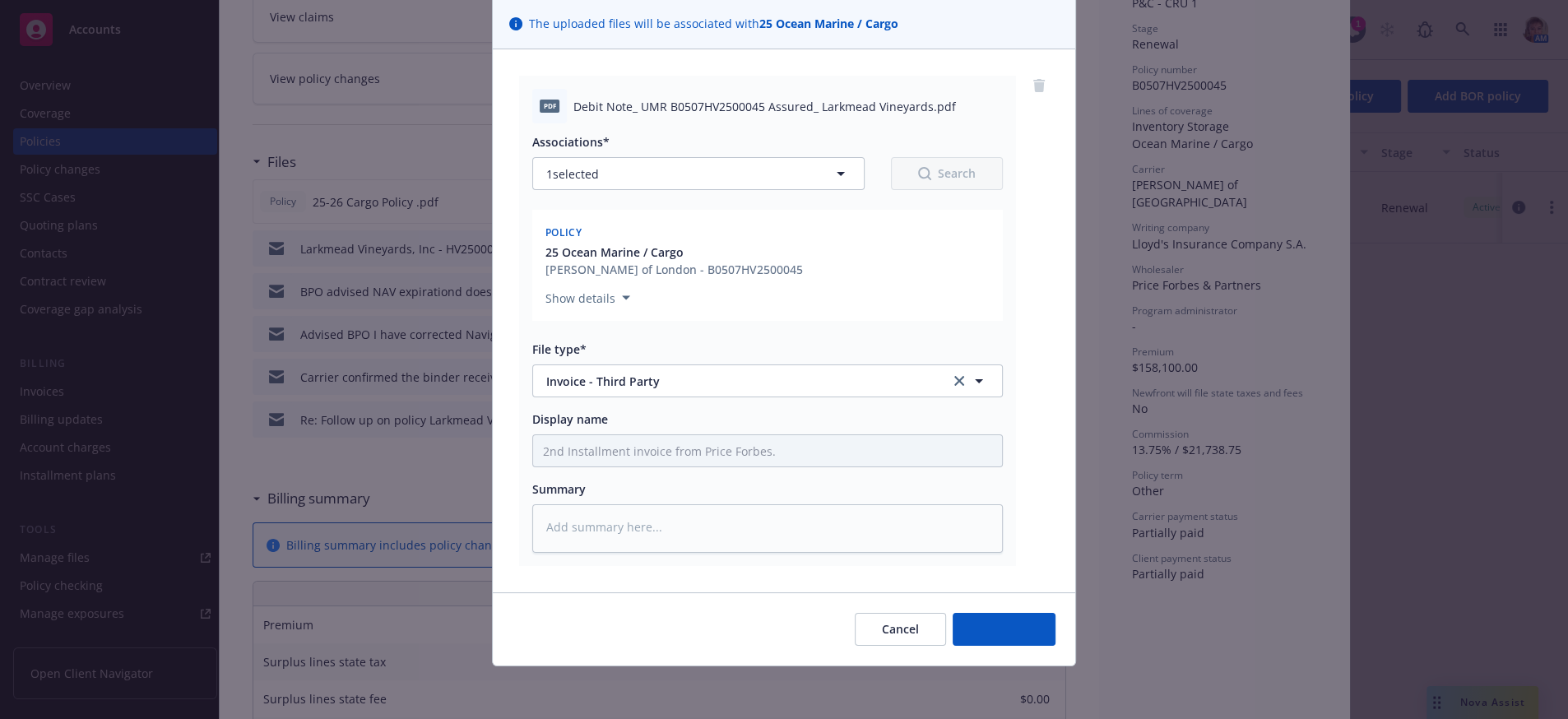
scroll to position [172, 0]
type textarea "x"
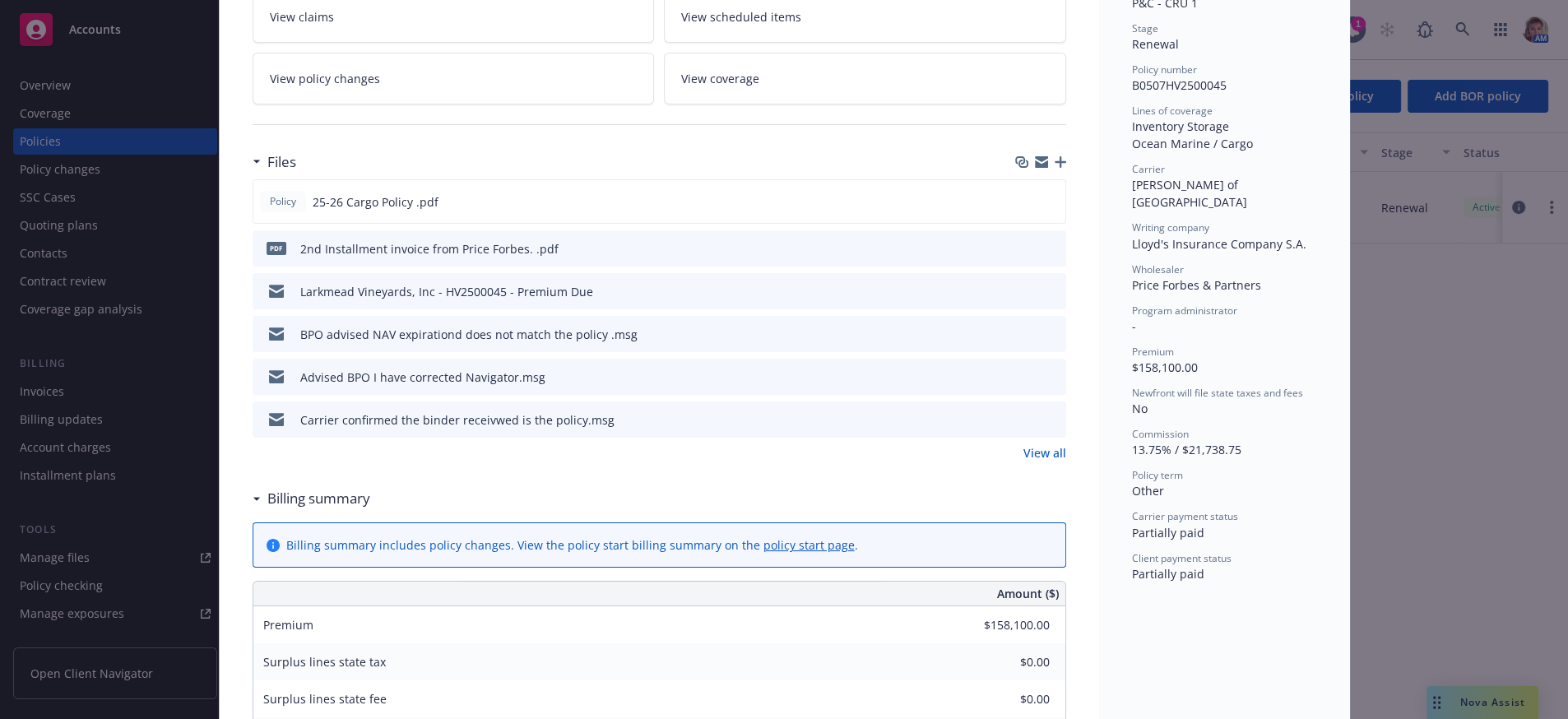
scroll to position [0, 0]
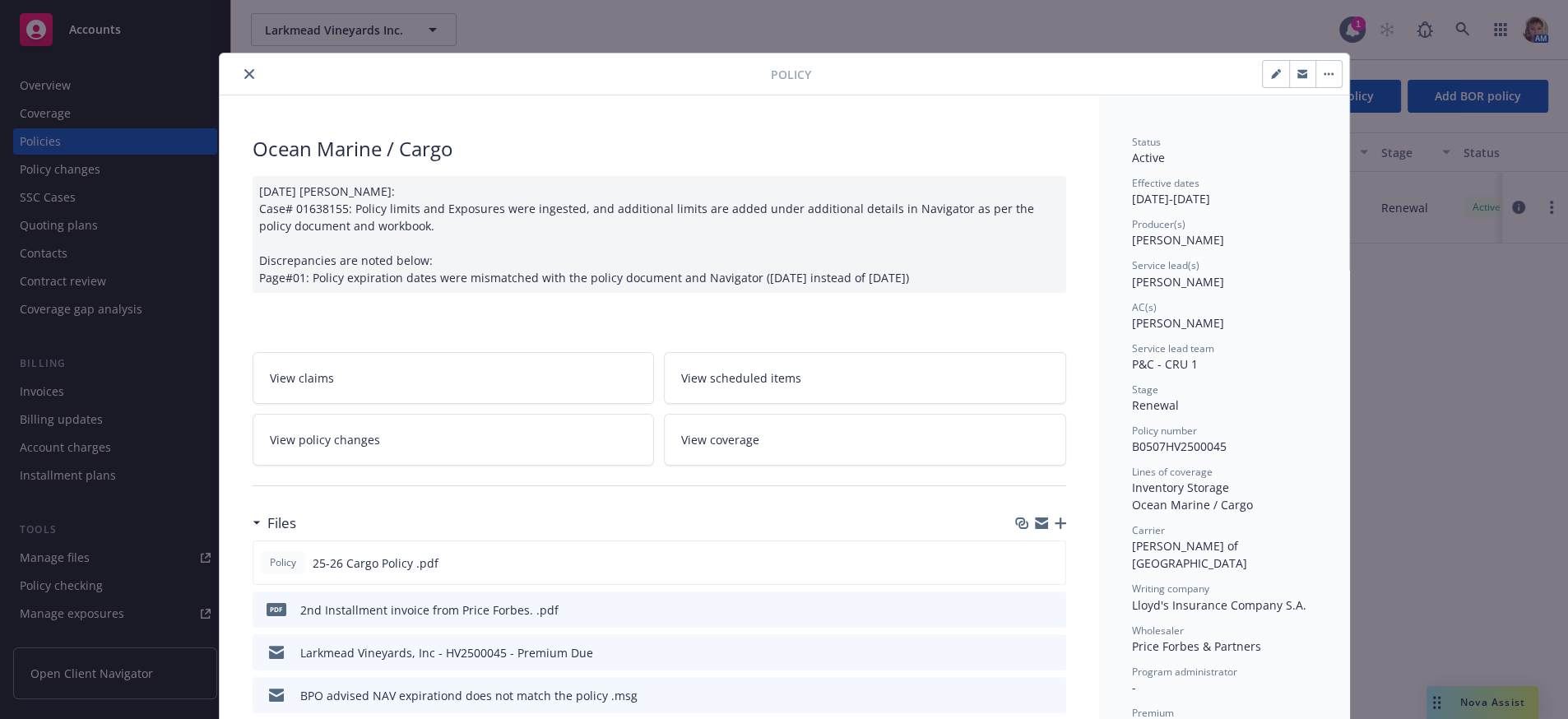
click at [251, 67] on button "close" at bounding box center [249, 74] width 20 height 20
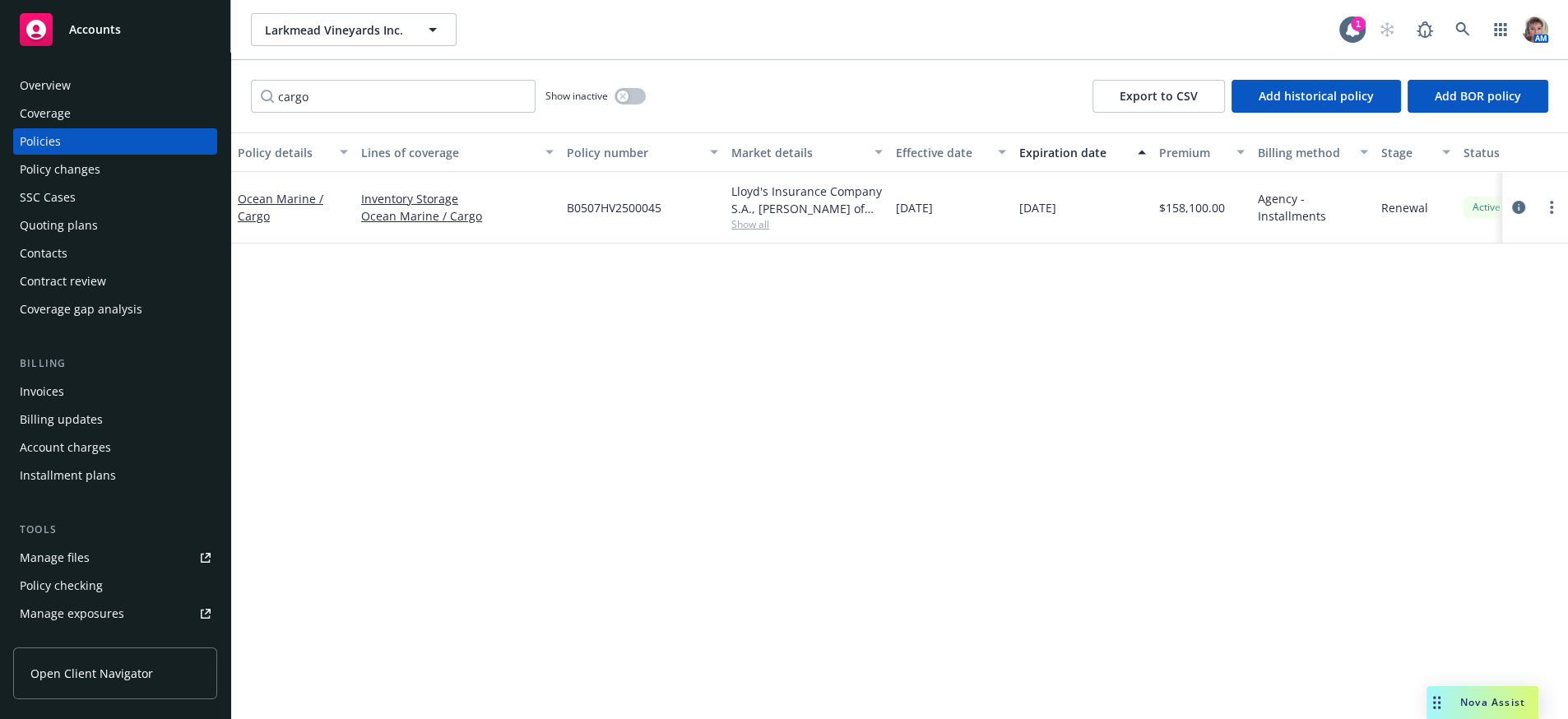
click at [120, 488] on div "Installment plans" at bounding box center [115, 475] width 191 height 26
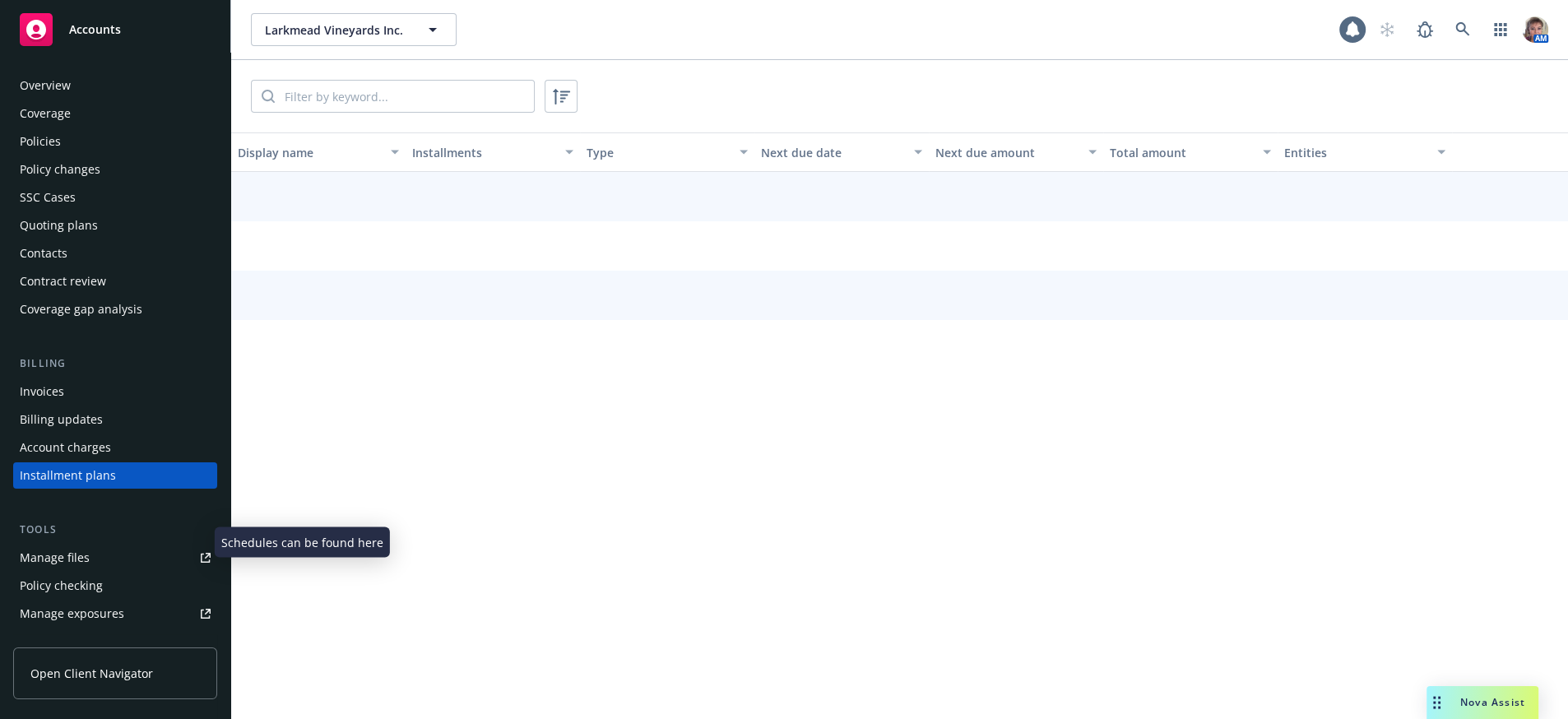
scroll to position [143, 0]
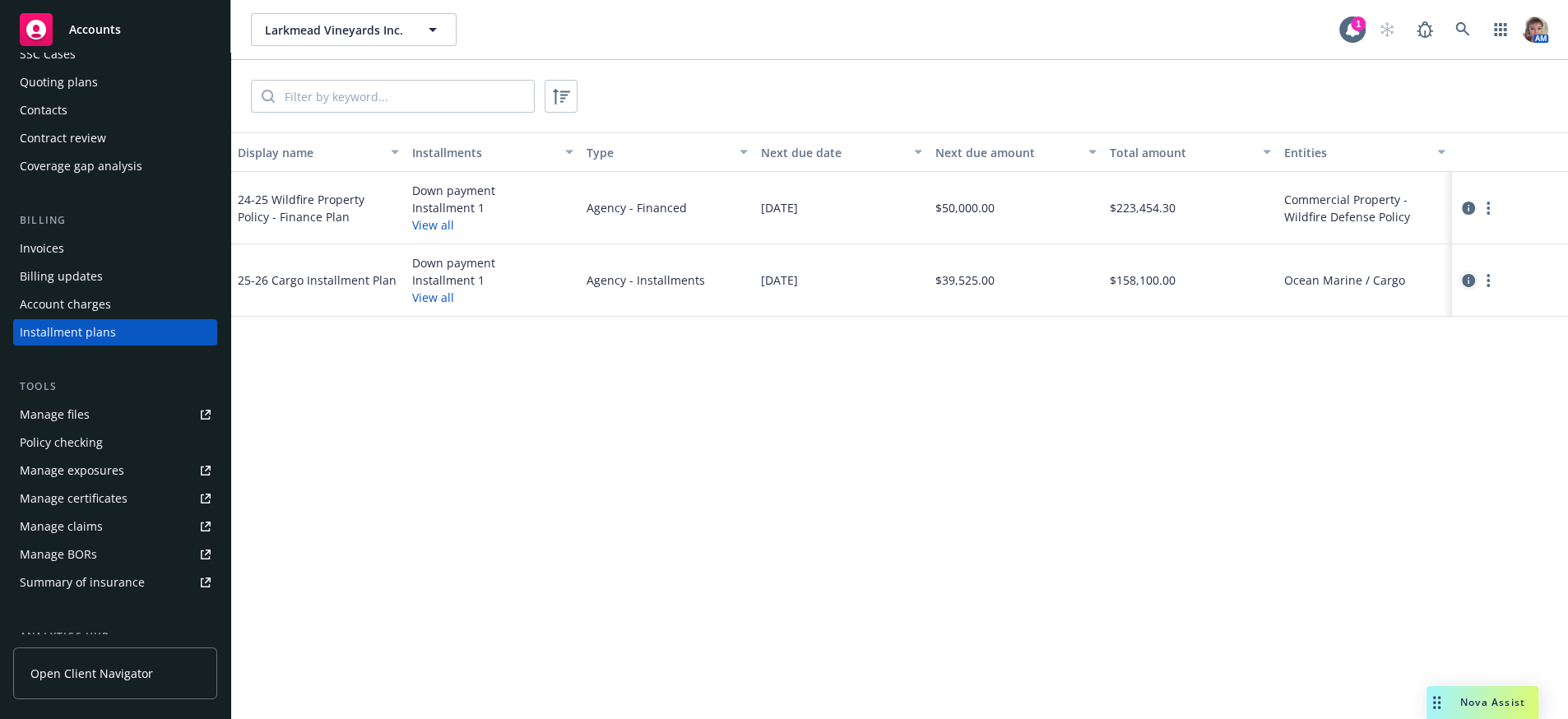
click at [1472, 287] on icon "circleInformation" at bounding box center [1468, 280] width 13 height 13
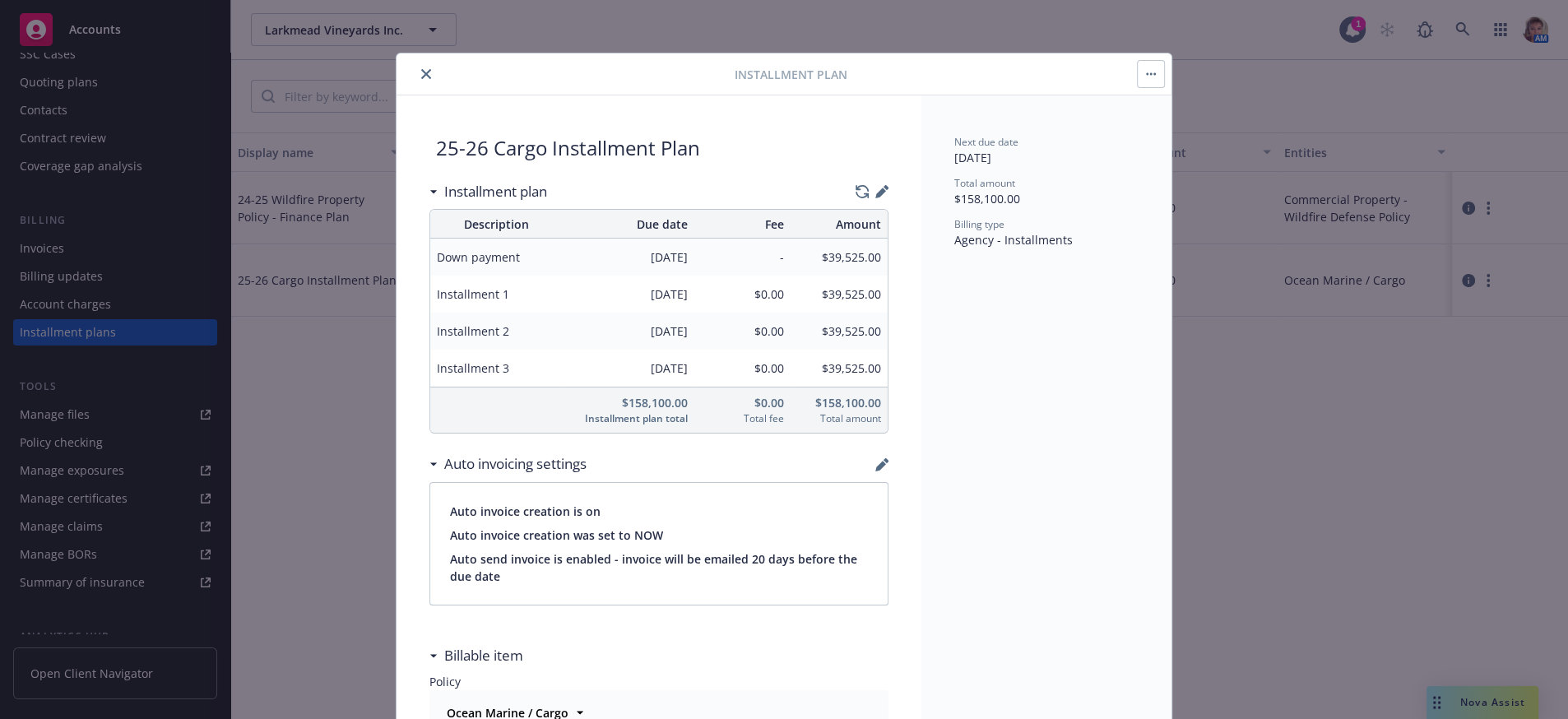
click at [610, 324] on div "11/19/2025" at bounding box center [627, 331] width 131 height 37
click at [416, 75] on button "close" at bounding box center [426, 74] width 20 height 20
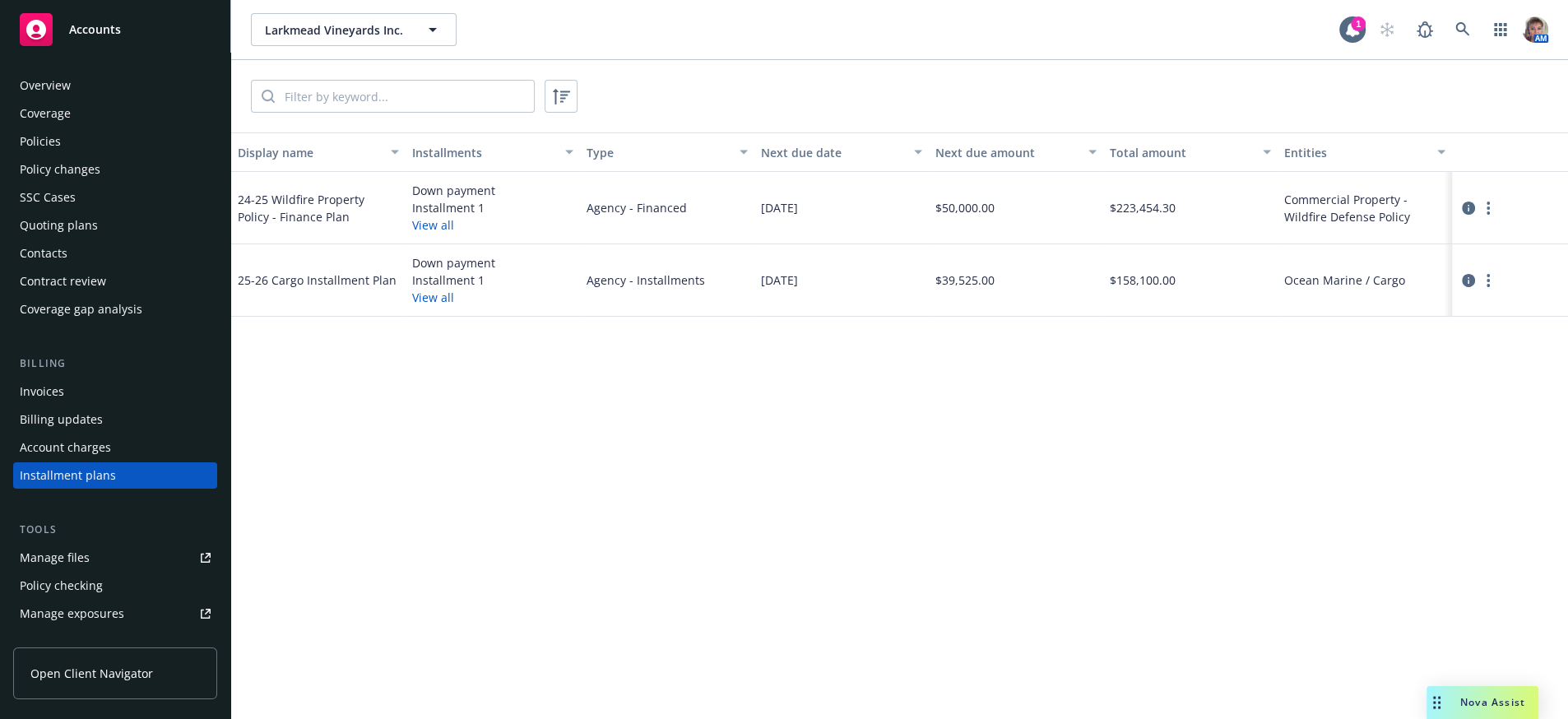
click at [53, 405] on div "Invoices" at bounding box center [42, 392] width 44 height 26
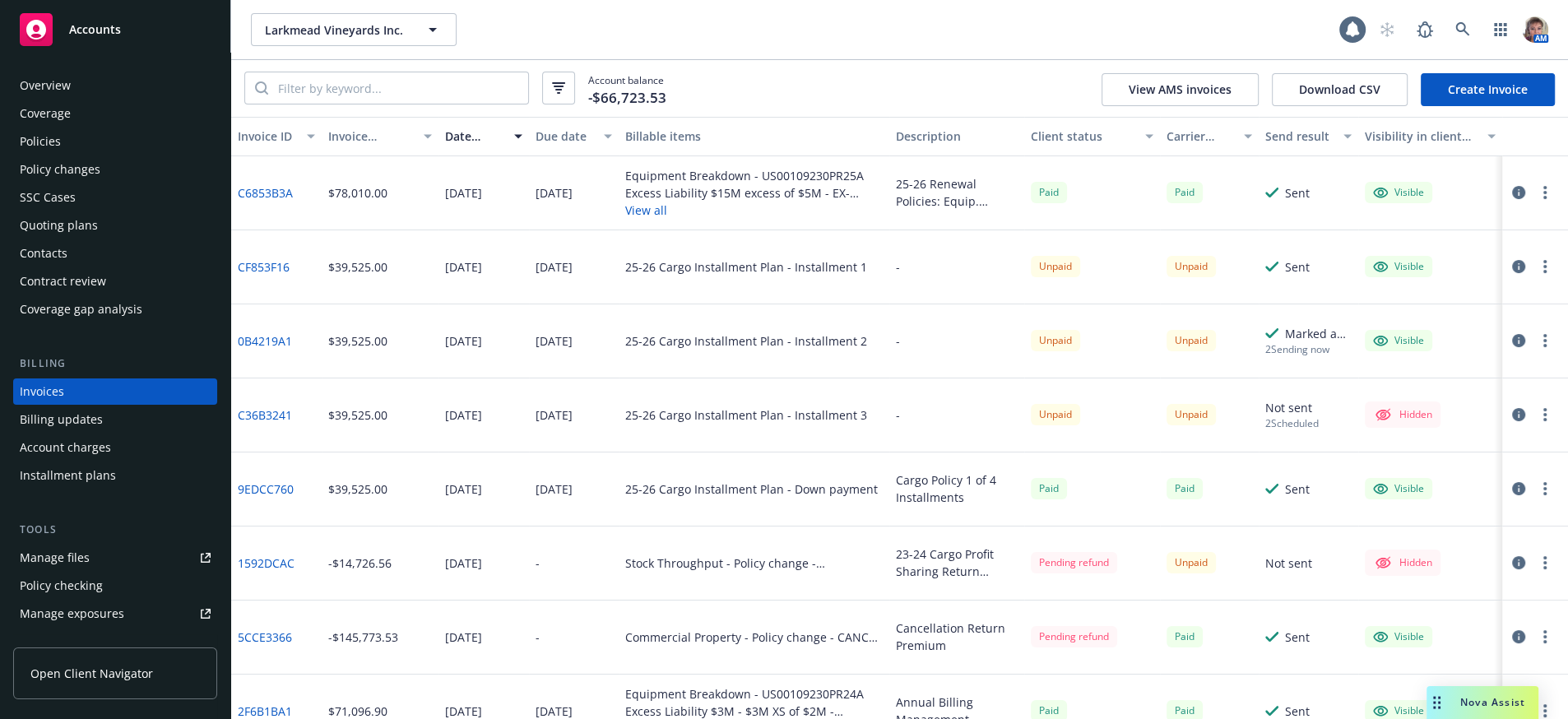
scroll to position [49, 0]
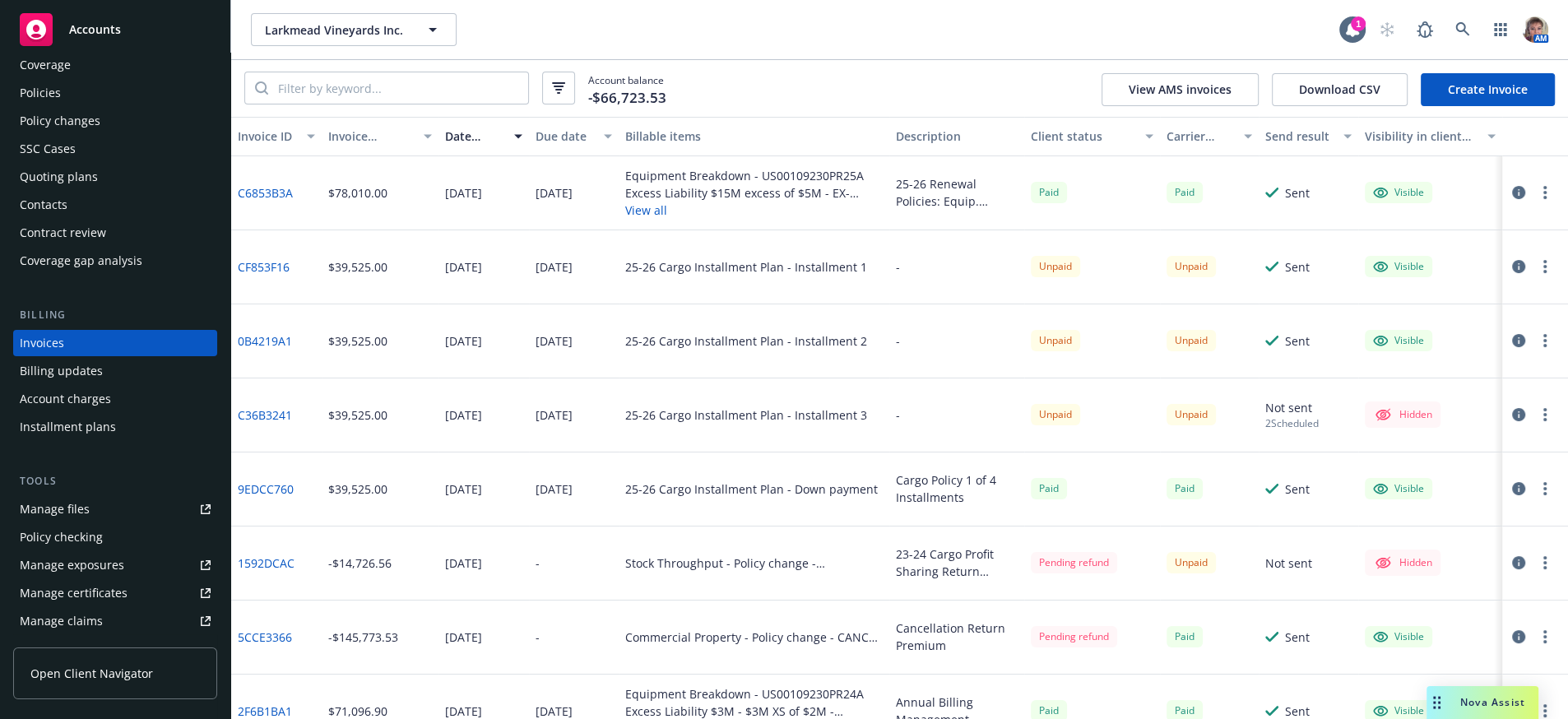
click at [905, 273] on div "-" at bounding box center [956, 267] width 135 height 74
click at [904, 292] on div "-" at bounding box center [956, 267] width 135 height 74
click at [1512, 273] on icon "button" at bounding box center [1518, 266] width 13 height 13
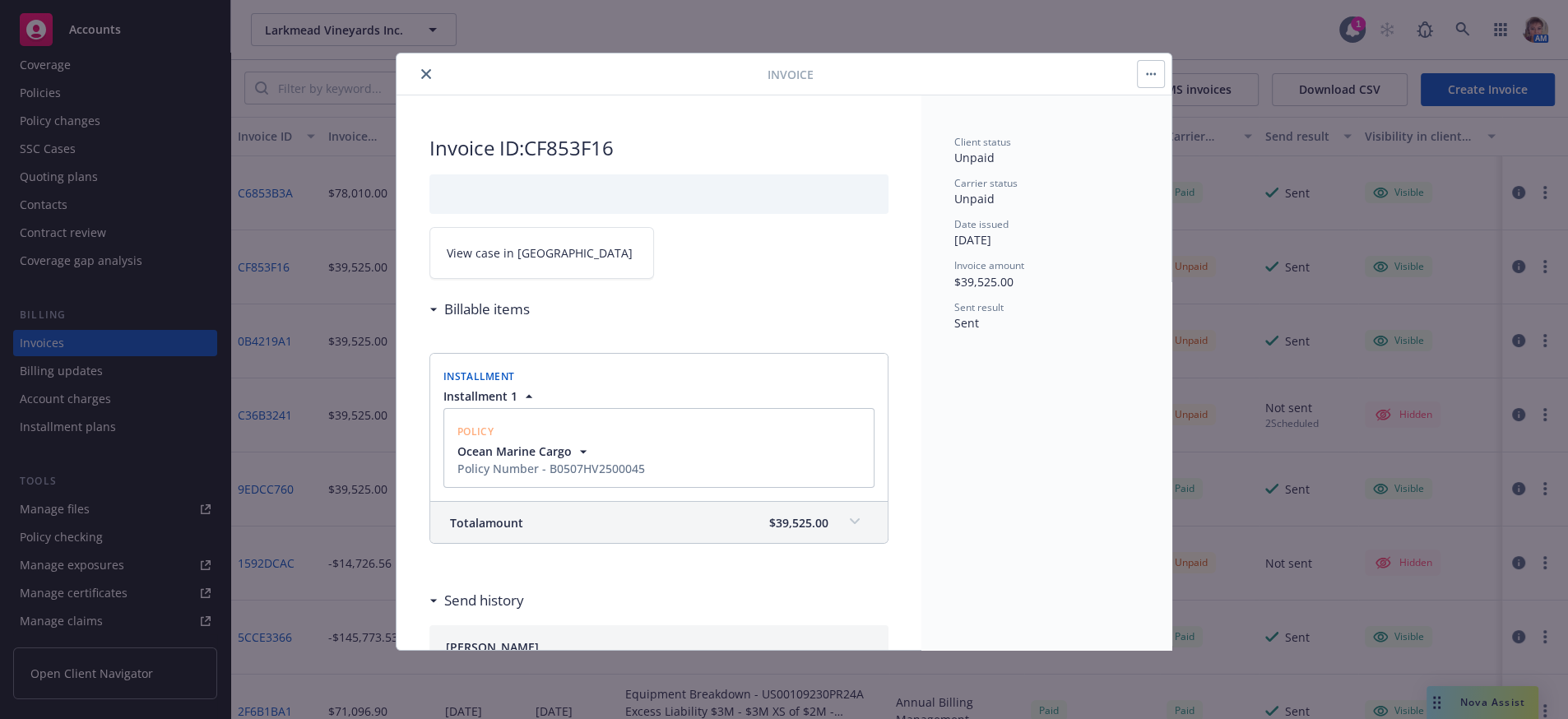
click at [495, 261] on span "View case in SSC" at bounding box center [540, 253] width 186 height 17
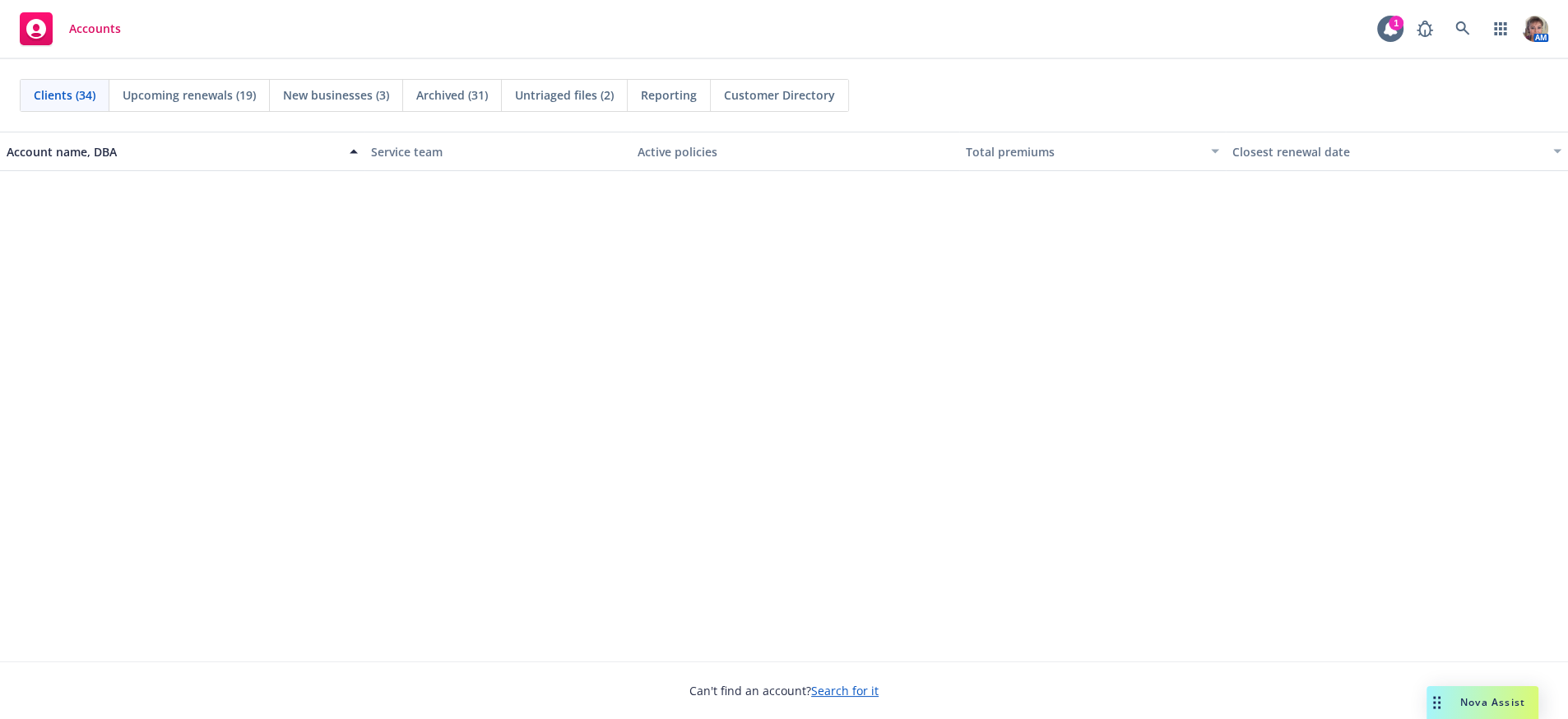
scroll to position [1753, 0]
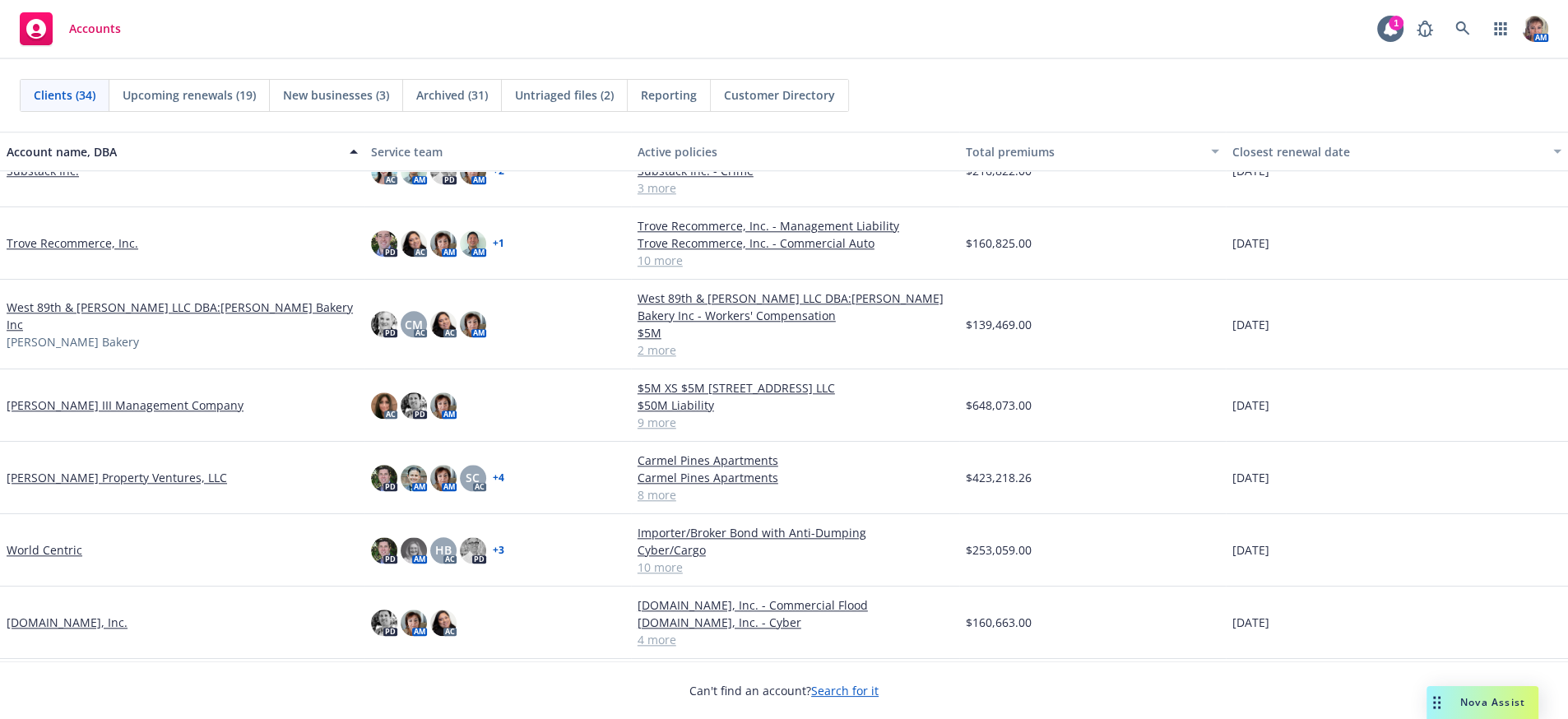
click at [38, 252] on link "Trove Recommerce, Inc." at bounding box center [72, 243] width 131 height 17
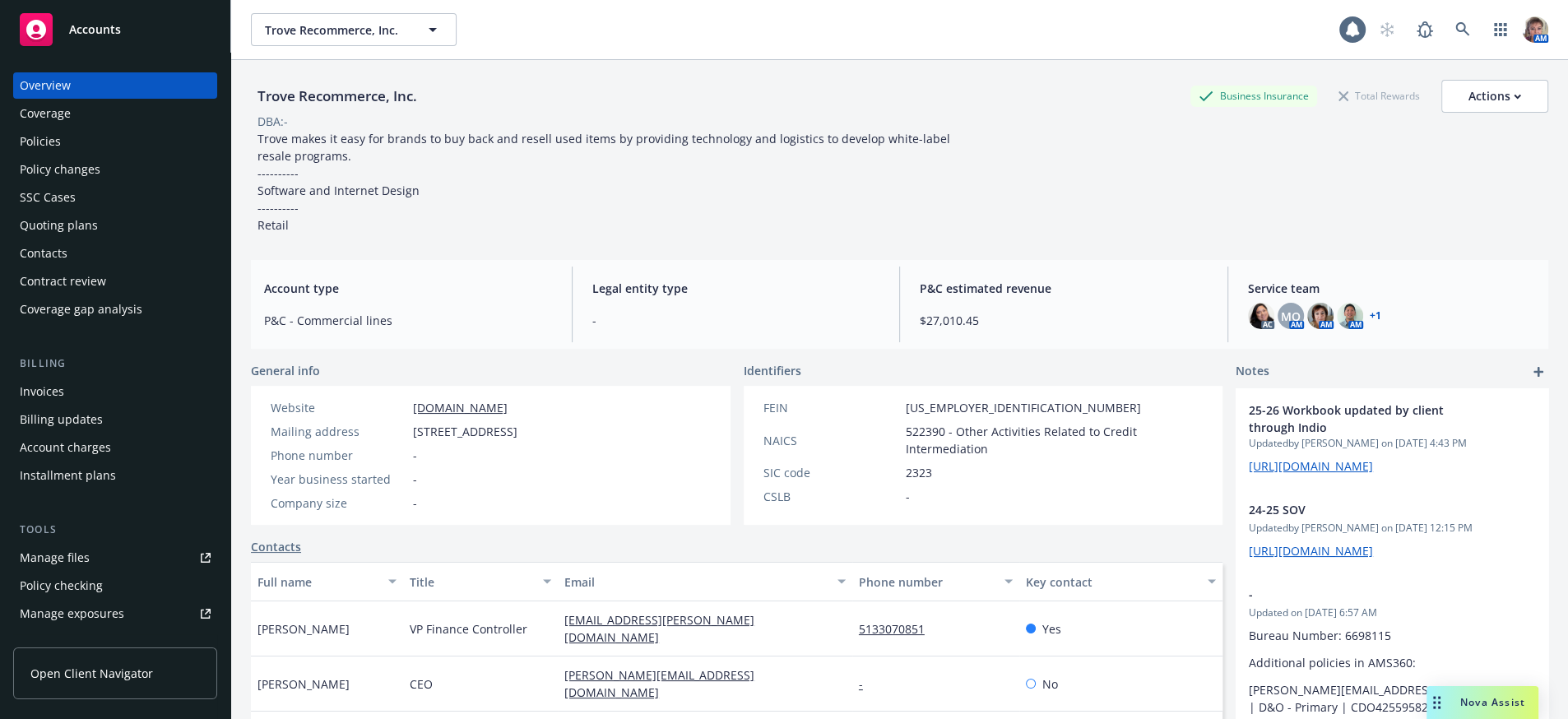
click at [42, 155] on div "Policies" at bounding box center [40, 141] width 41 height 26
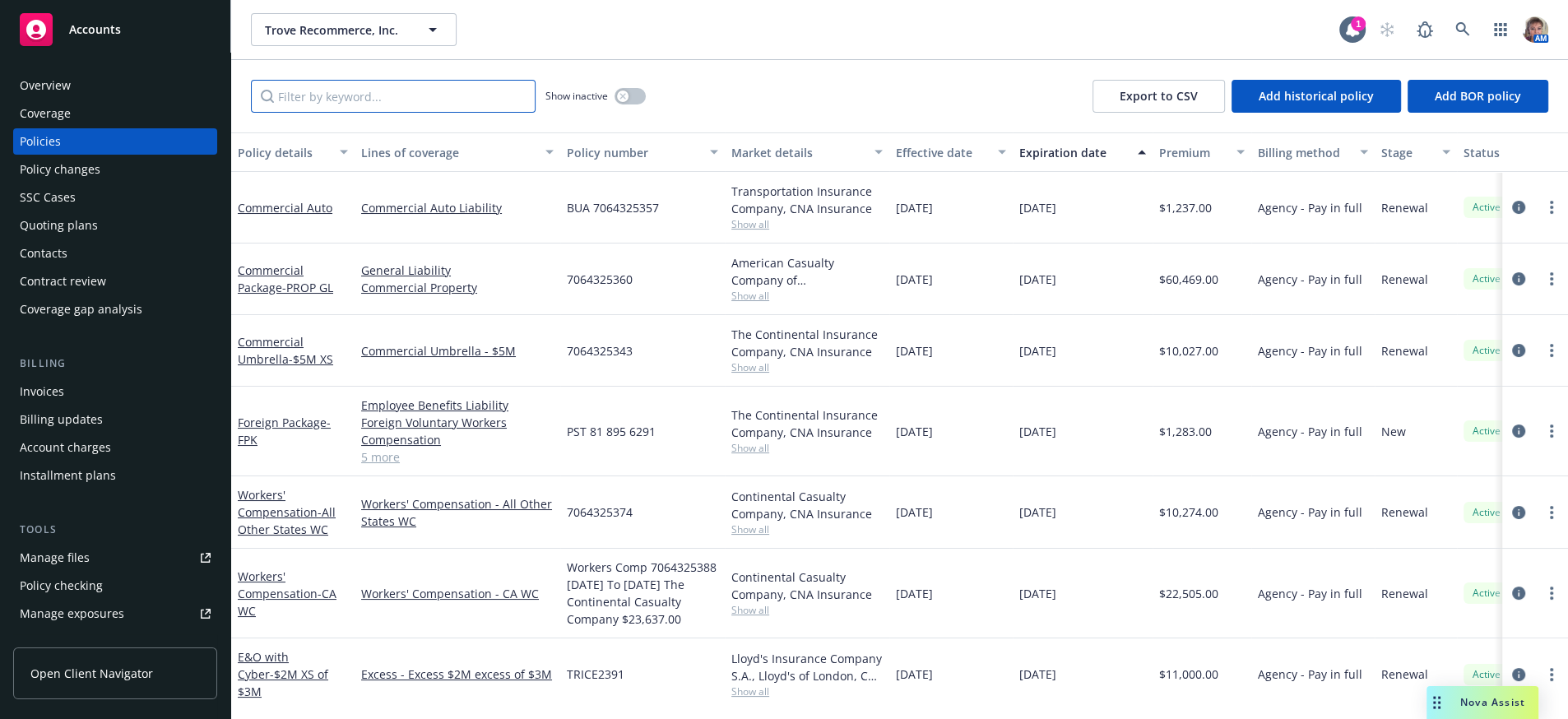
click at [300, 106] on input "Filter by keyword..." at bounding box center [393, 97] width 285 height 33
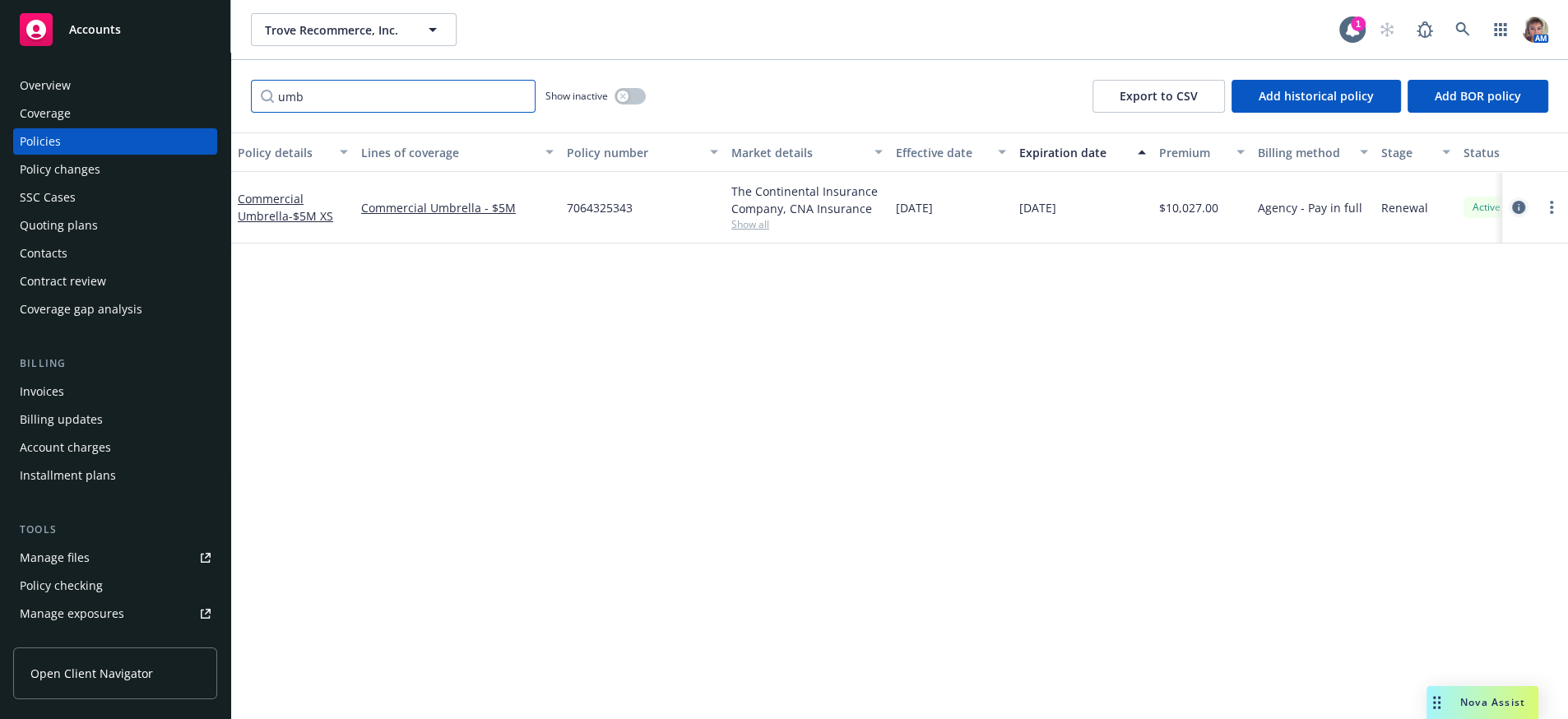
type input "umb"
click at [1516, 214] on icon "circleInformation" at bounding box center [1518, 207] width 13 height 13
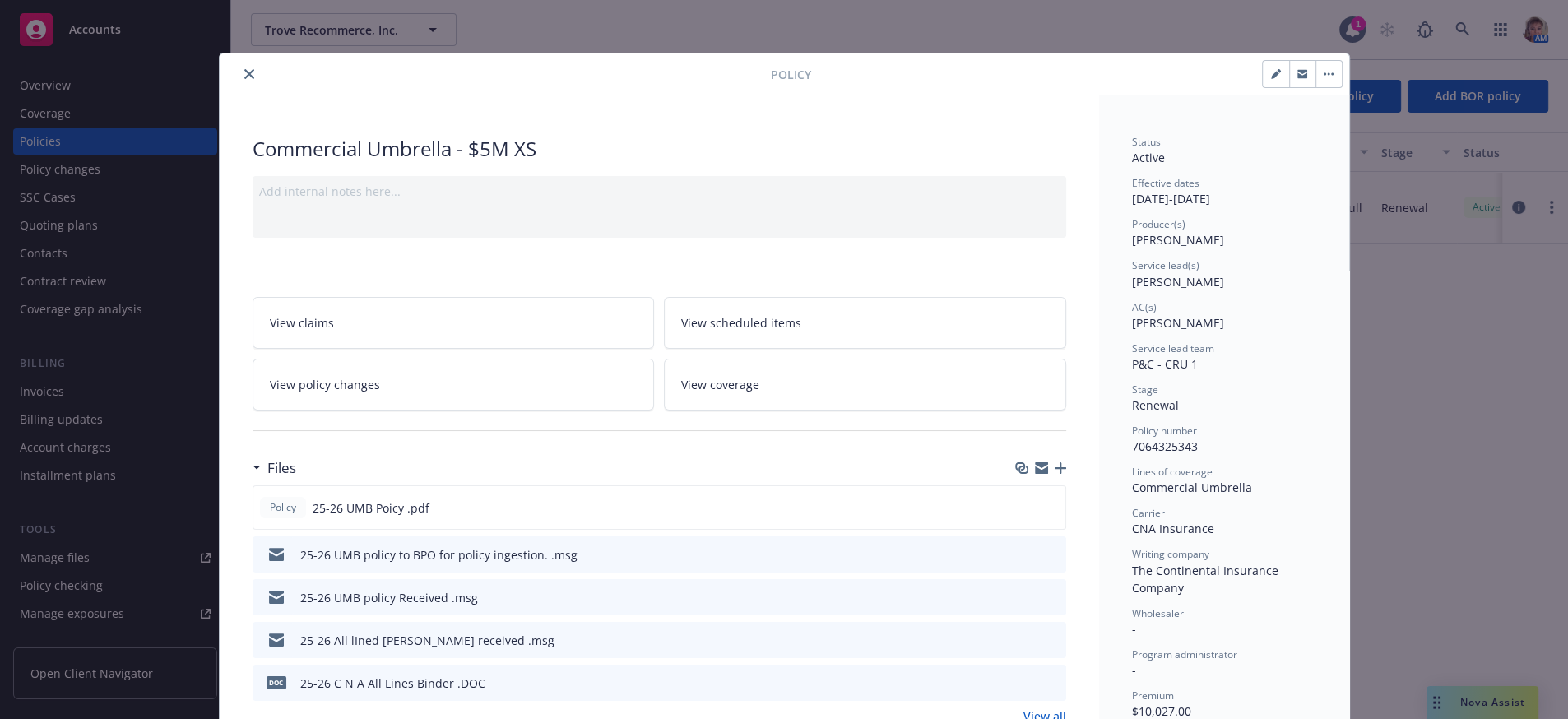
click at [376, 410] on link "View policy changes" at bounding box center [454, 385] width 402 height 52
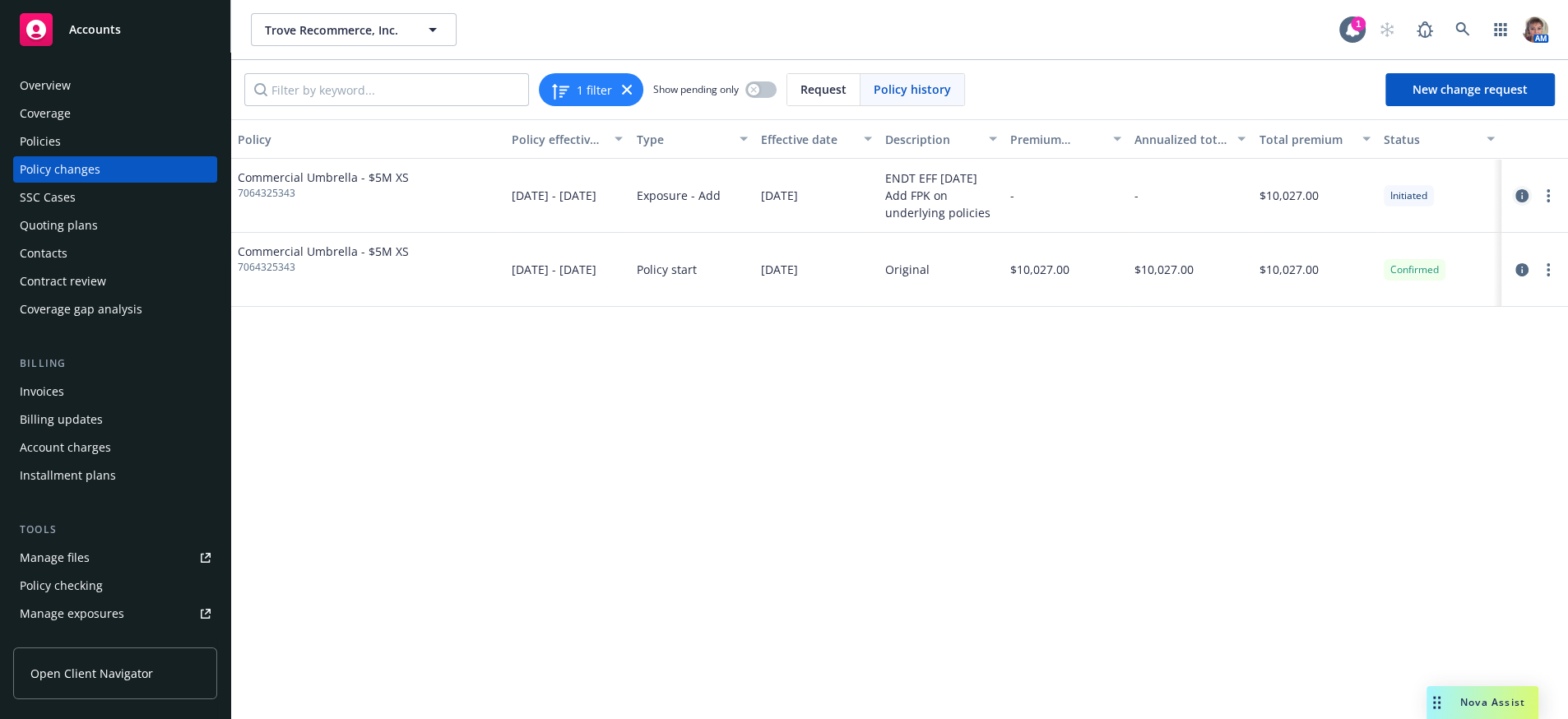
click at [1519, 202] on icon "circleInformation" at bounding box center [1521, 195] width 13 height 13
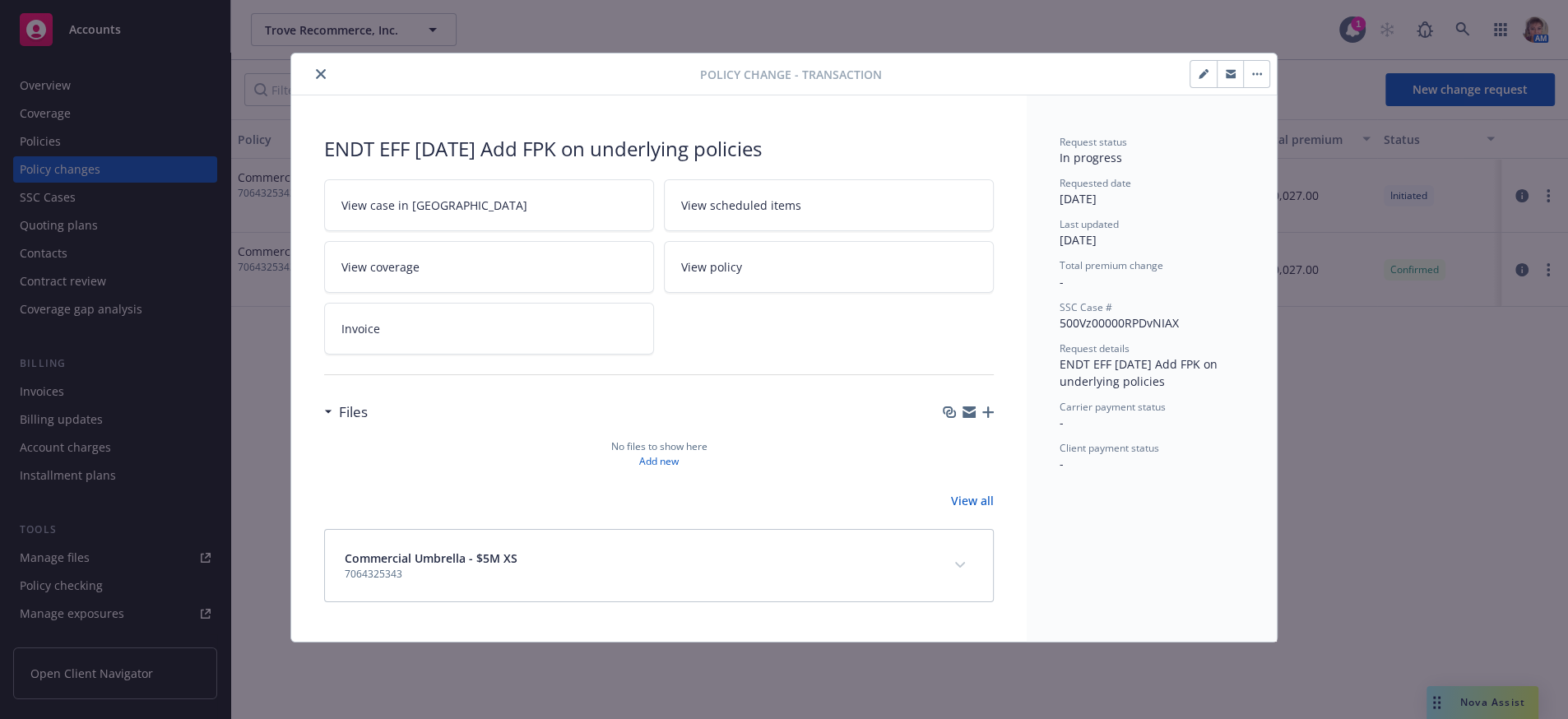
click at [990, 517] on div "ENDT EFF [DATE] Add FPK on underlying policies View case in SSC View scheduled …" at bounding box center [658, 368] width 736 height 546
click at [966, 509] on link "View all" at bounding box center [972, 501] width 43 height 17
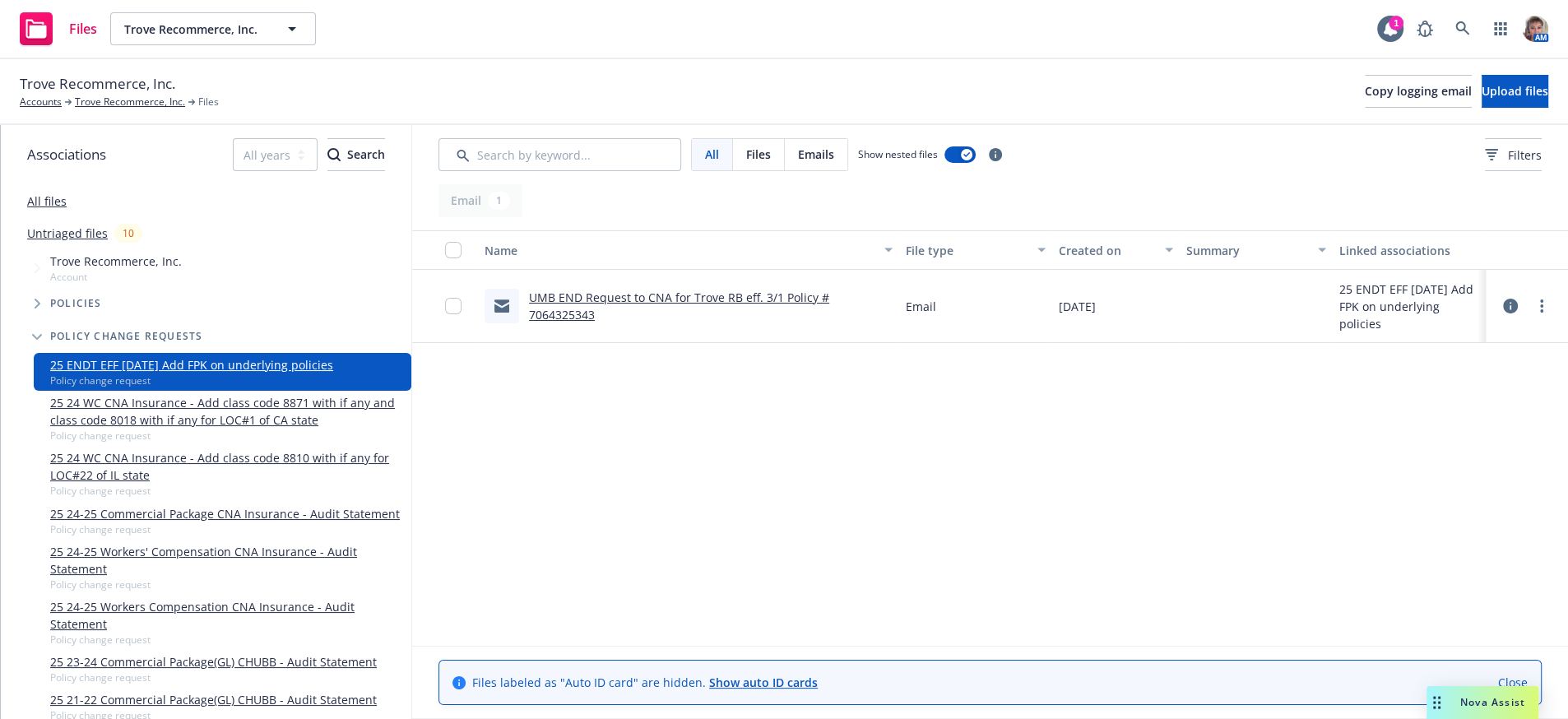
click at [717, 319] on link "UMB END Request to CNA for Trove RB eff. 3/1 Policy # 7064325343" at bounding box center [678, 306] width 300 height 33
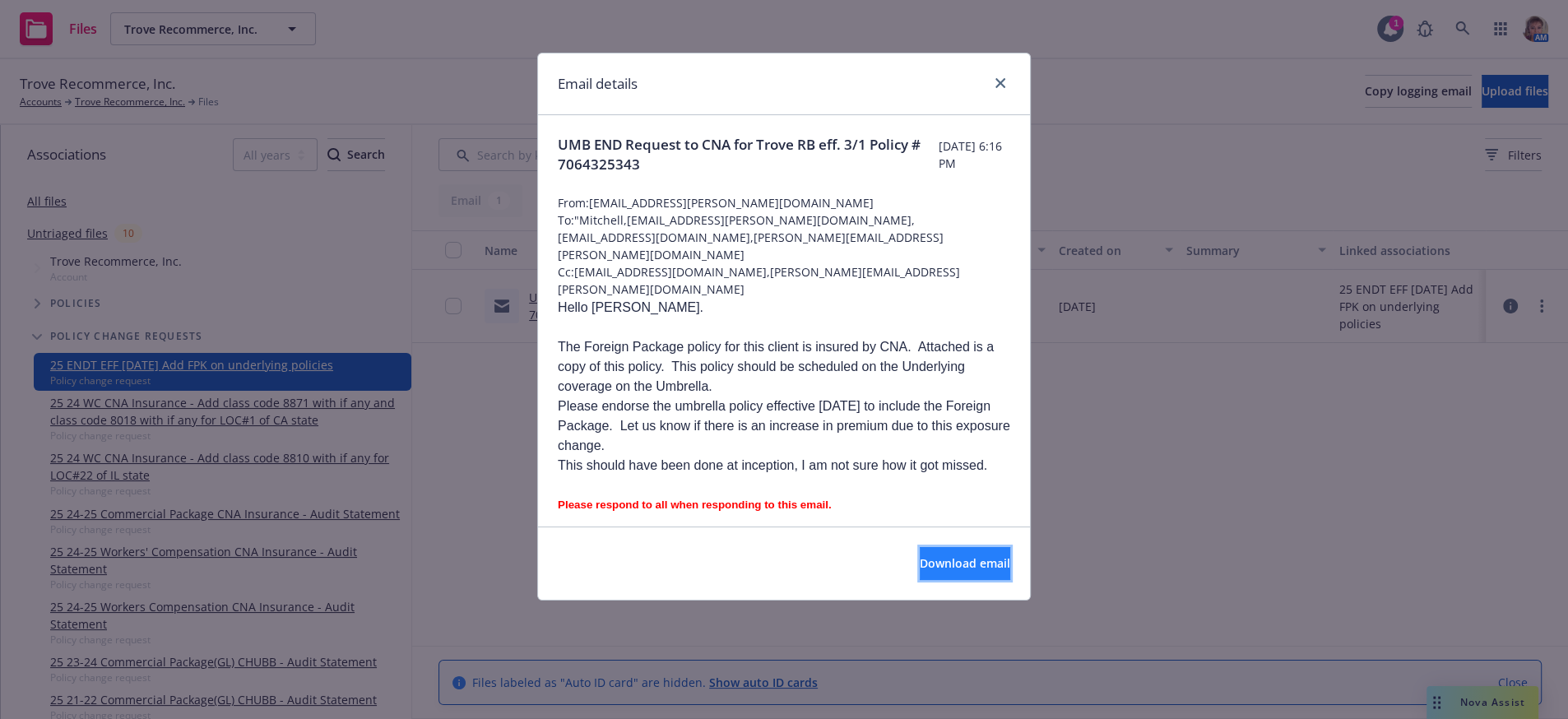
click at [952, 567] on span "Download email" at bounding box center [965, 563] width 91 height 16
click at [1004, 91] on link "close" at bounding box center [1000, 83] width 20 height 20
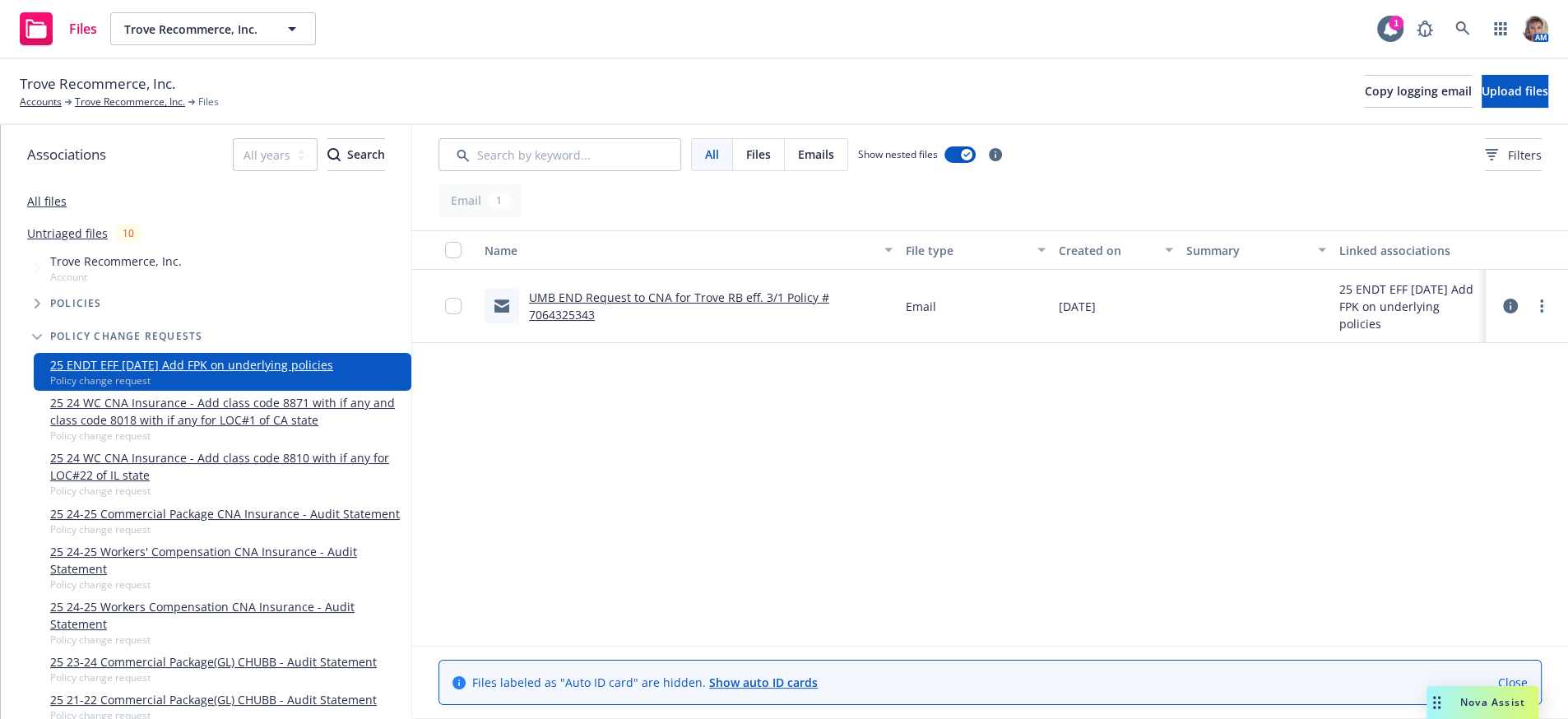
click at [1058, 504] on div "Name File type Created on Summary Linked associations UMB END Request to CNA fo…" at bounding box center [989, 430] width 1155 height 399
